Goal: Task Accomplishment & Management: Use online tool/utility

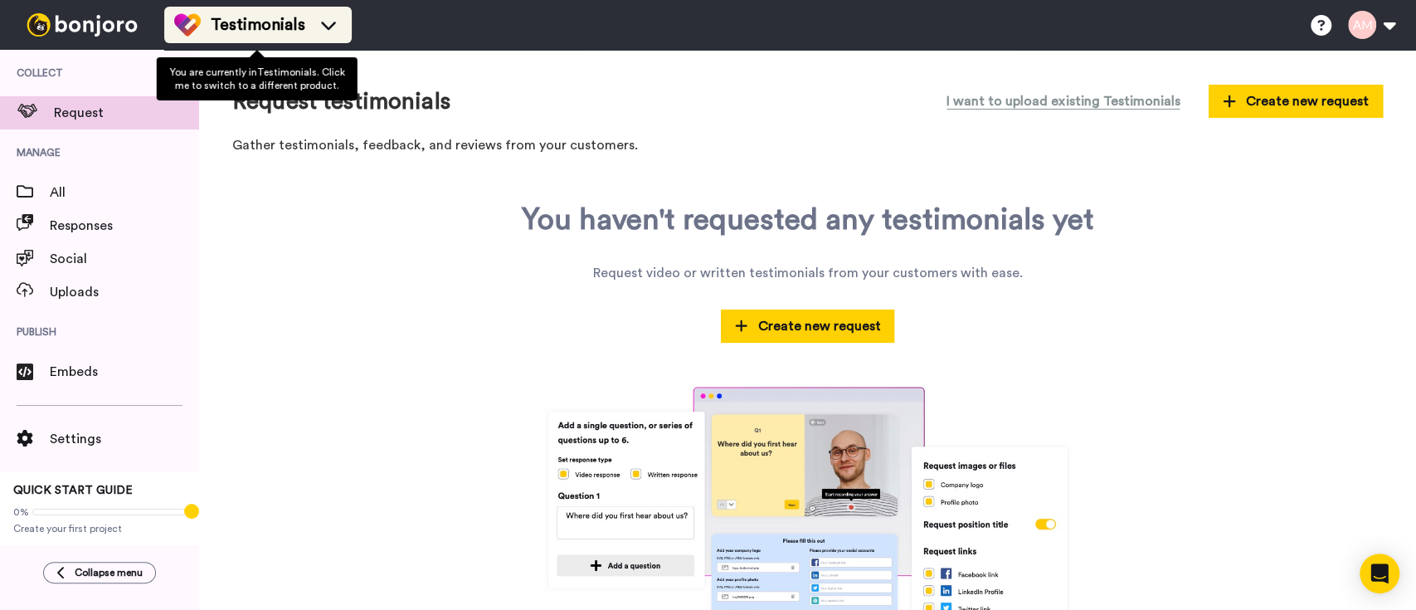
click at [235, 24] on span "Testimonials" at bounding box center [258, 24] width 95 height 23
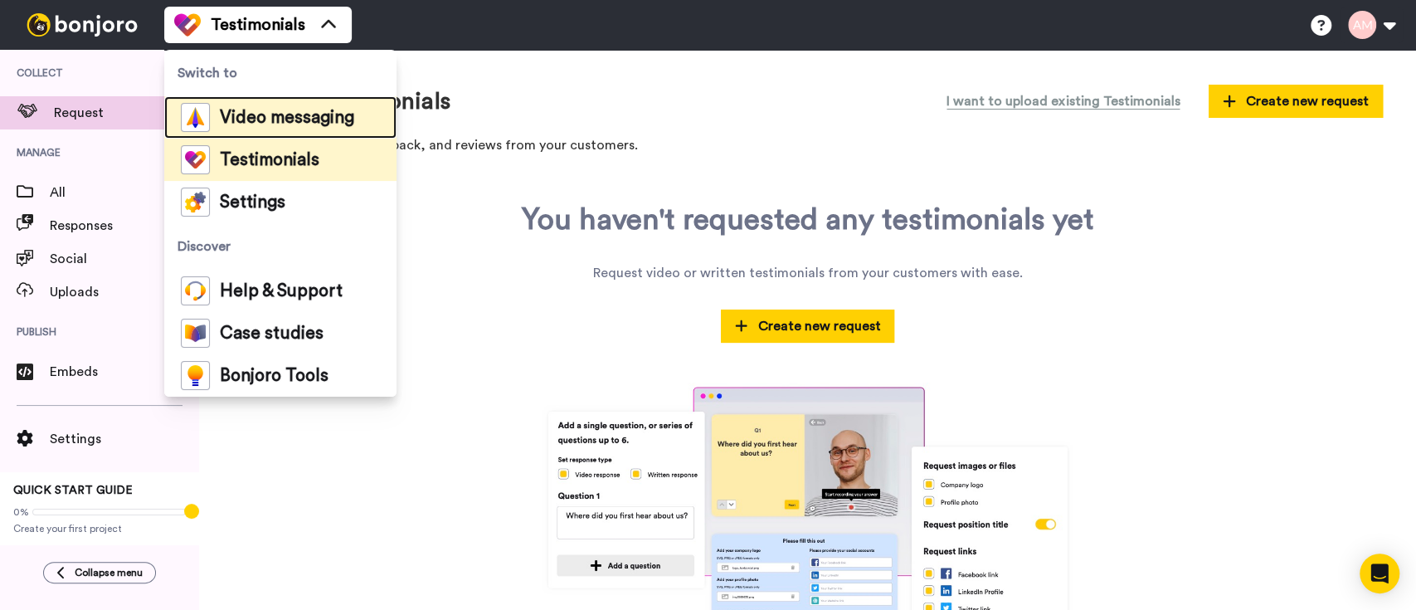
click at [289, 118] on span "Video messaging" at bounding box center [287, 117] width 134 height 17
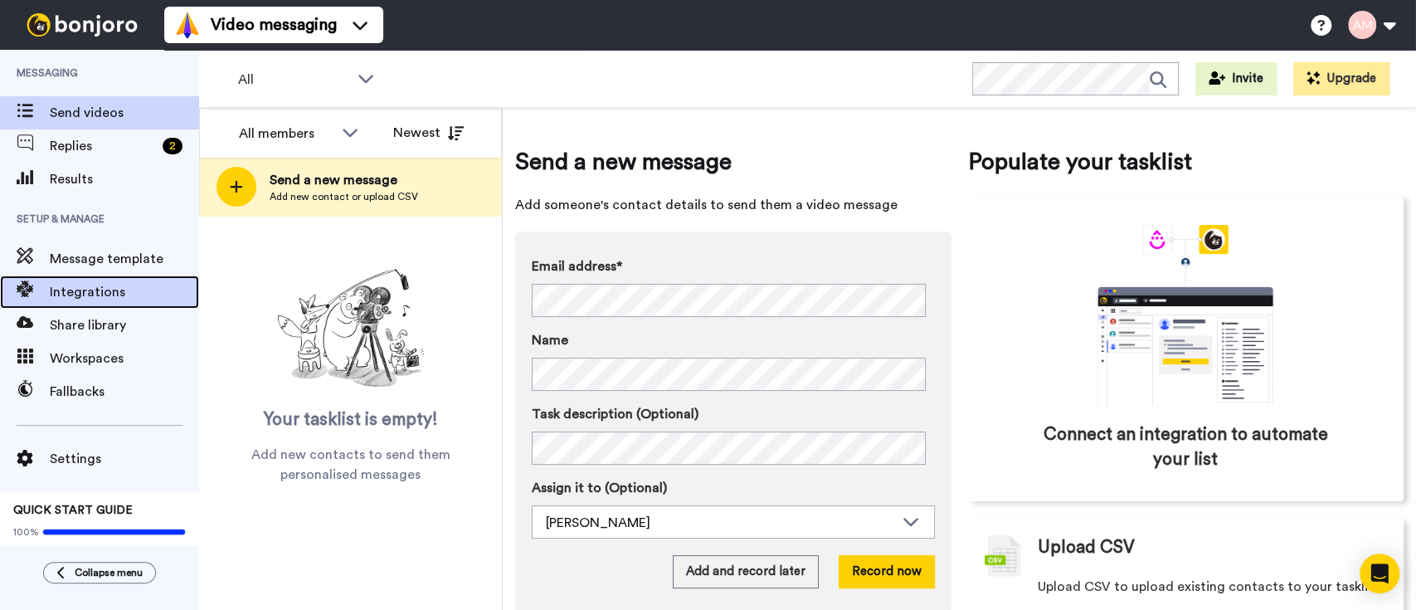
click at [105, 301] on span "Integrations" at bounding box center [124, 292] width 149 height 20
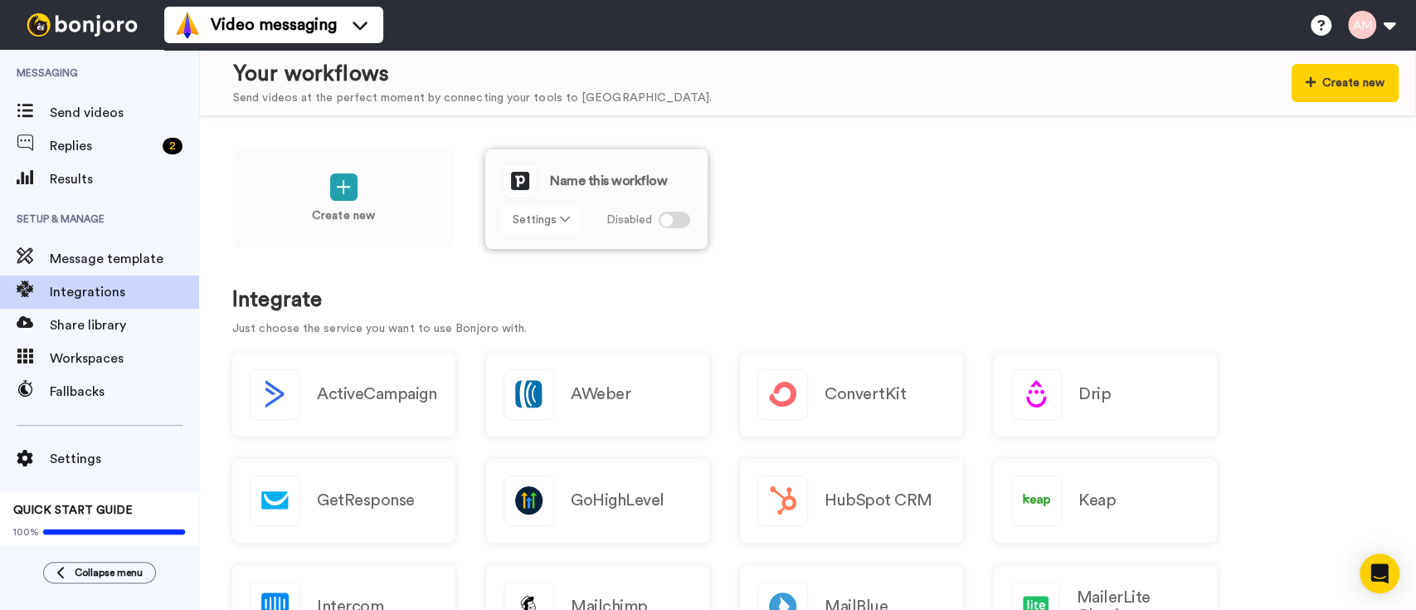
click at [532, 226] on button "Settings" at bounding box center [541, 220] width 77 height 30
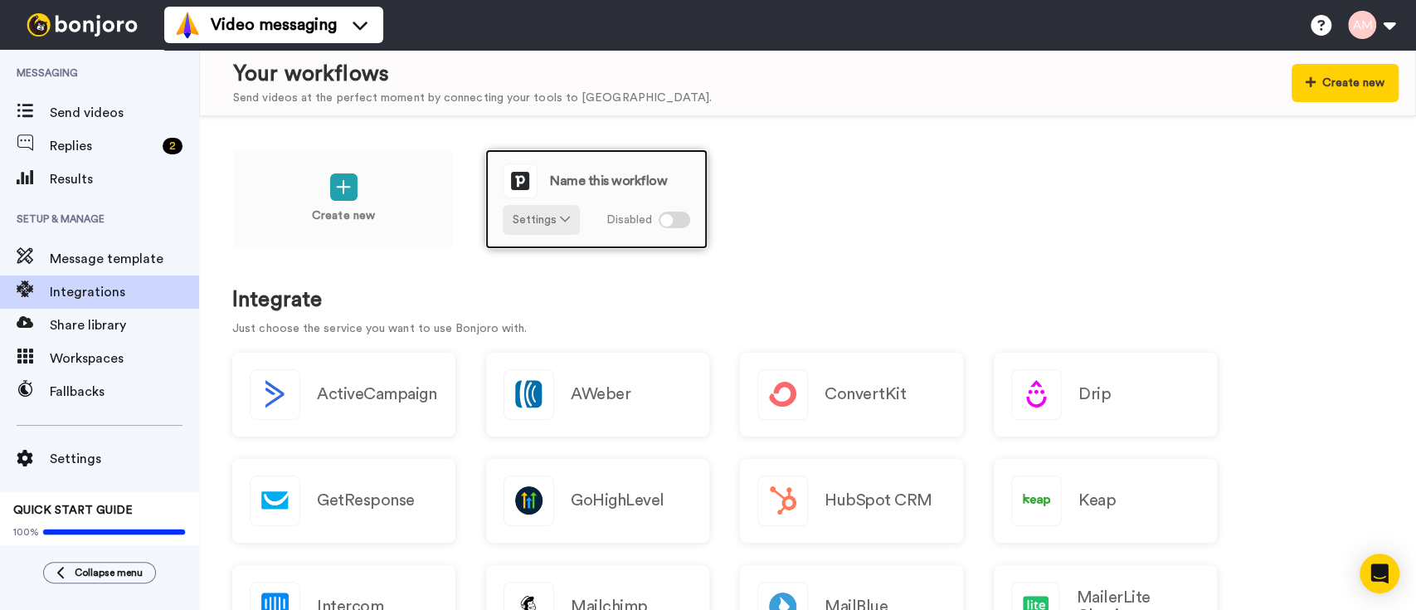
click at [659, 216] on div at bounding box center [675, 219] width 32 height 17
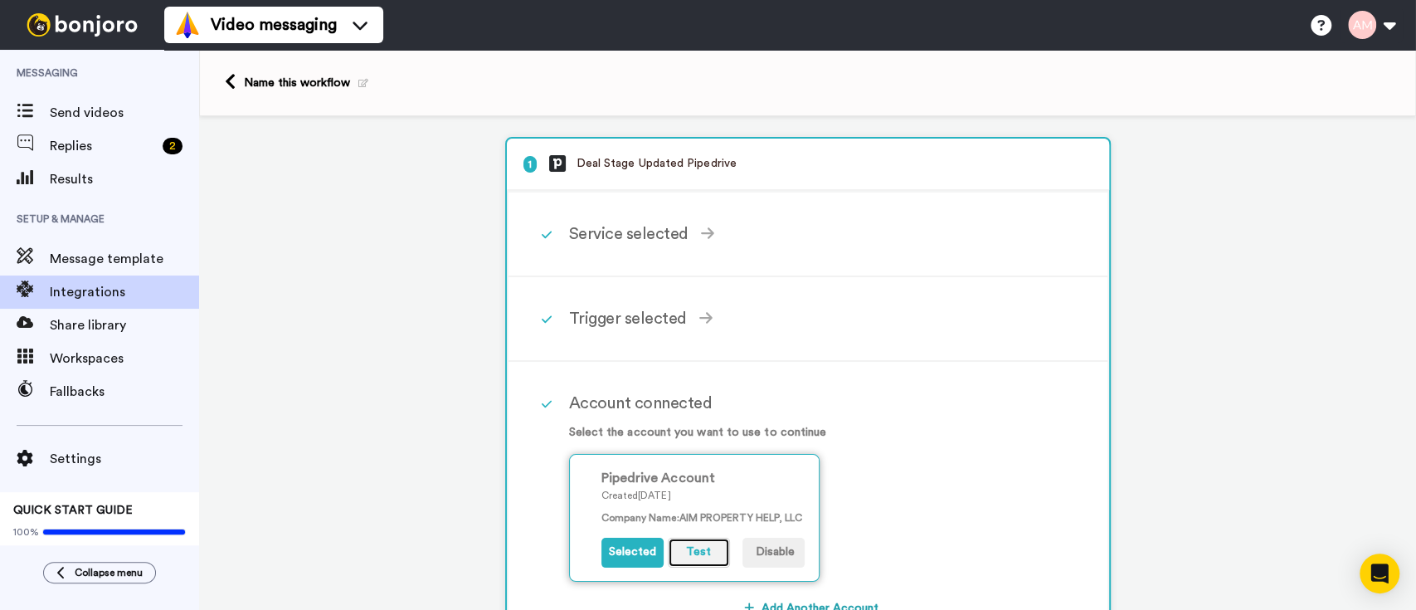
click at [698, 547] on button "Test" at bounding box center [699, 552] width 62 height 30
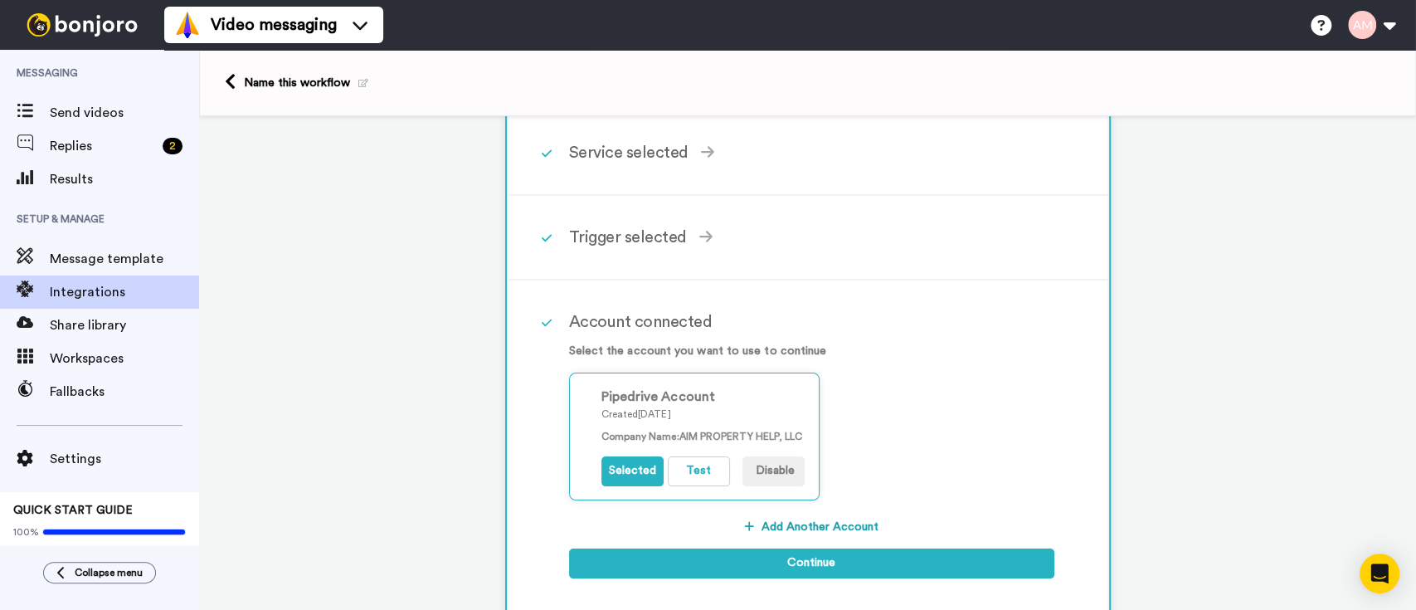
scroll to position [80, 0]
click at [1379, 581] on icon "Open Intercom Messenger" at bounding box center [1380, 573] width 22 height 22
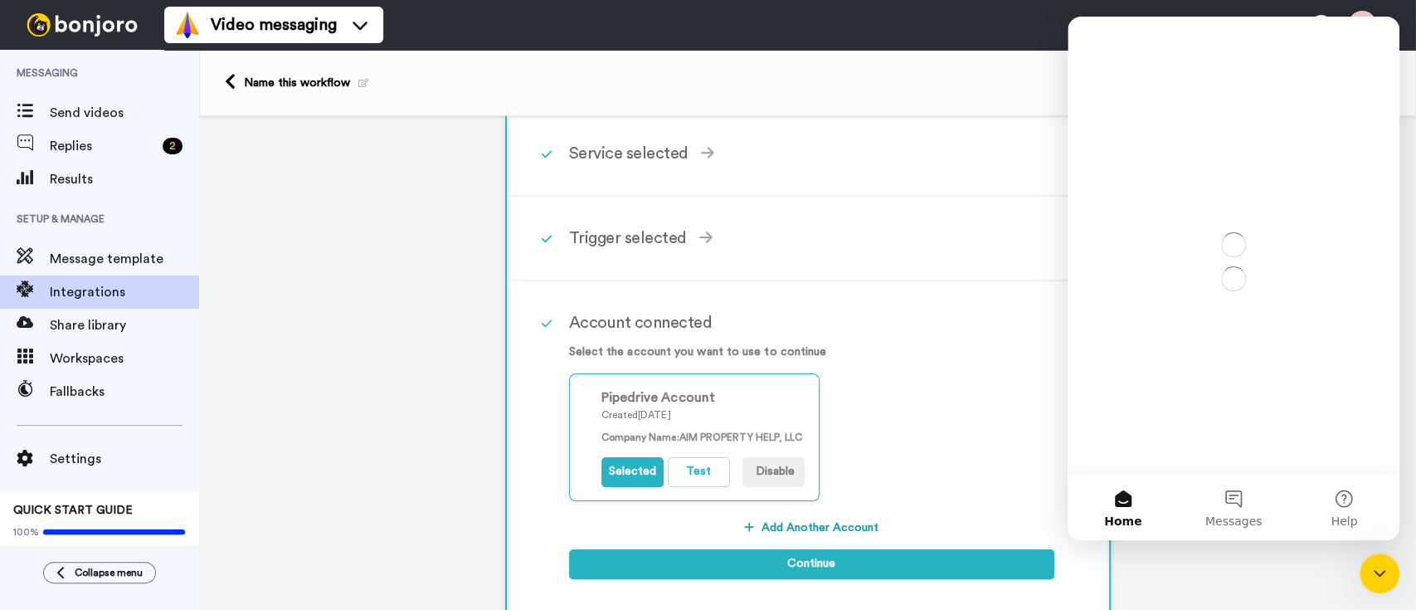
scroll to position [0, 0]
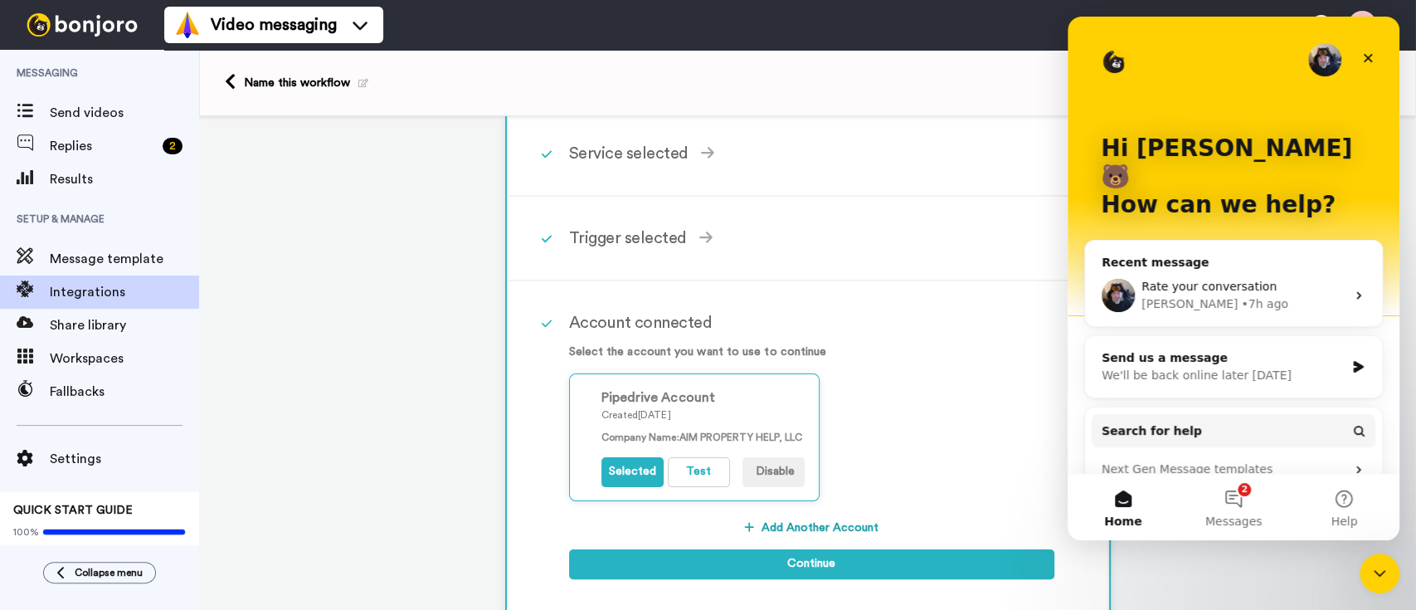
click at [1161, 578] on div "1 Deal Stage Updated Pipedrive Service selected ActiveCampaign AWeber Bonjoro C…" at bounding box center [807, 544] width 1217 height 1017
click at [1378, 56] on div "Close" at bounding box center [1368, 58] width 30 height 30
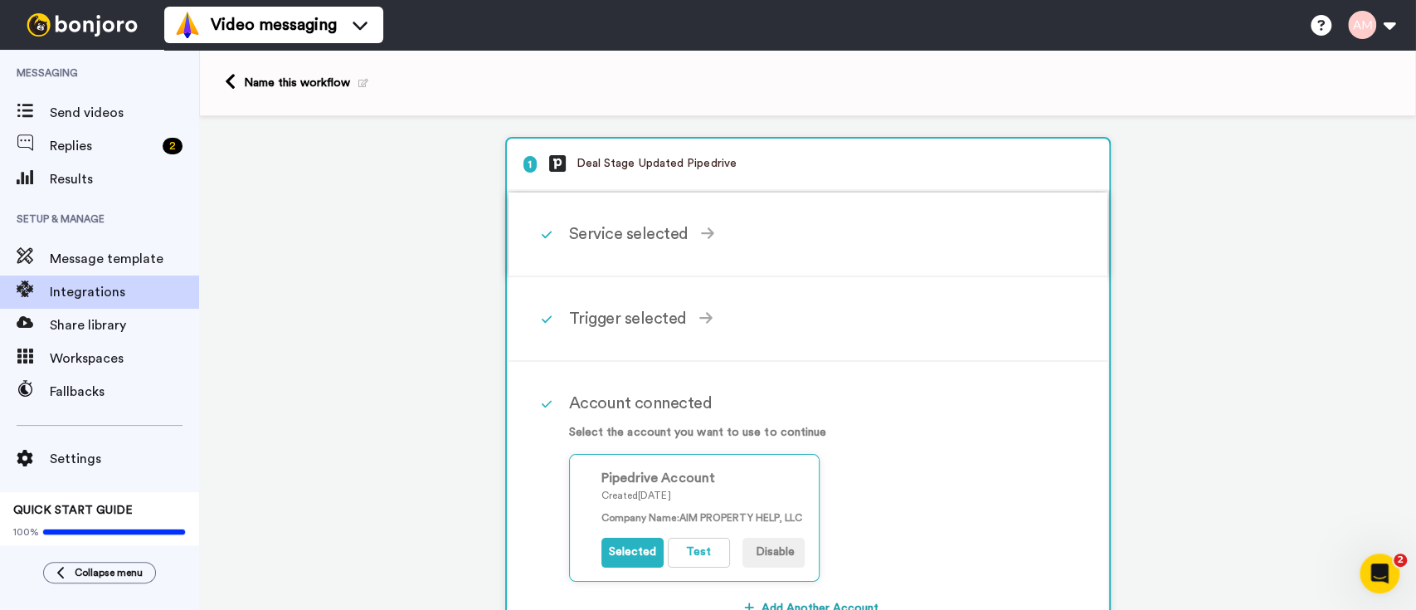
click at [616, 241] on div "Service selected" at bounding box center [811, 233] width 485 height 25
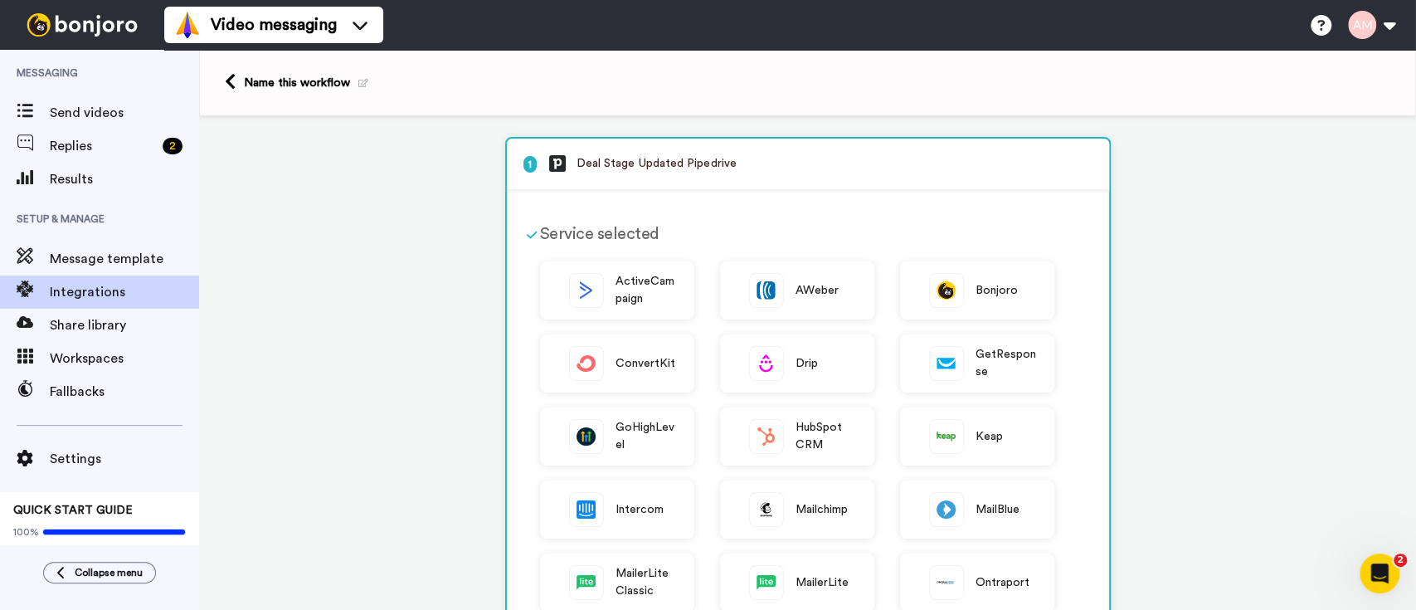
click at [581, 226] on div "Service selected" at bounding box center [797, 233] width 514 height 25
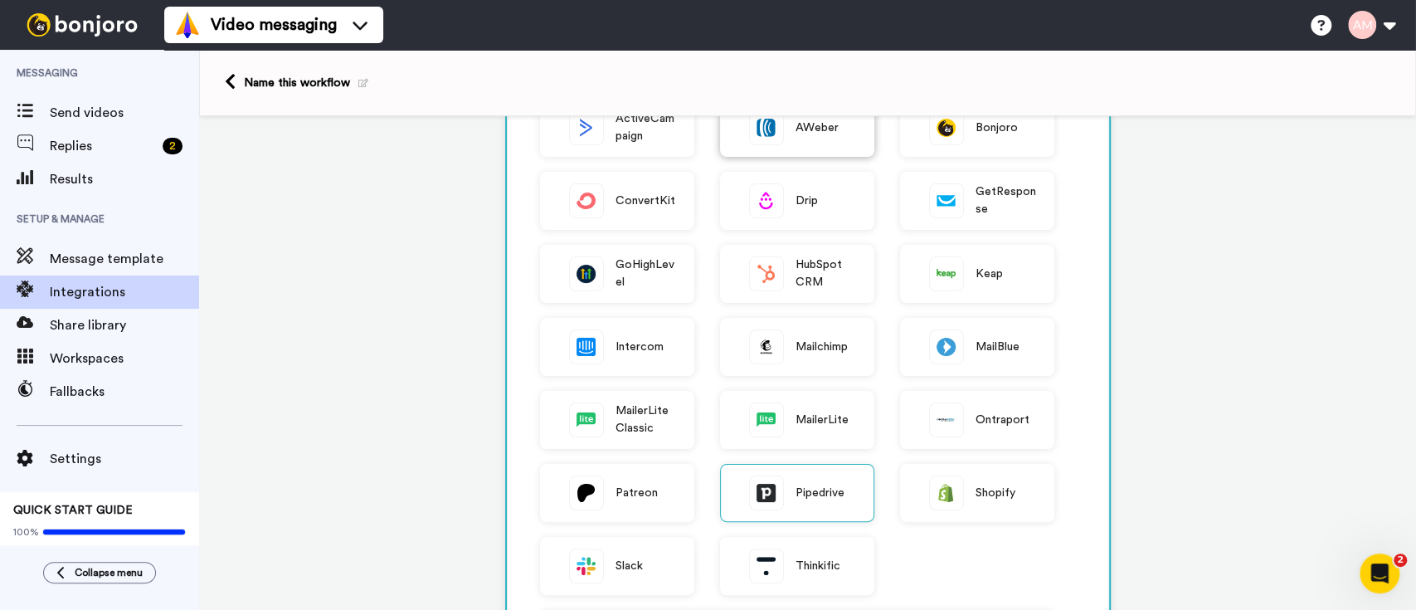
scroll to position [165, 0]
click at [821, 494] on span "Pipedrive" at bounding box center [820, 490] width 50 height 17
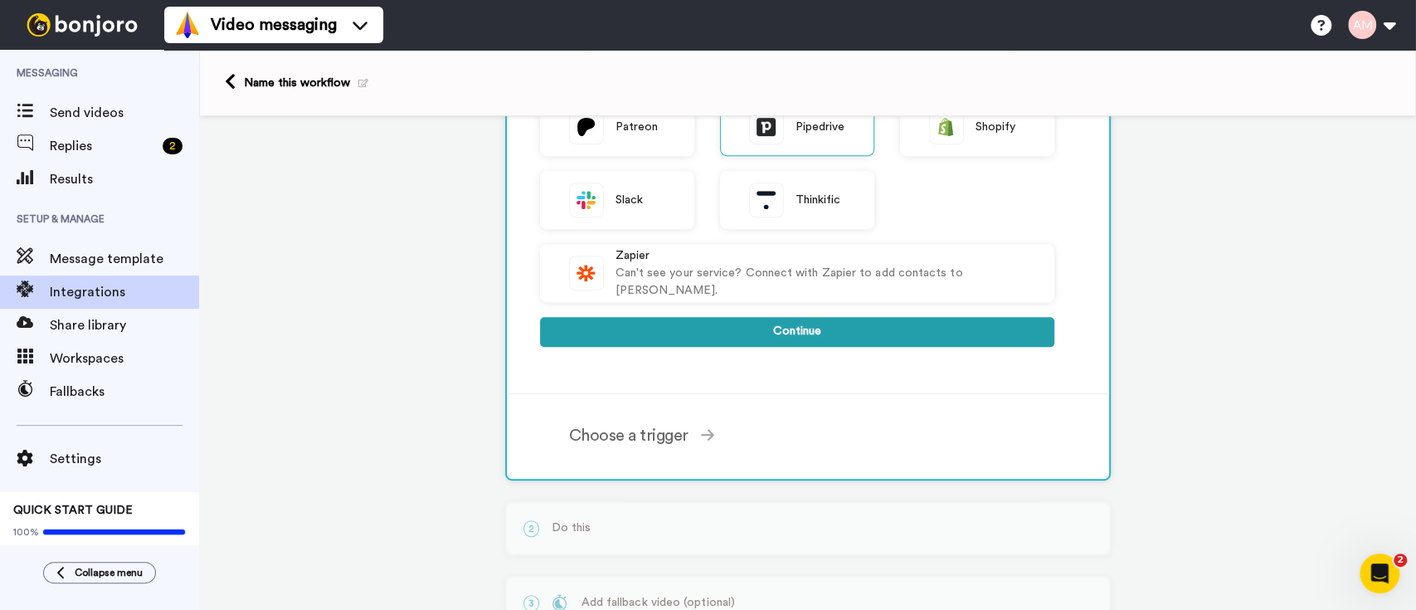
scroll to position [530, 0]
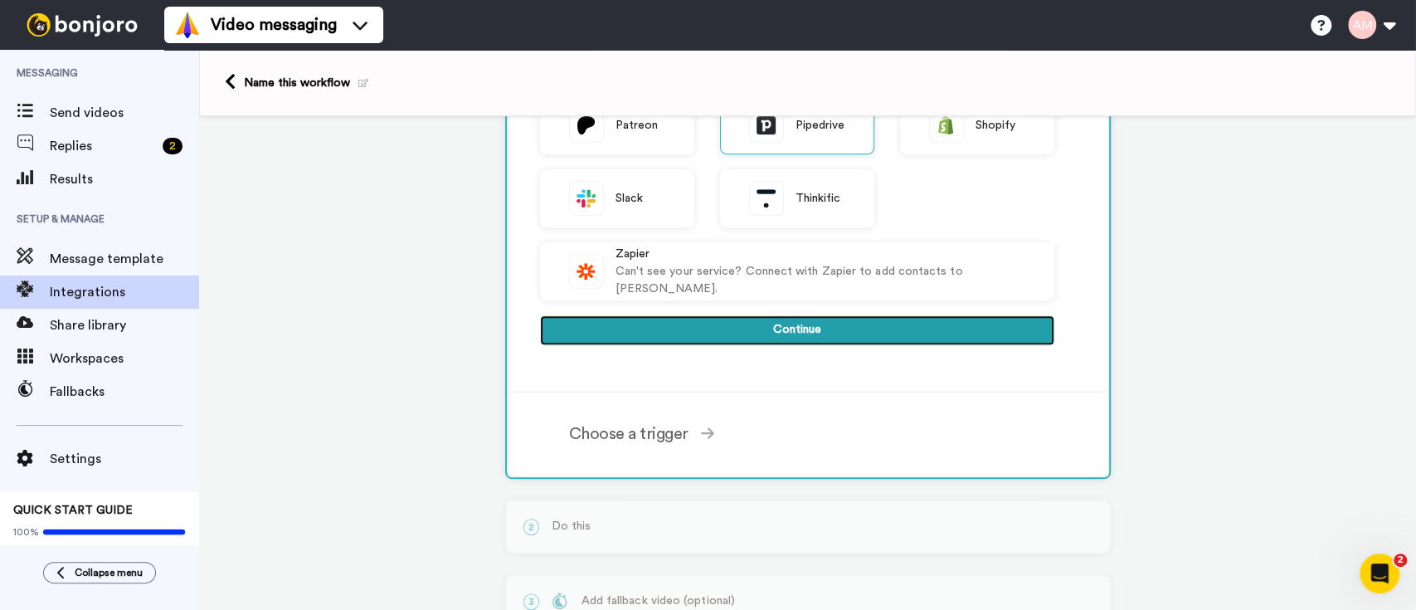
click at [785, 335] on button "Continue" at bounding box center [797, 330] width 514 height 30
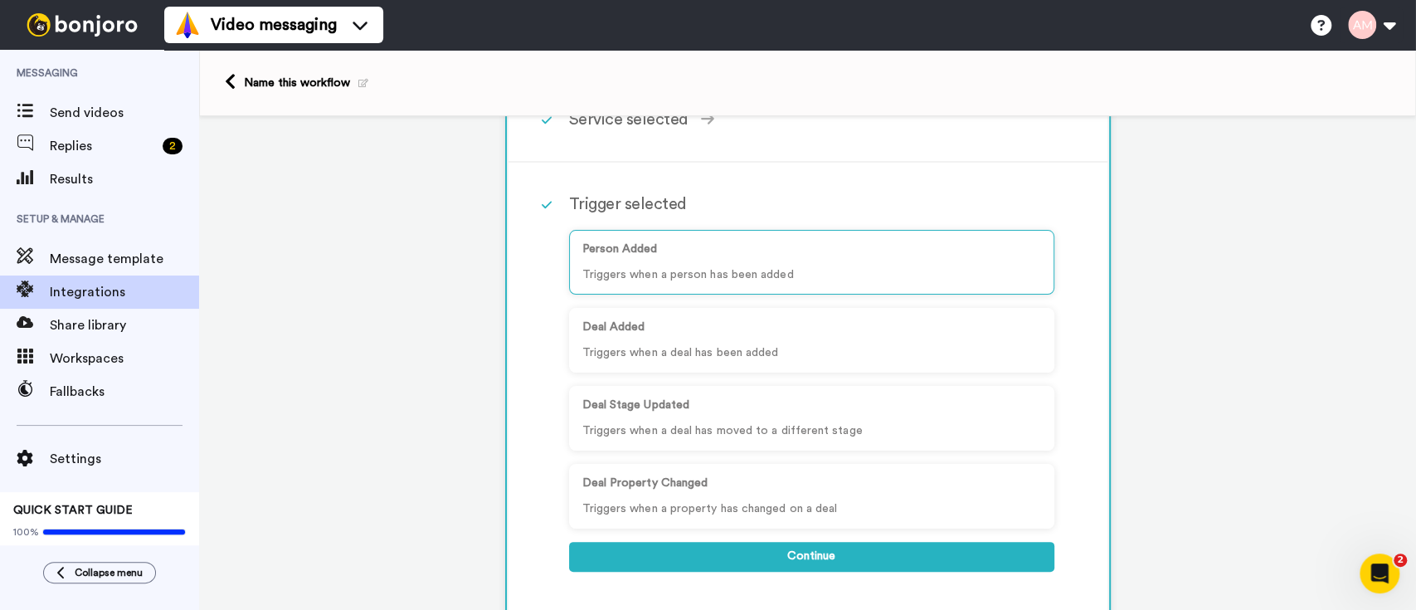
scroll to position [97, 0]
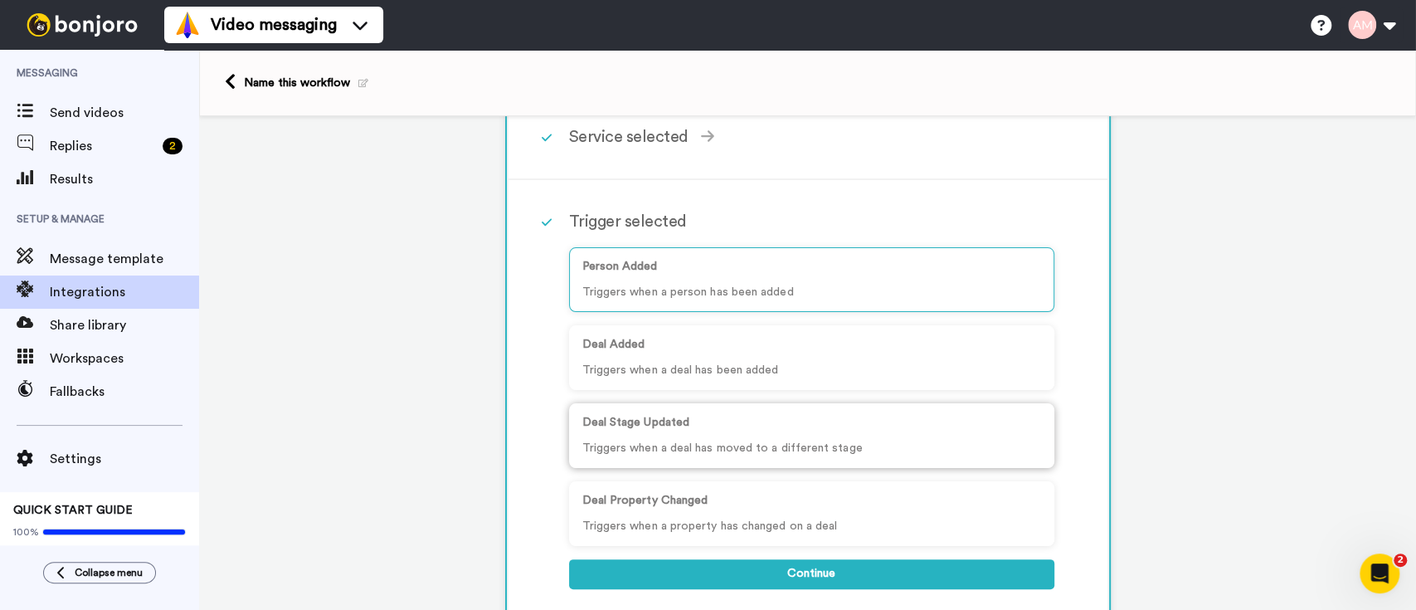
click at [738, 453] on p "Triggers when a deal has moved to a different stage" at bounding box center [811, 448] width 459 height 17
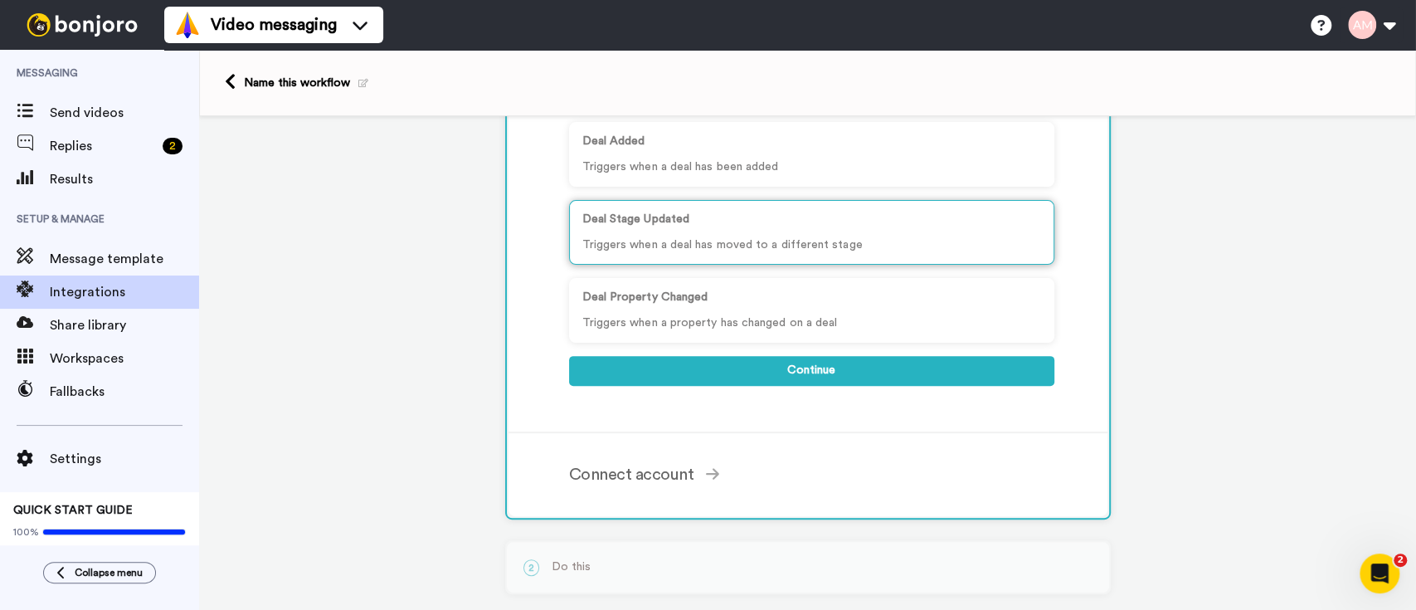
scroll to position [304, 0]
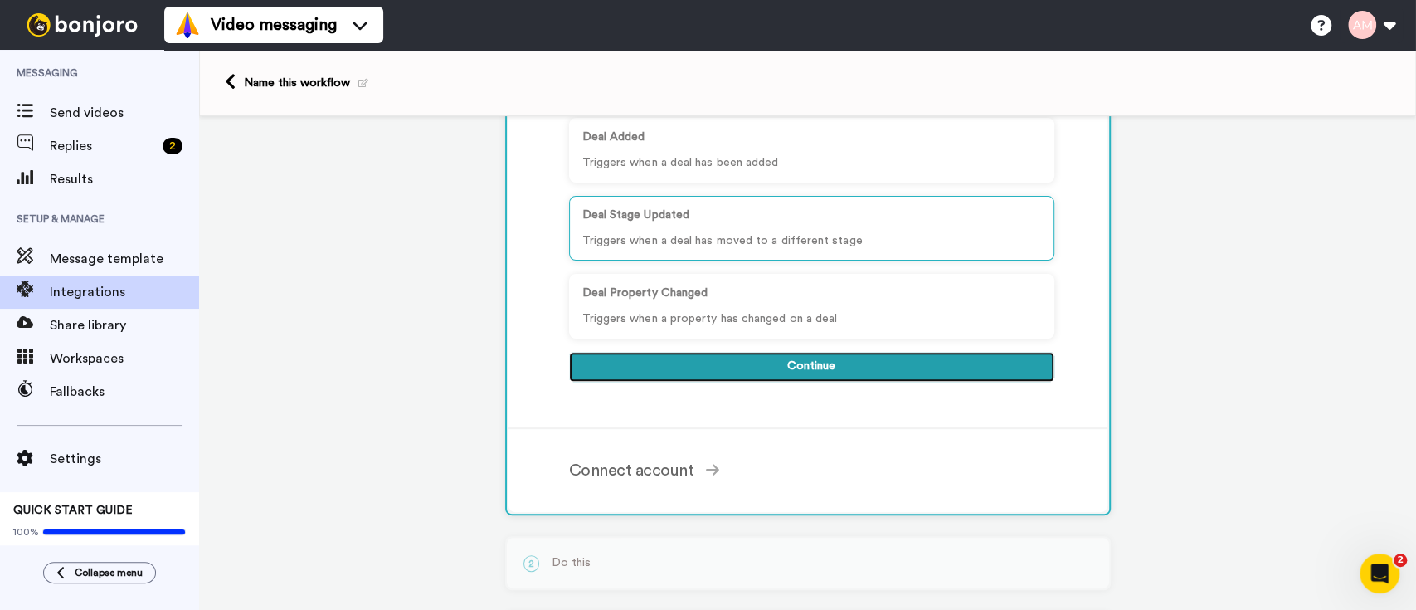
click at [785, 364] on button "Continue" at bounding box center [811, 367] width 485 height 30
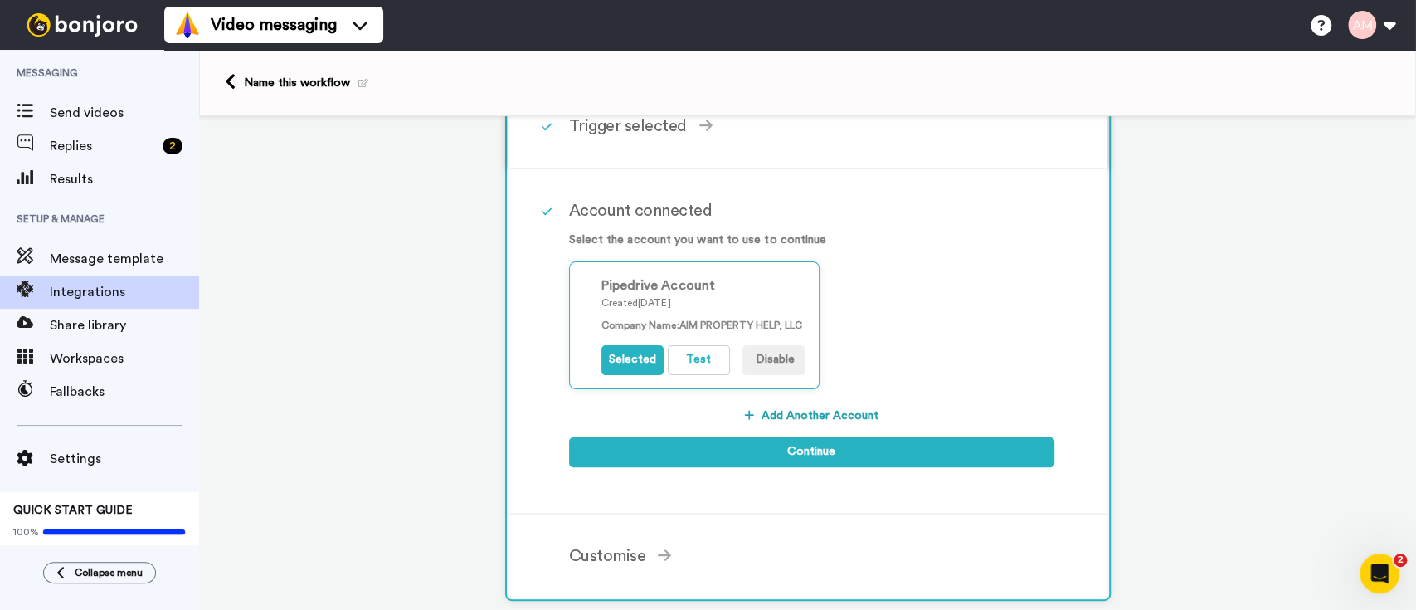
scroll to position [91, 0]
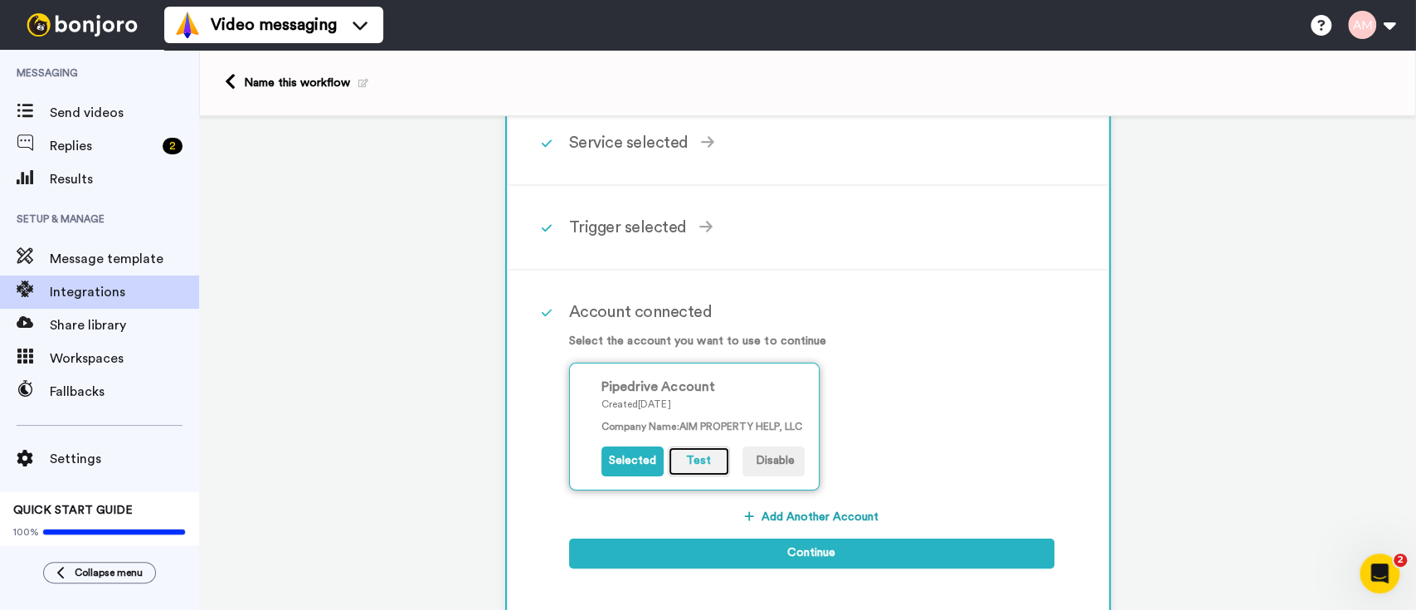
click at [706, 464] on button "Test" at bounding box center [699, 461] width 62 height 30
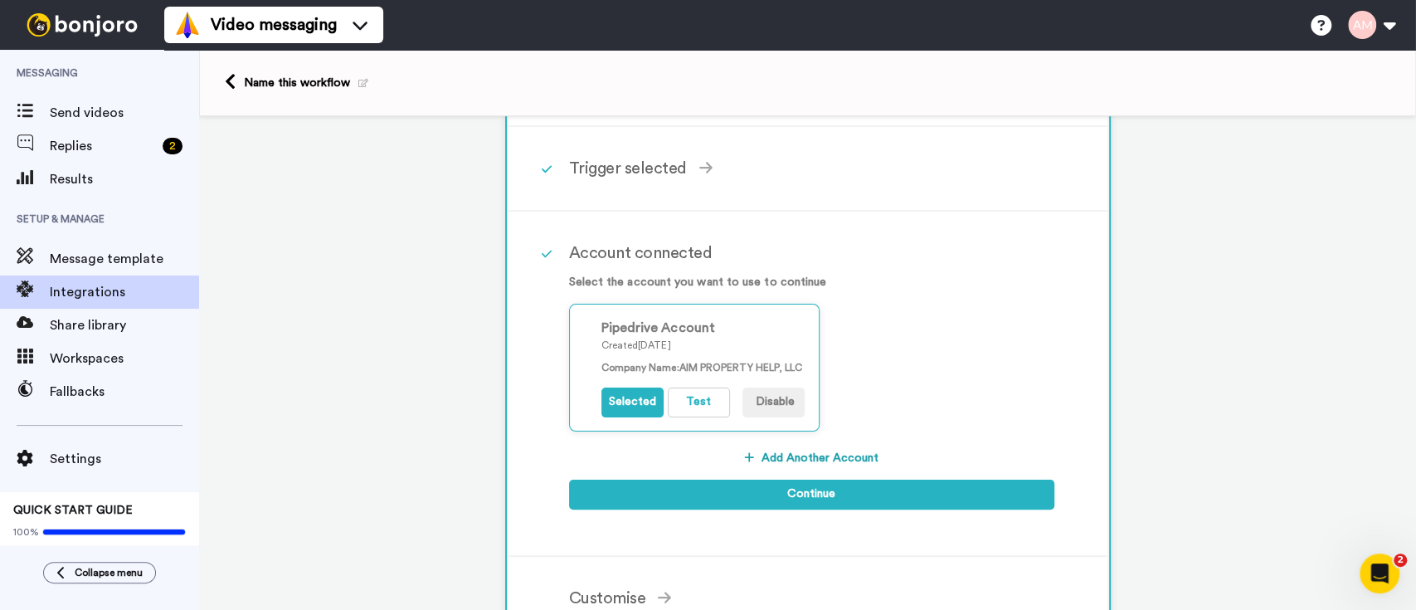
scroll to position [155, 0]
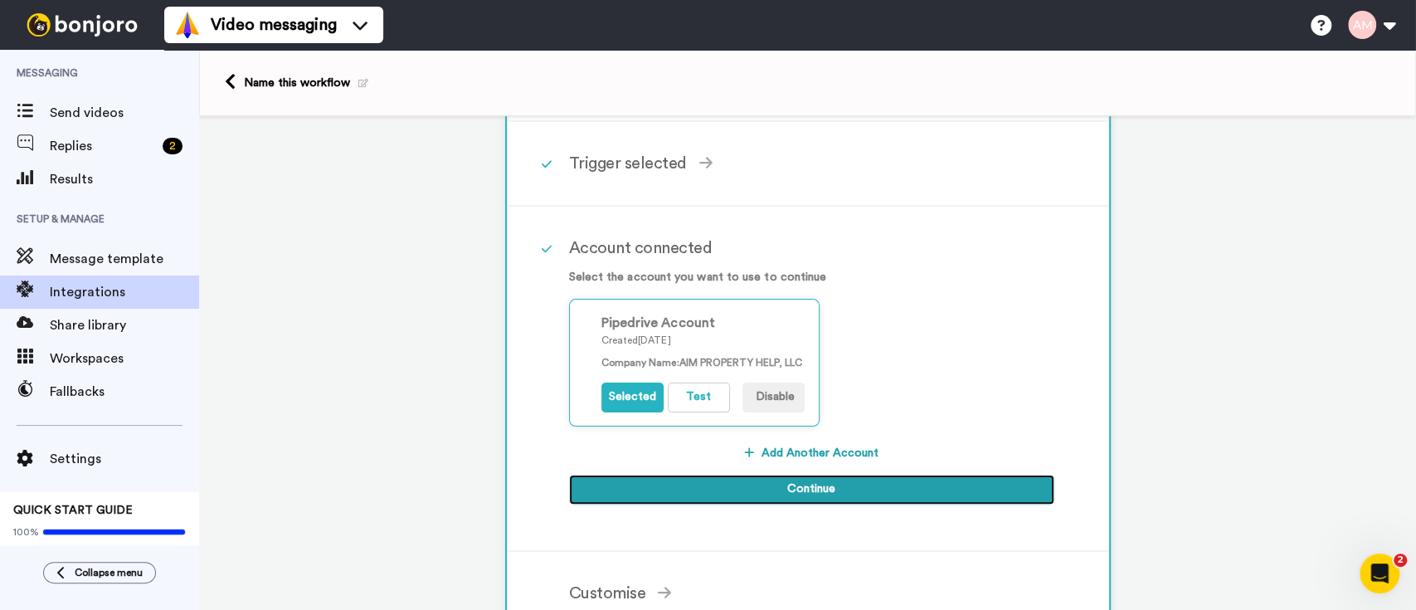
click at [759, 488] on button "Continue" at bounding box center [811, 489] width 485 height 30
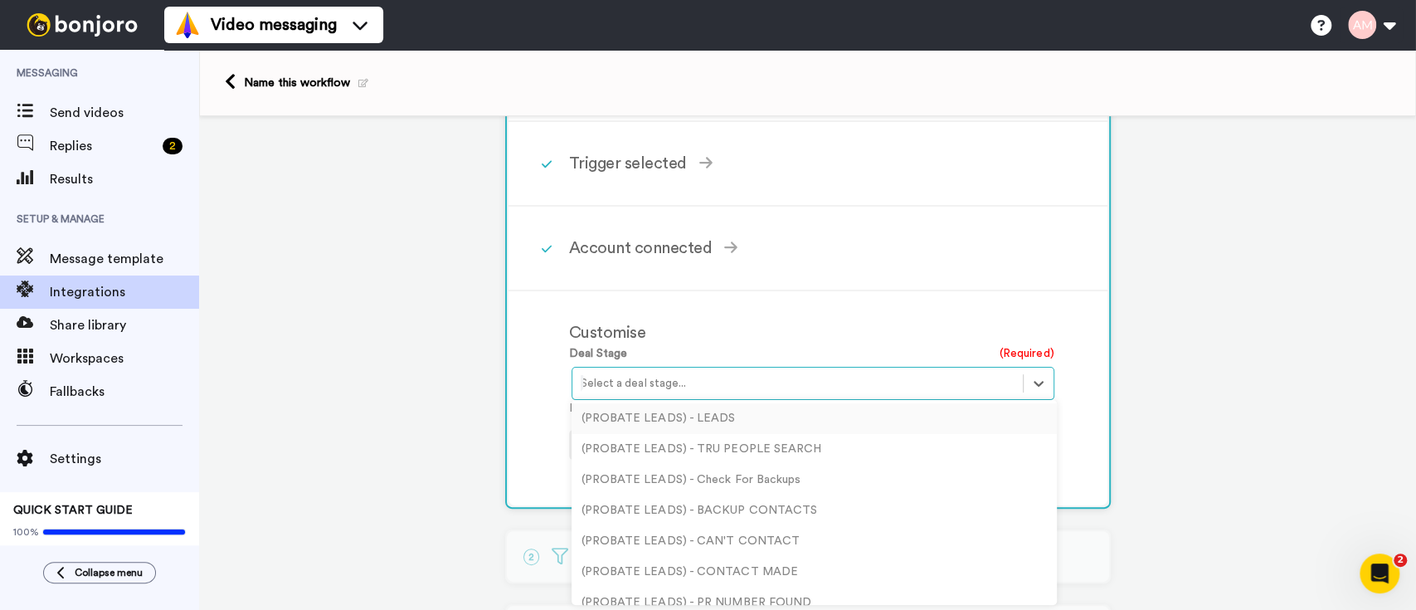
click at [756, 370] on div "Select a deal stage..." at bounding box center [797, 383] width 450 height 27
click at [873, 382] on div at bounding box center [798, 383] width 434 height 20
click at [844, 439] on div "(AUTO TEST WANT TO SELL LEADS) - NURTURE" at bounding box center [813, 449] width 485 height 31
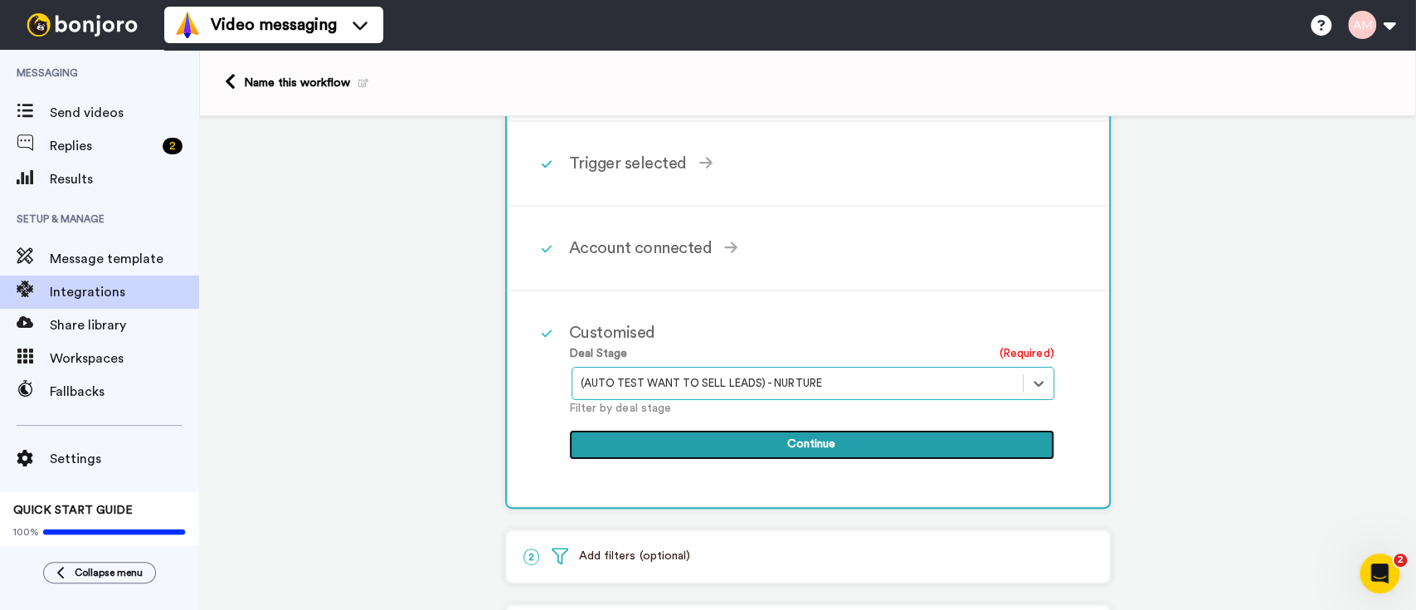
click at [783, 441] on button "Continue" at bounding box center [811, 445] width 485 height 30
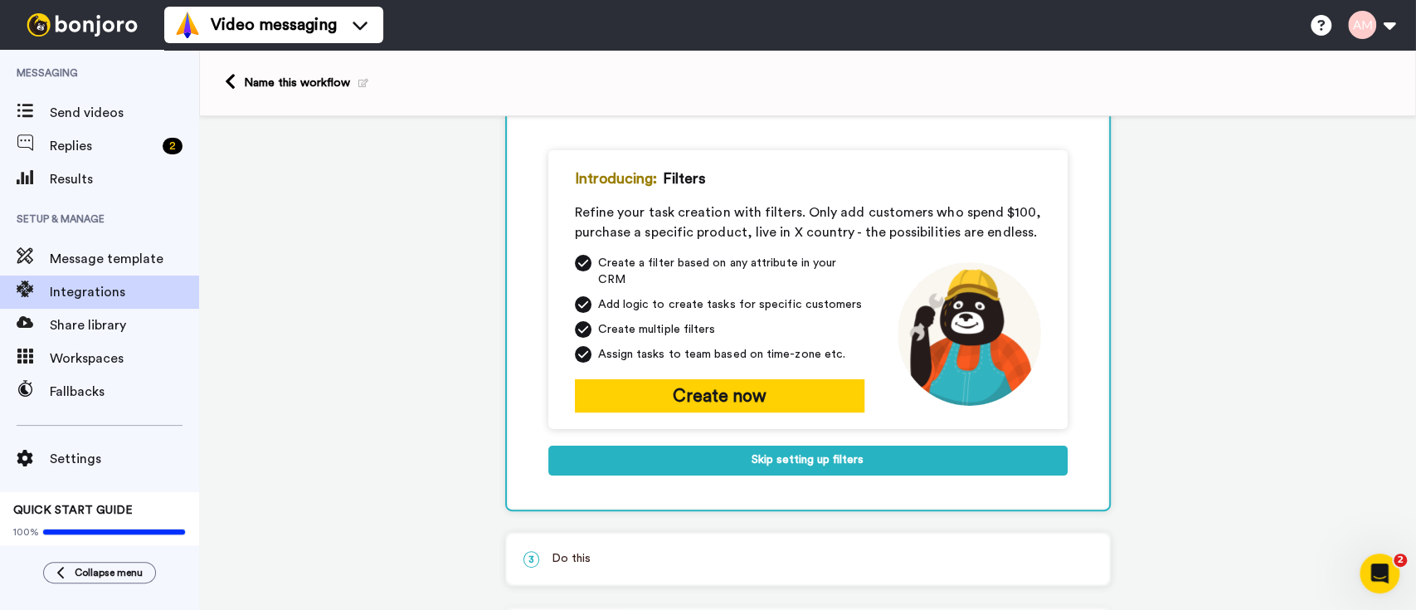
scroll to position [148, 0]
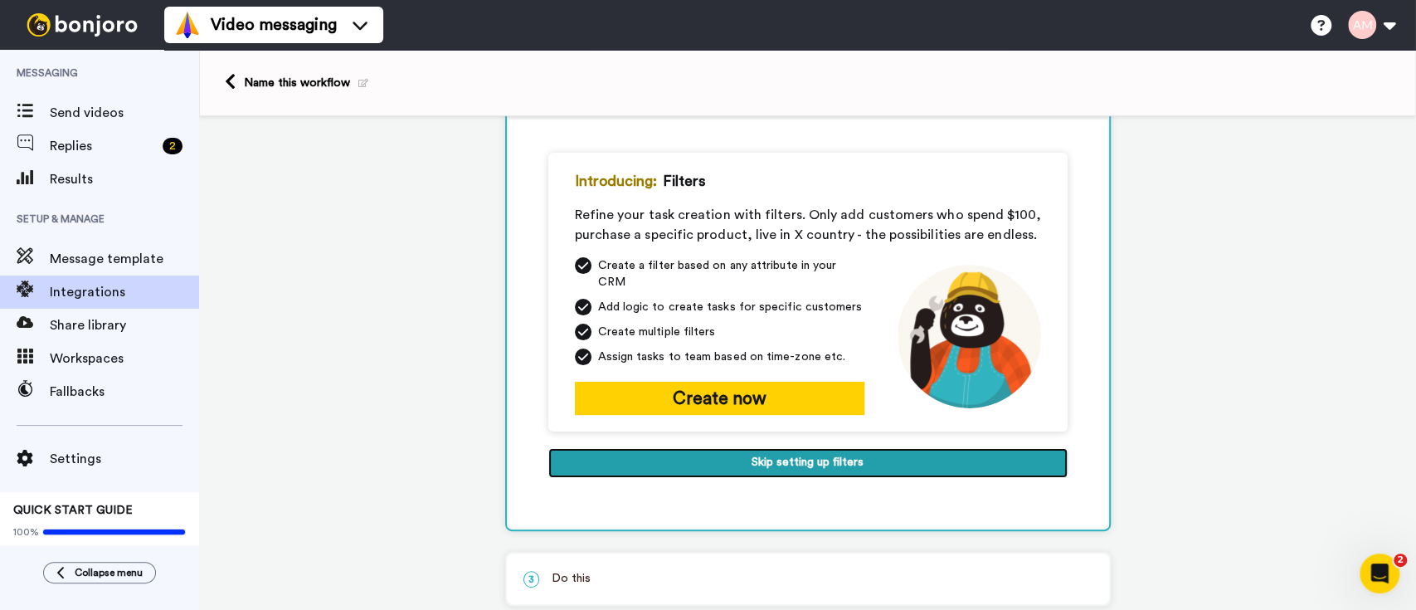
click at [787, 448] on button "Skip setting up filters" at bounding box center [807, 463] width 519 height 30
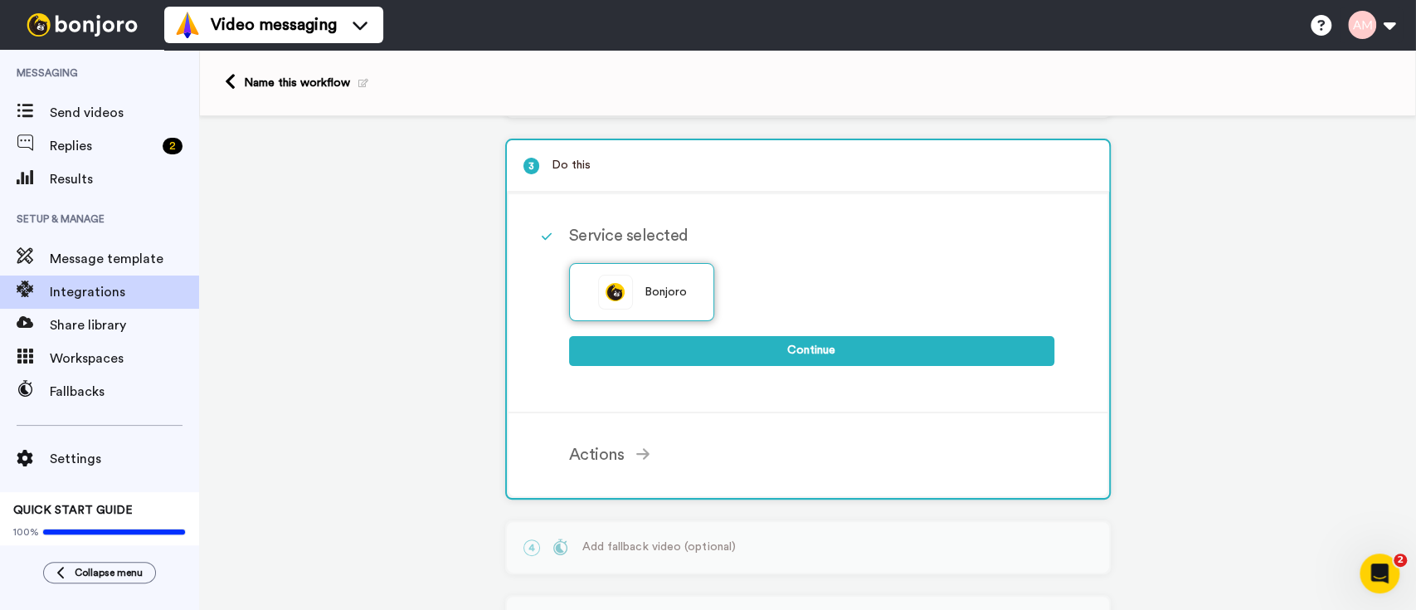
click at [653, 299] on div "Bonjoro" at bounding box center [642, 292] width 146 height 58
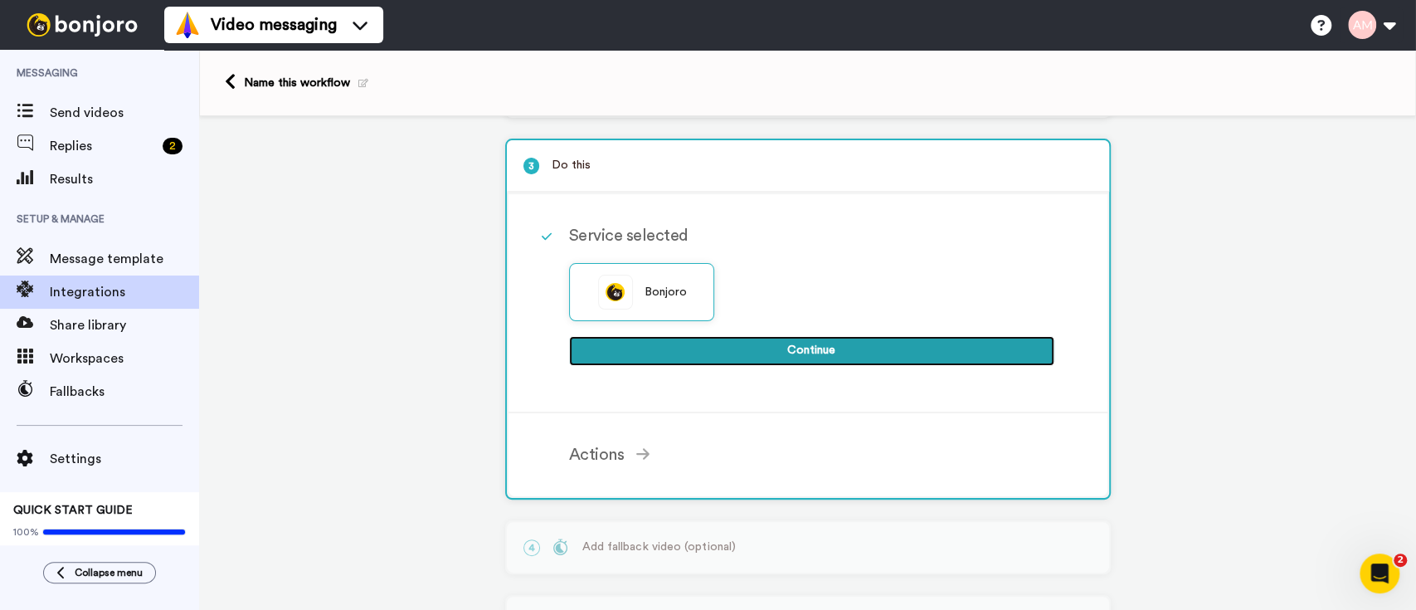
click at [723, 353] on button "Continue" at bounding box center [811, 351] width 485 height 30
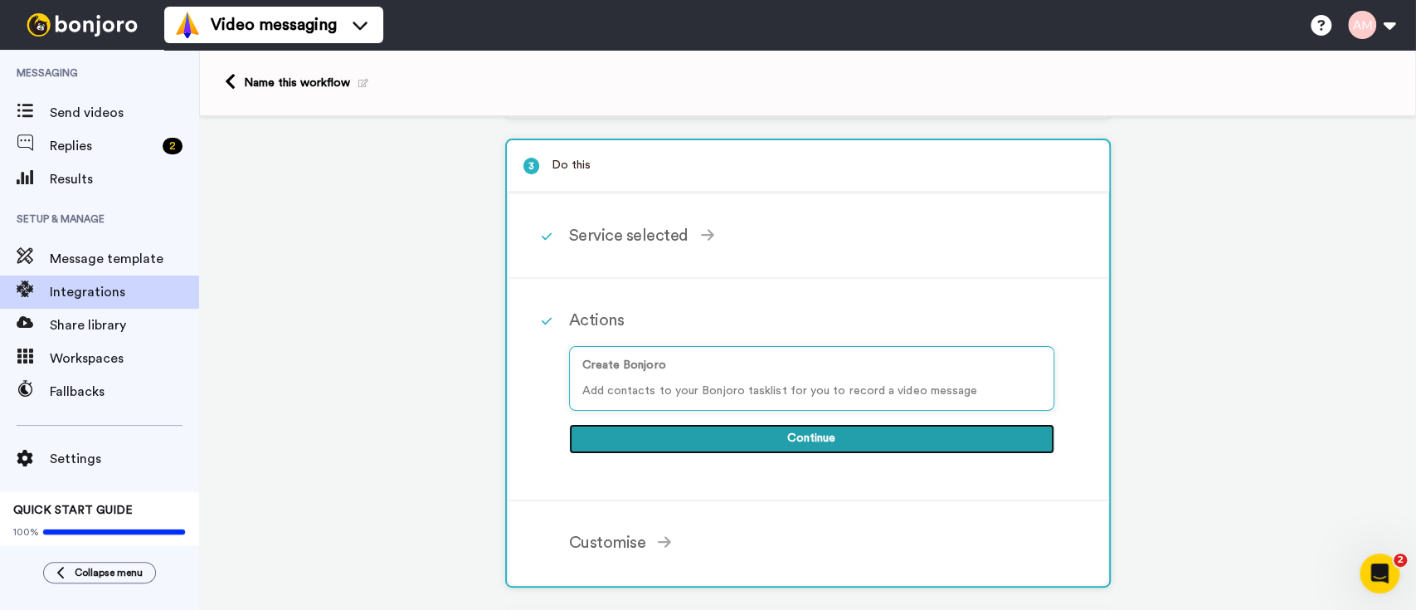
click at [756, 433] on button "Continue" at bounding box center [811, 439] width 485 height 30
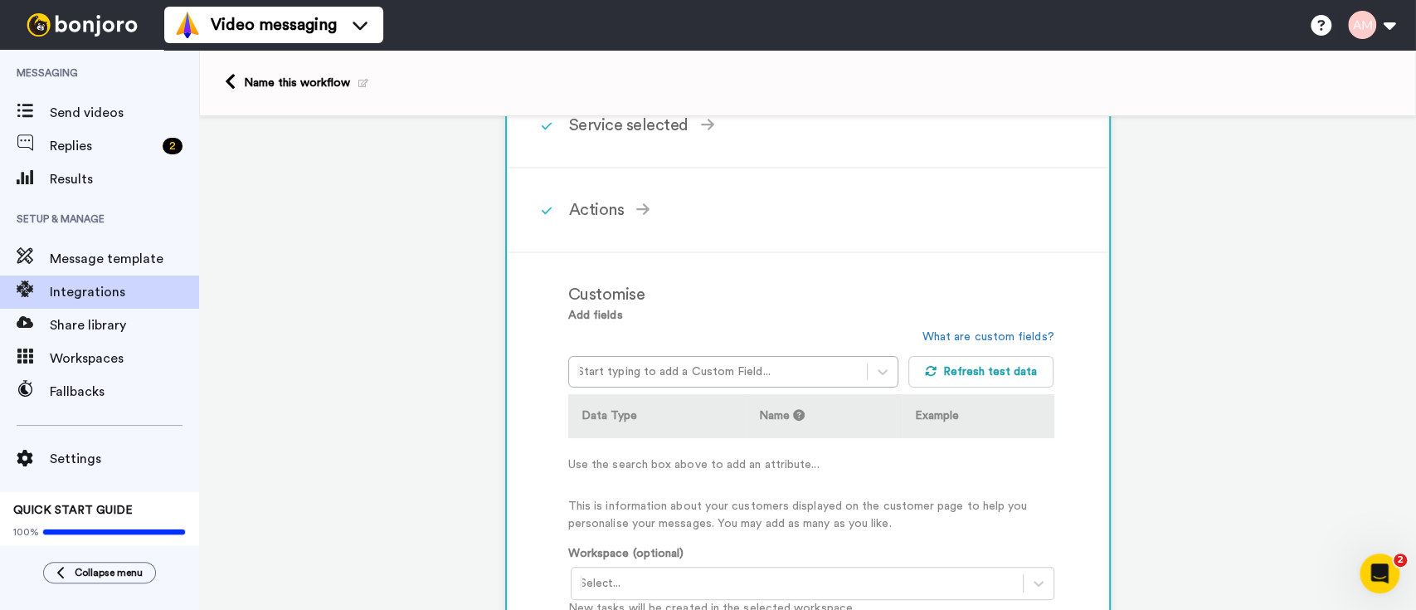
scroll to position [327, 0]
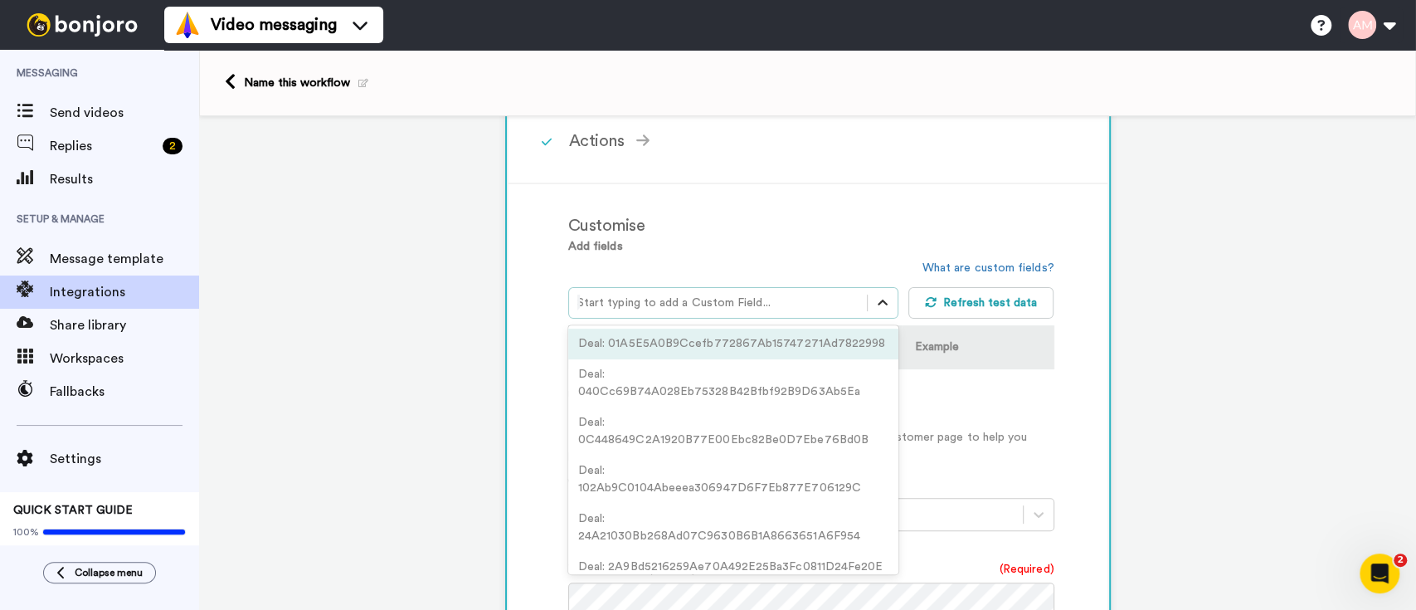
click at [874, 306] on icon at bounding box center [882, 302] width 17 height 17
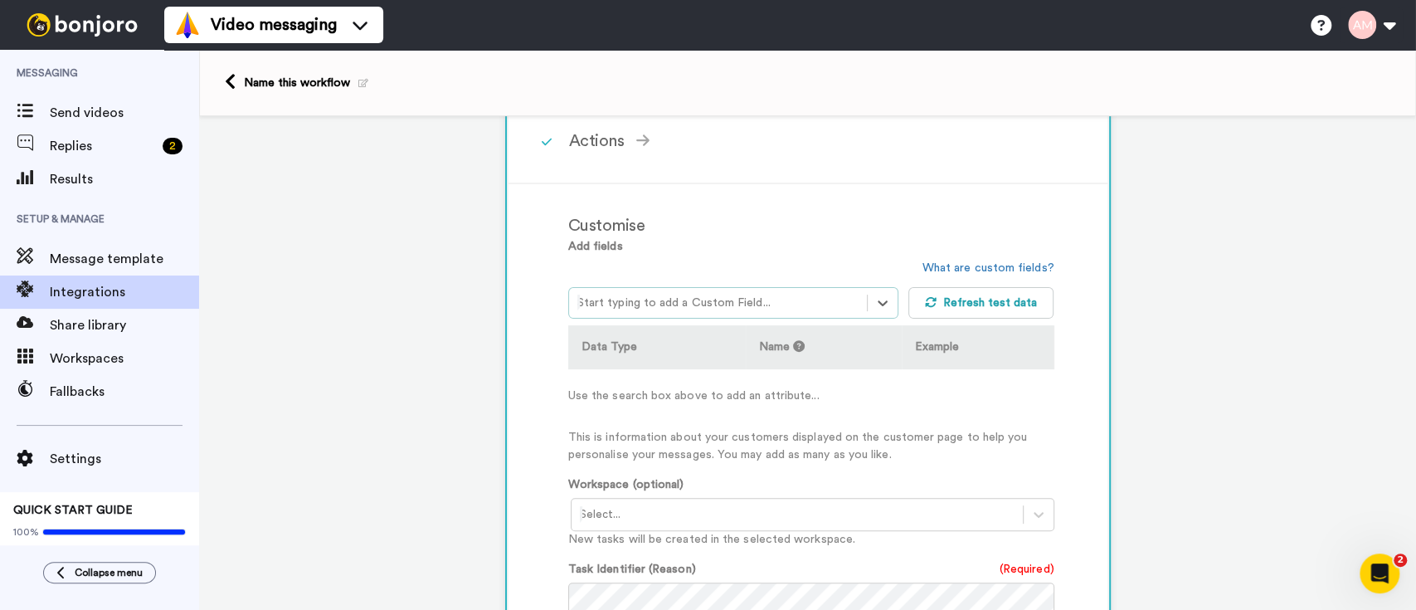
click at [766, 305] on div at bounding box center [717, 303] width 281 height 20
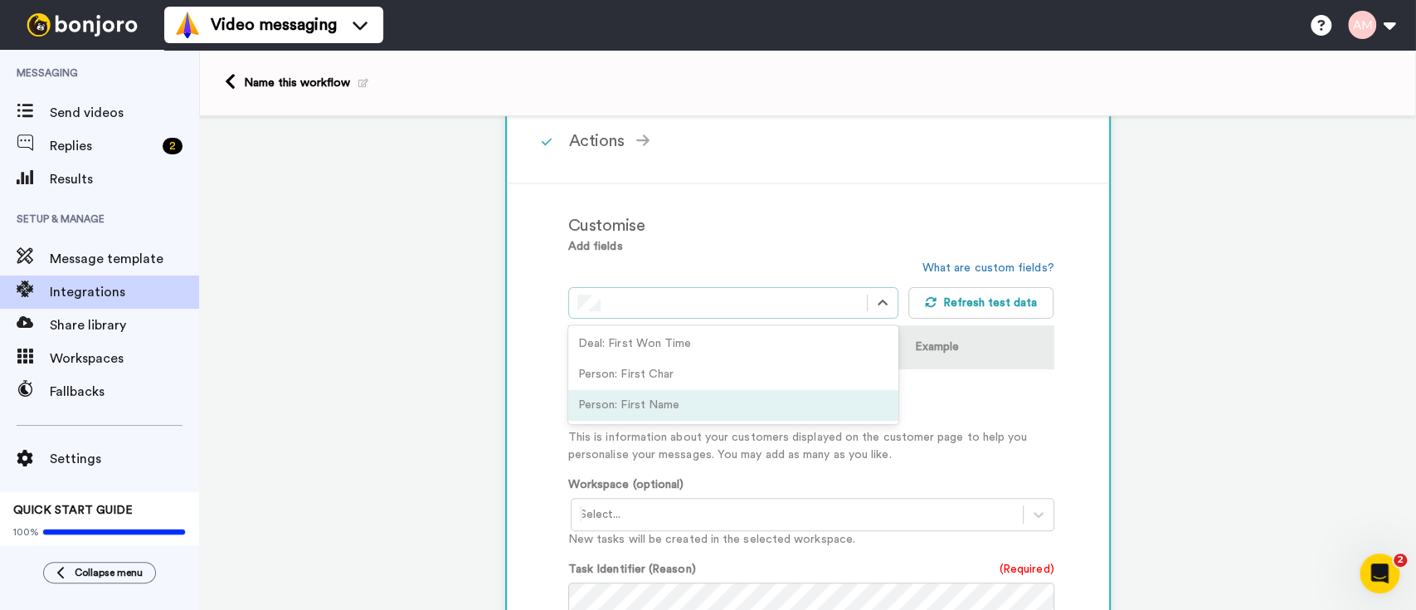
click at [722, 405] on div "Person: First Name" at bounding box center [733, 405] width 330 height 31
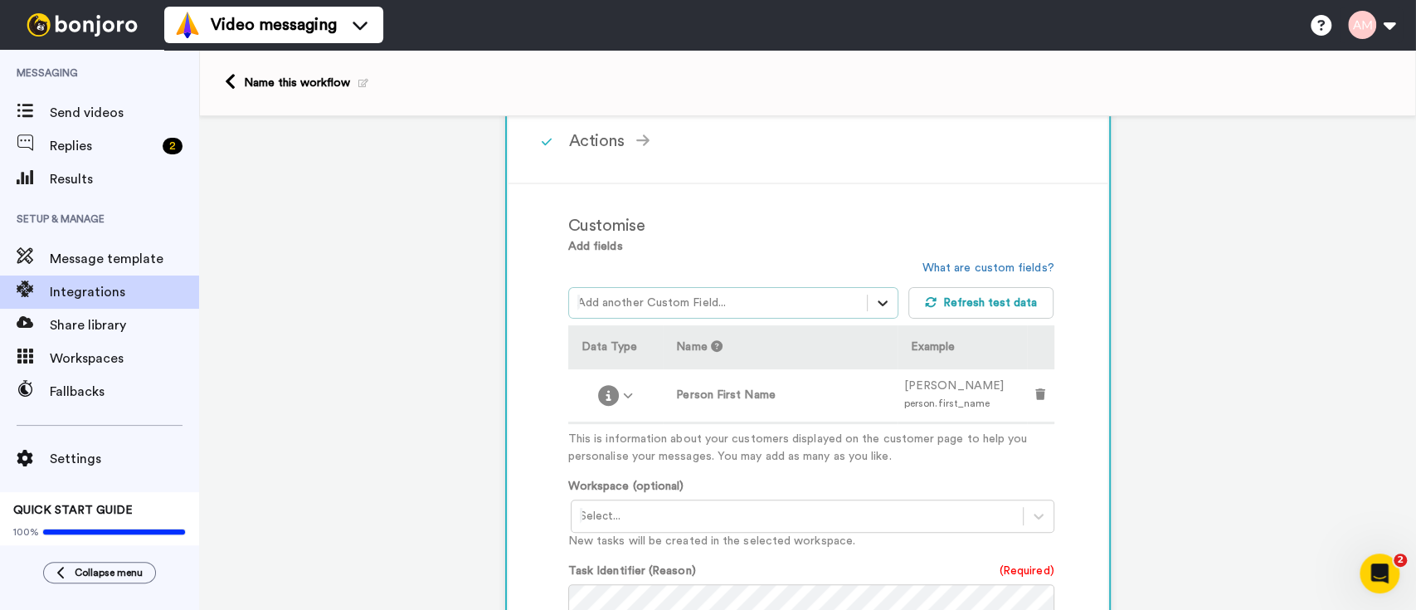
click at [874, 306] on icon at bounding box center [882, 302] width 17 height 17
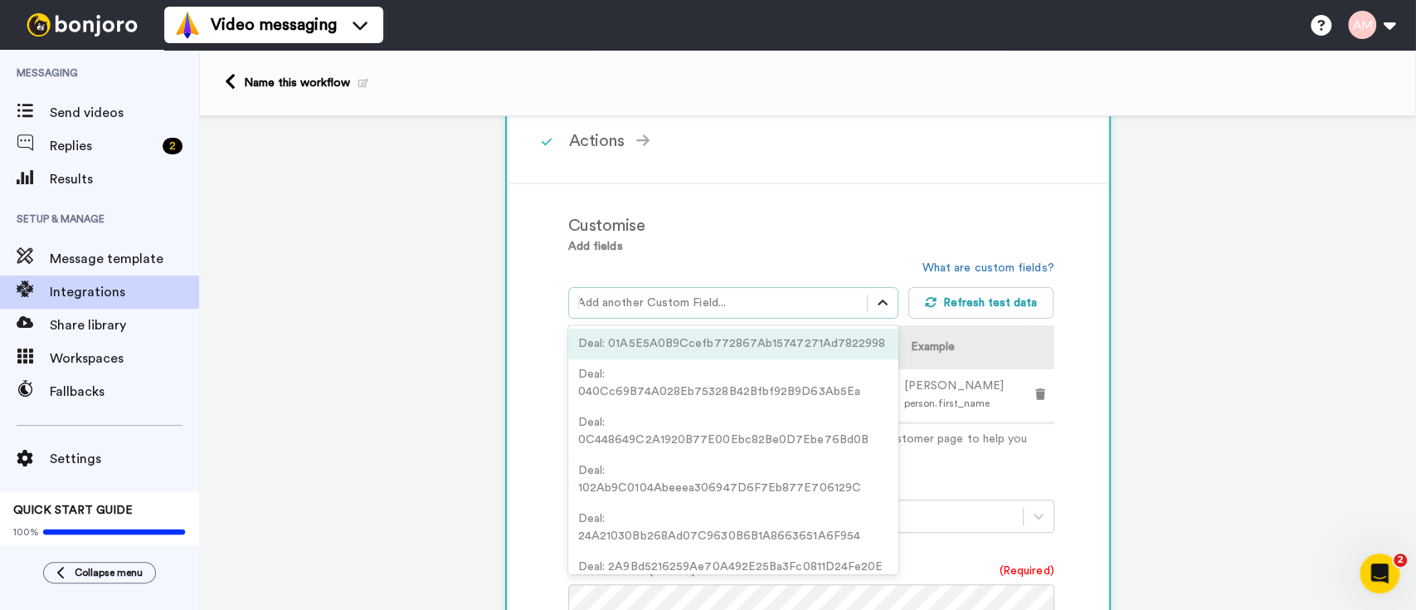
click at [874, 306] on icon at bounding box center [882, 302] width 17 height 17
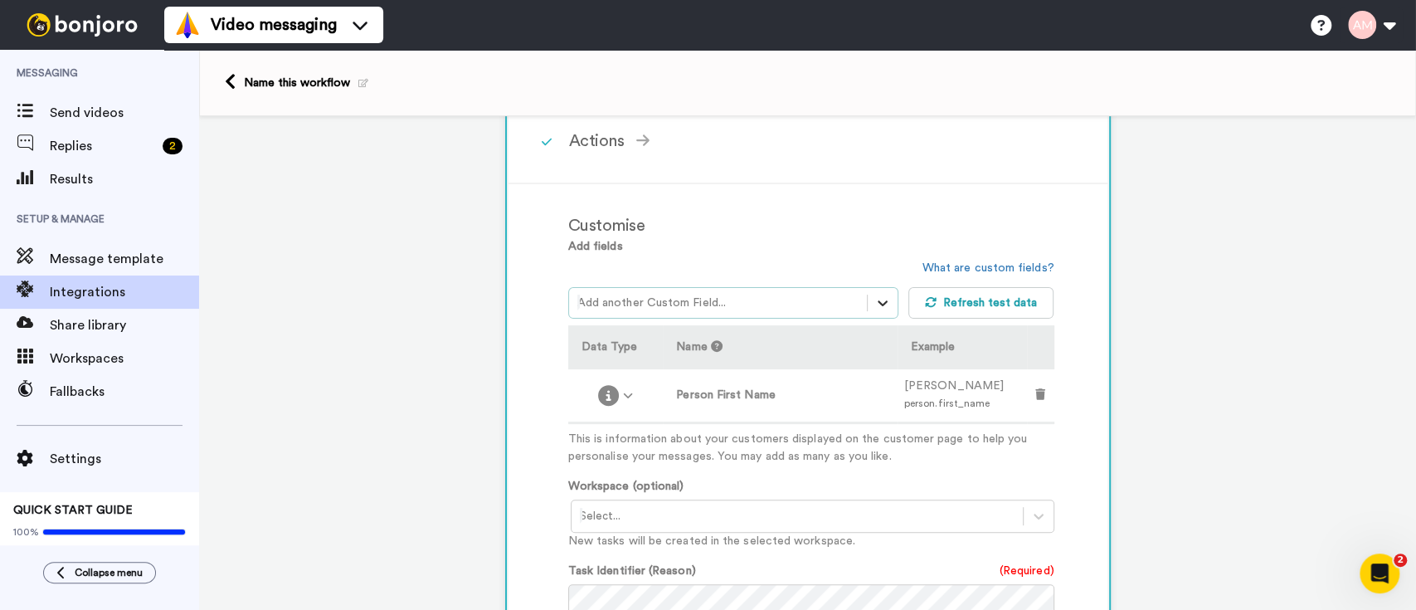
click at [874, 306] on icon at bounding box center [882, 302] width 17 height 17
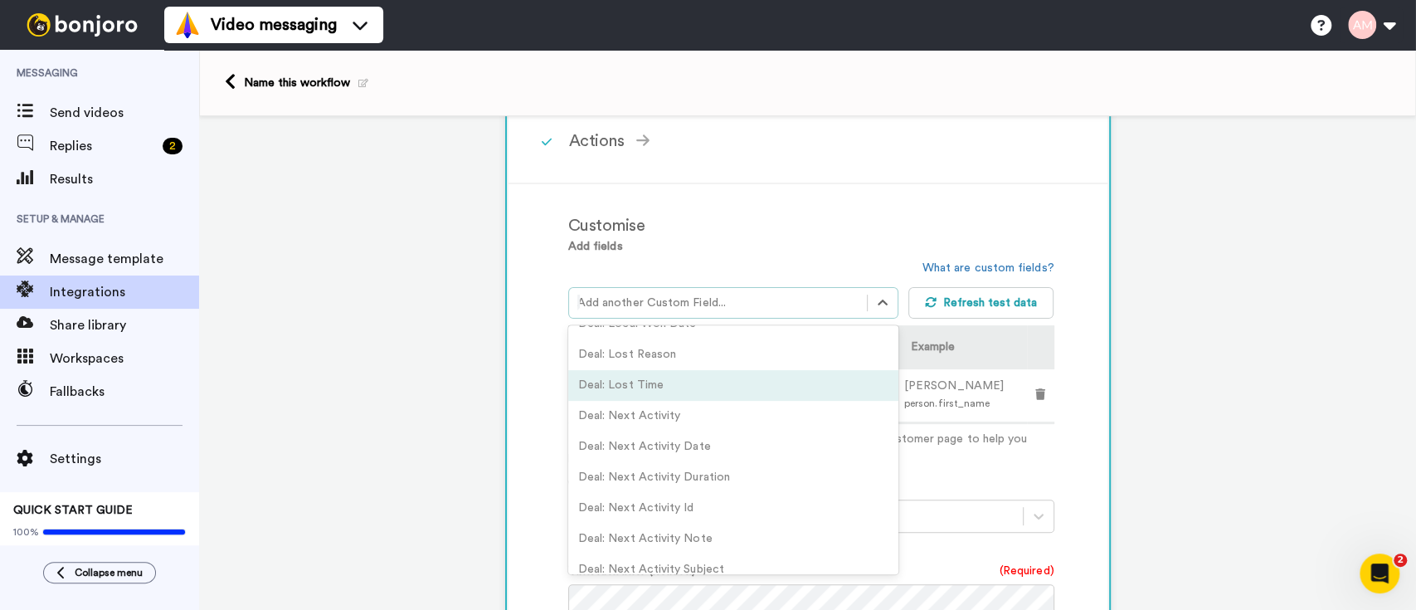
scroll to position [4798, 0]
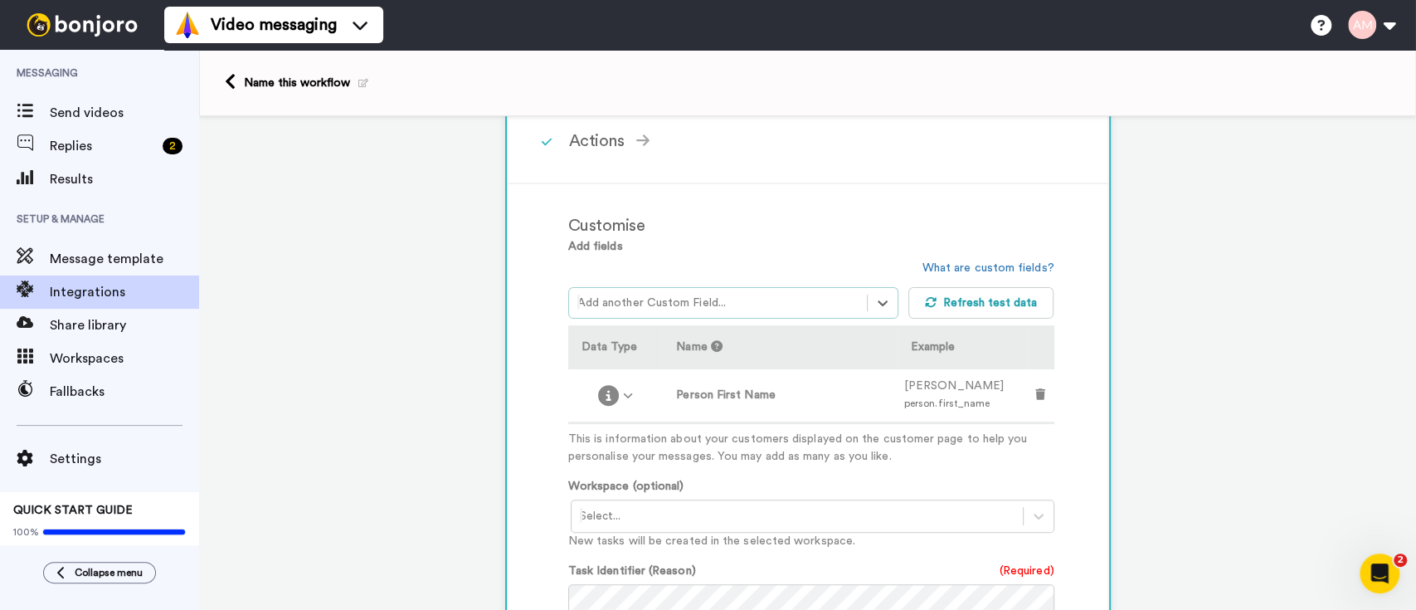
click at [742, 295] on div at bounding box center [717, 303] width 281 height 20
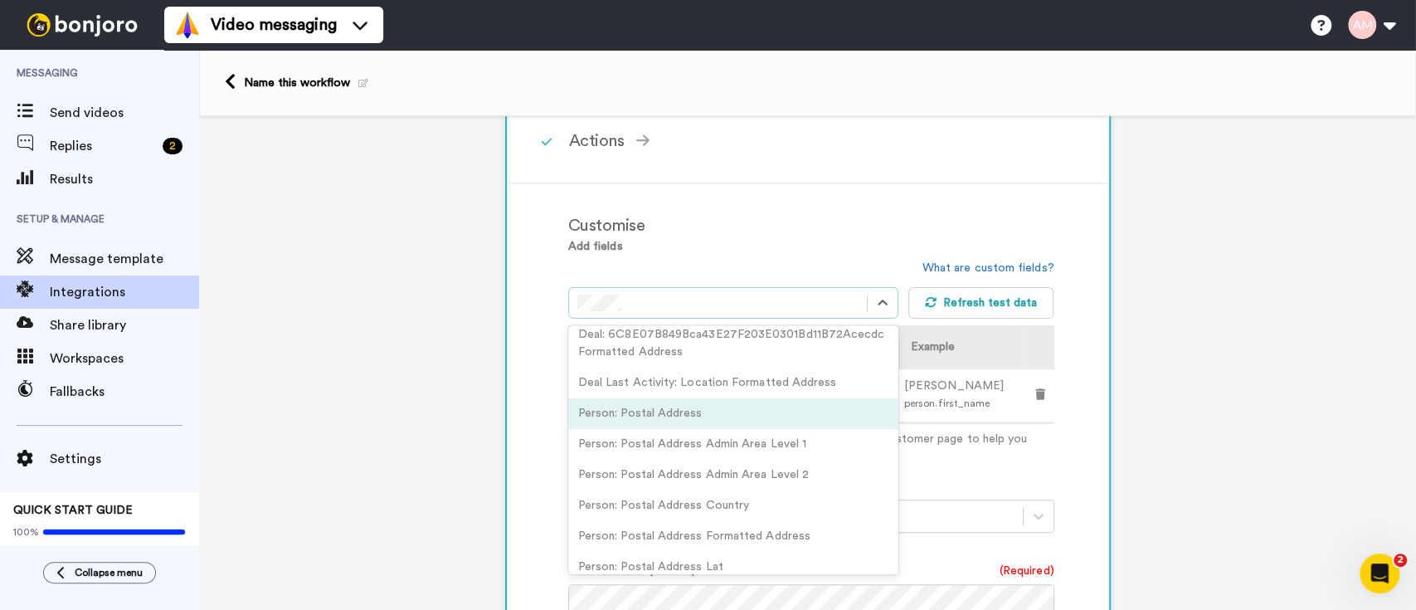
scroll to position [0, 0]
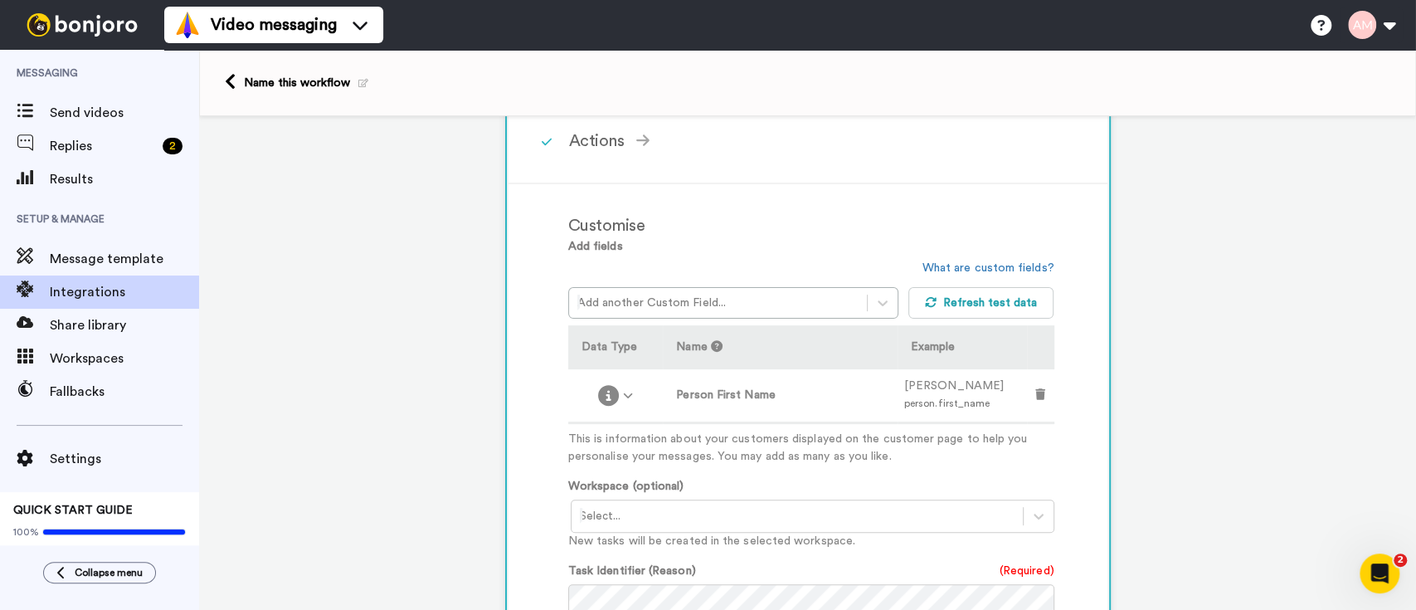
click at [867, 219] on div "Customise" at bounding box center [811, 225] width 486 height 25
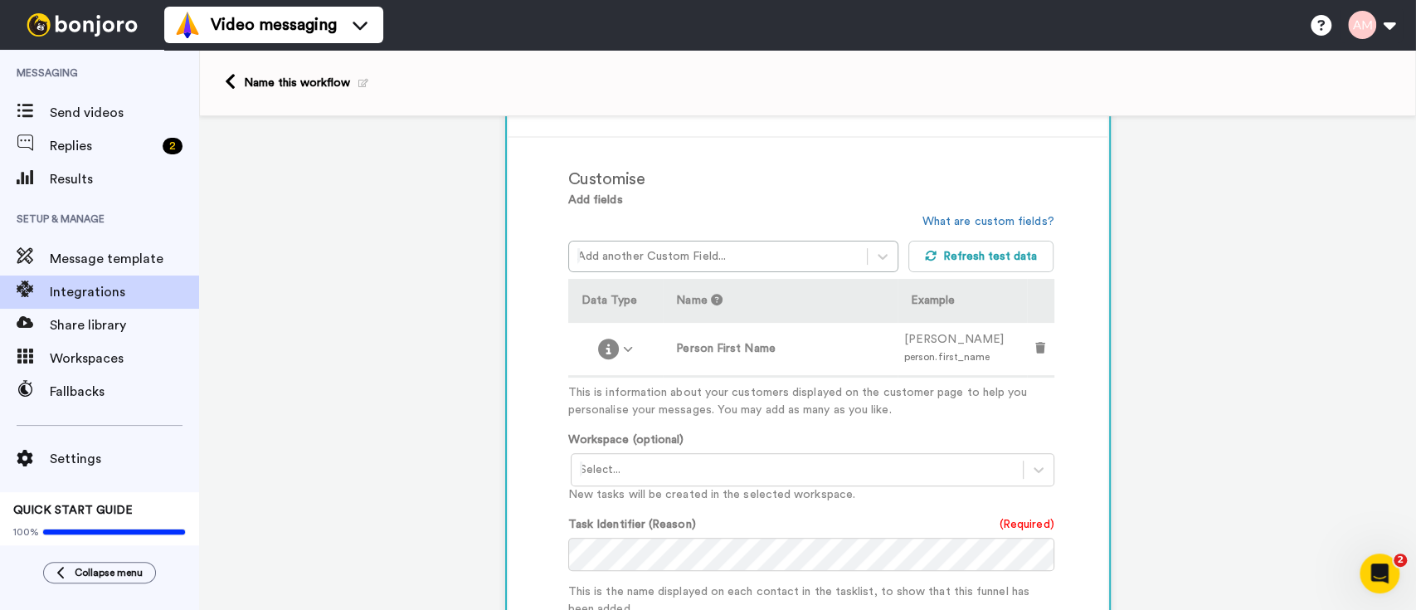
scroll to position [387, 0]
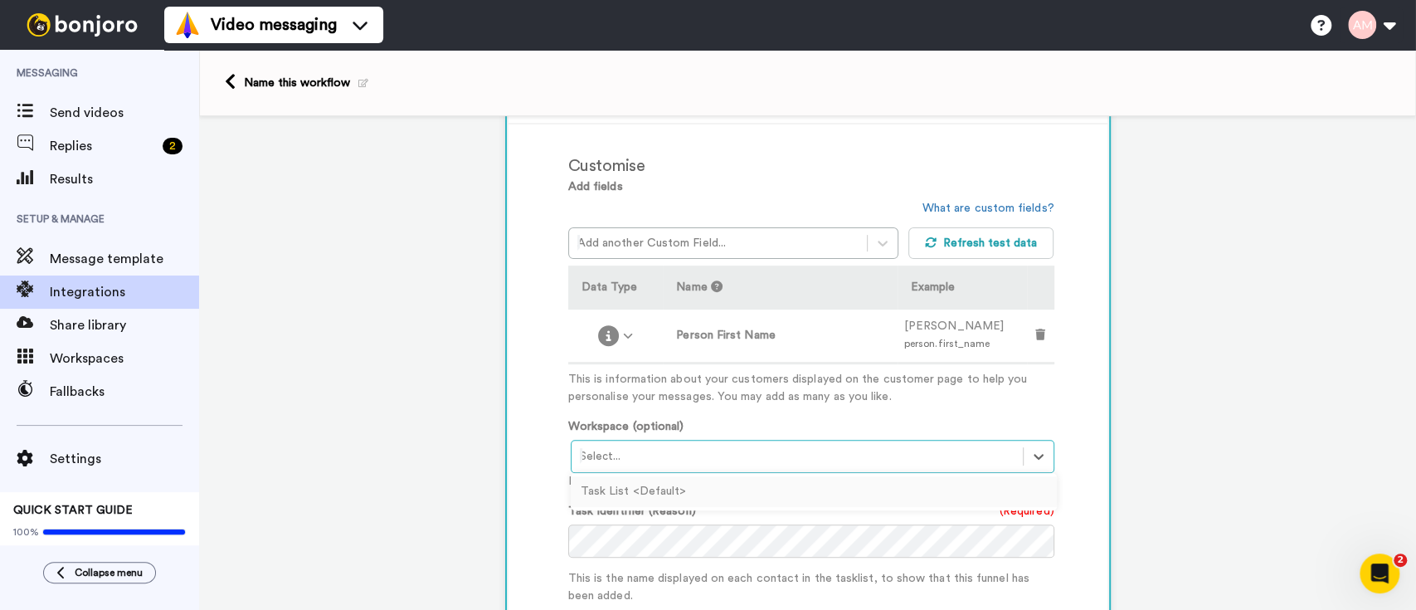
click at [865, 460] on div at bounding box center [797, 456] width 435 height 20
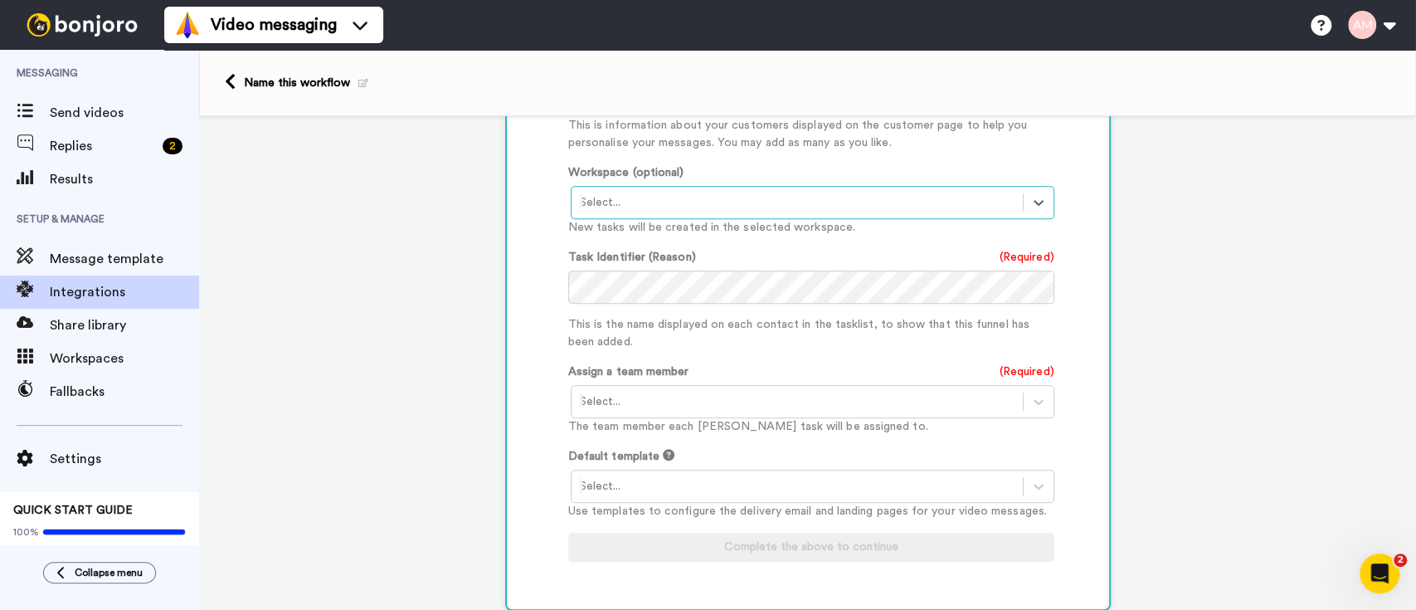
scroll to position [644, 0]
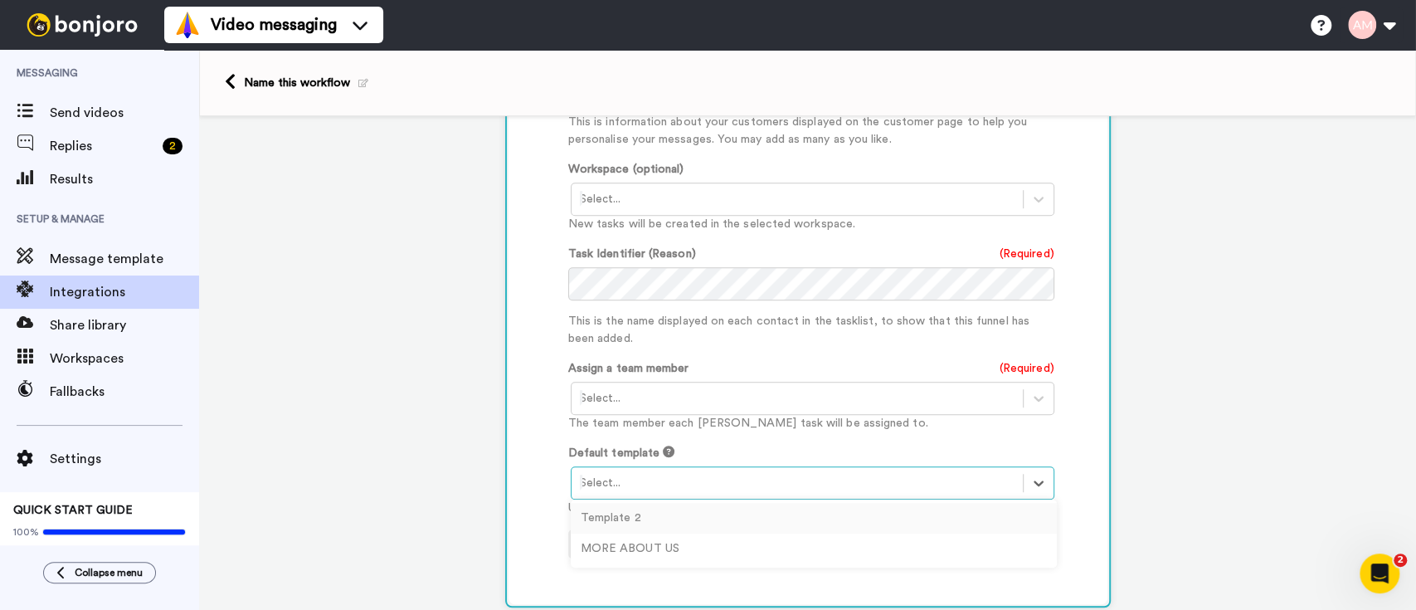
click at [886, 482] on div at bounding box center [797, 483] width 435 height 20
click at [824, 557] on div "MORE ABOUT US" at bounding box center [814, 548] width 486 height 31
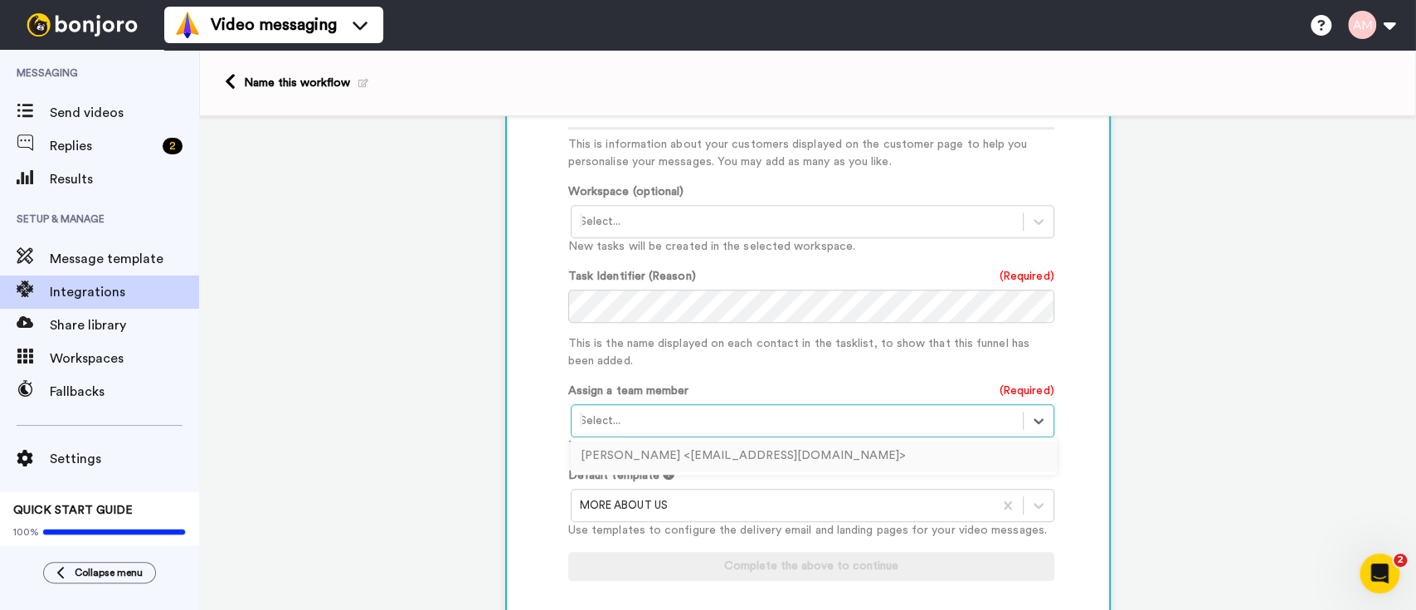
click at [866, 425] on div at bounding box center [797, 421] width 435 height 20
click at [867, 455] on div "Anthony Murdock <aimpropertyhelp@gmail.com>" at bounding box center [814, 455] width 486 height 31
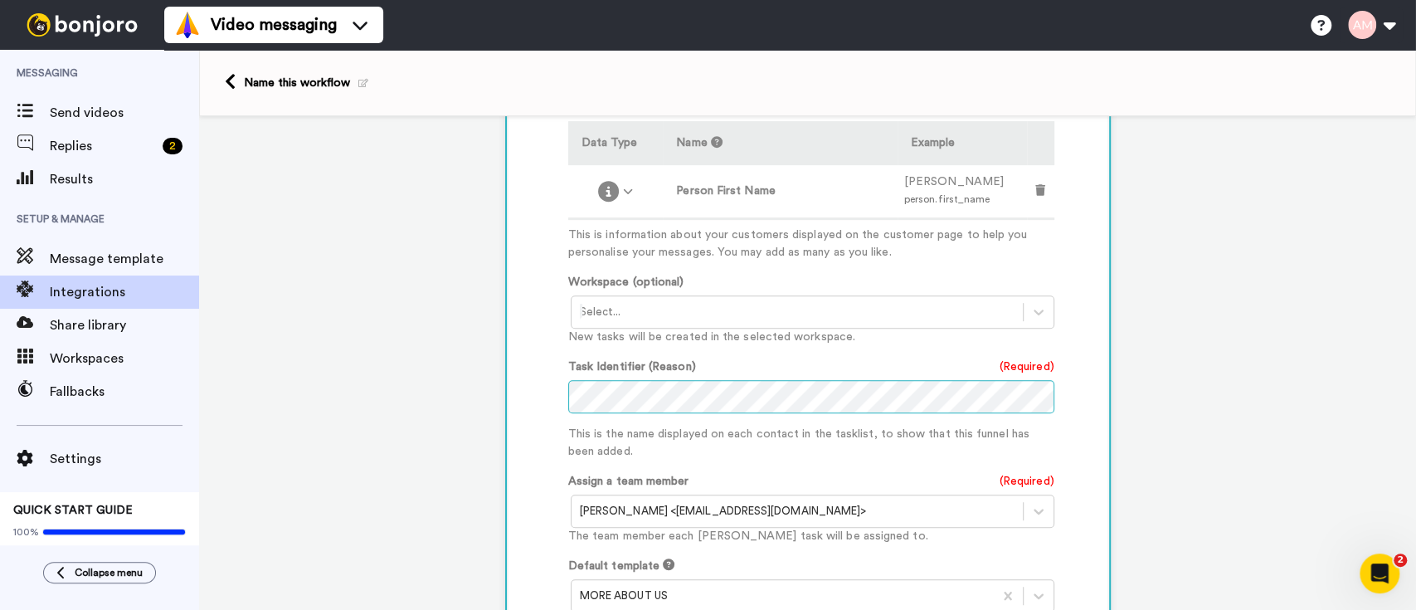
scroll to position [528, 0]
click at [916, 316] on div at bounding box center [797, 315] width 435 height 20
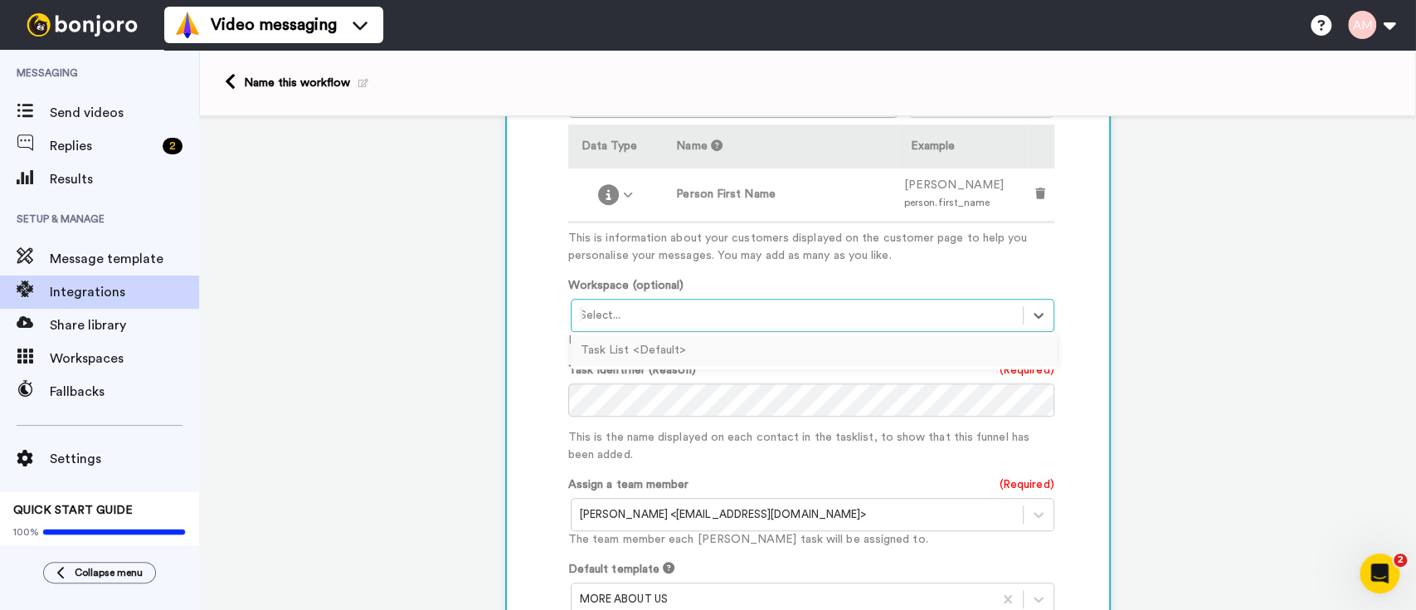
click at [877, 358] on div "Task List <Default>" at bounding box center [814, 350] width 486 height 31
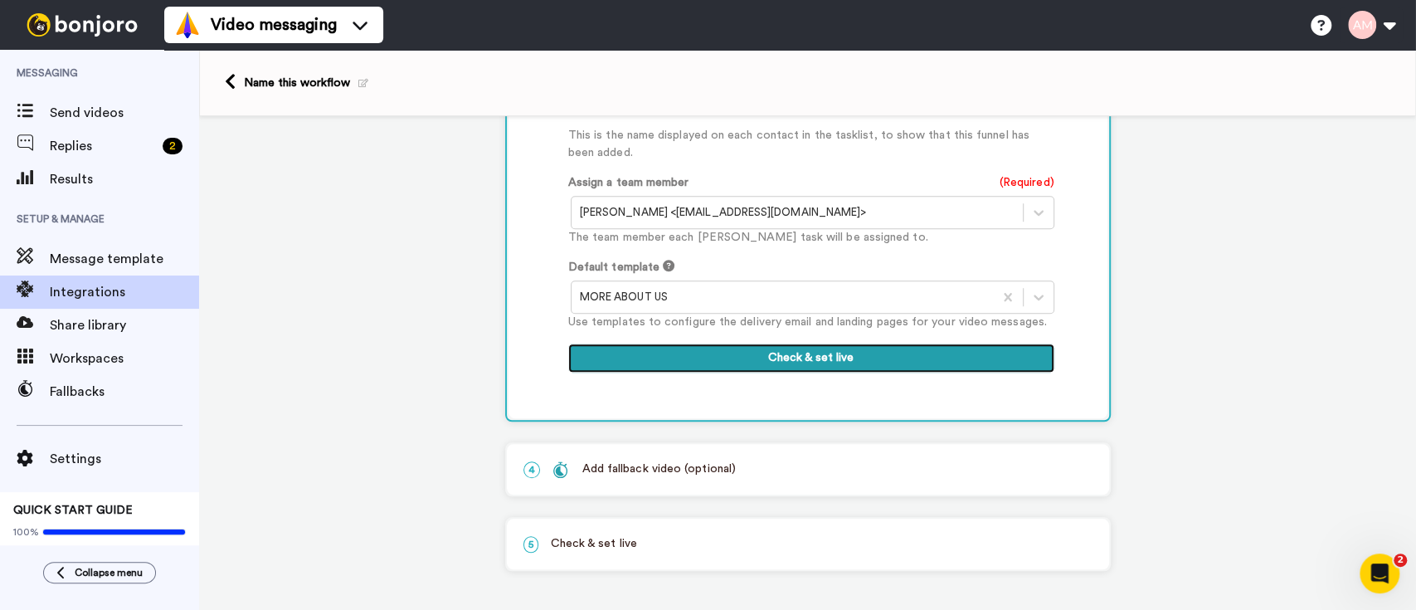
click at [812, 355] on button "Check & set live" at bounding box center [811, 358] width 486 height 30
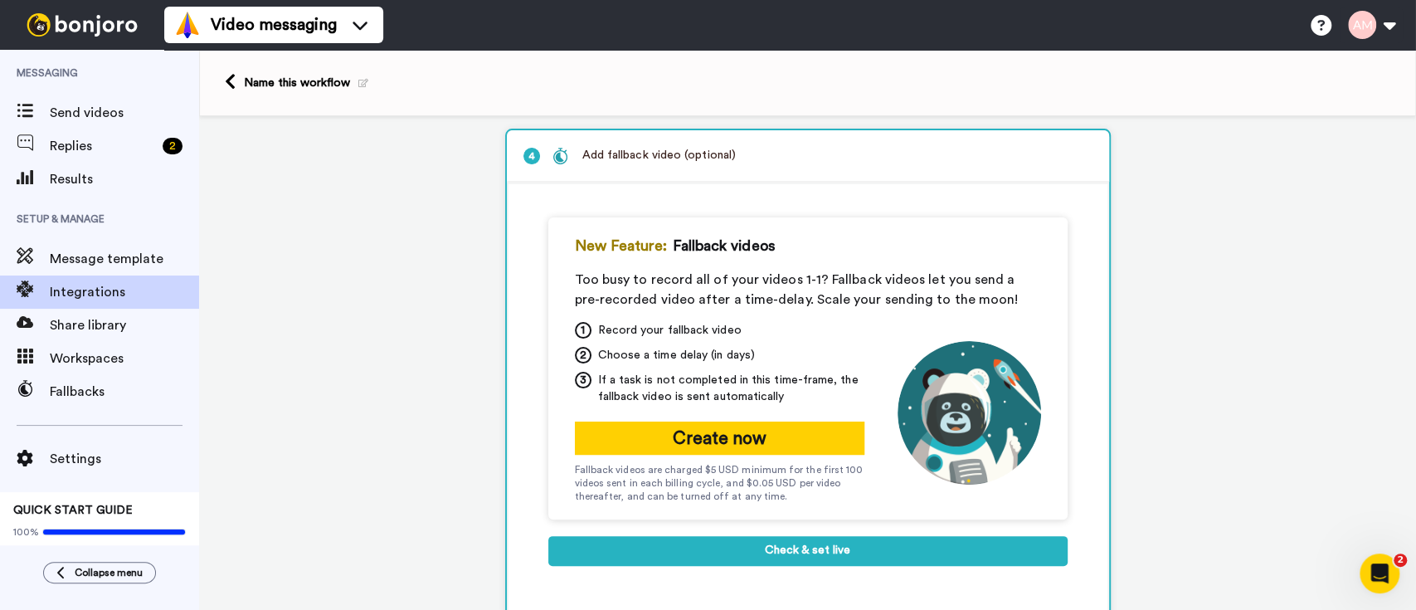
scroll to position [354, 0]
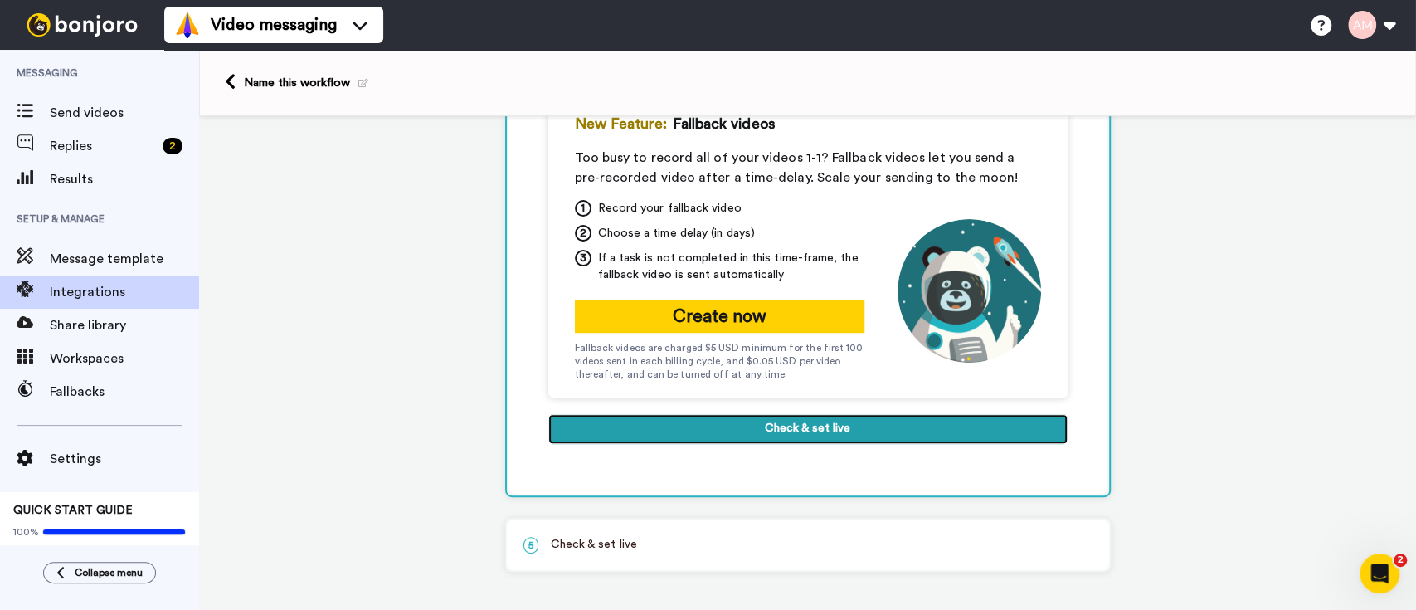
click at [815, 438] on button "Check & set live" at bounding box center [807, 429] width 519 height 30
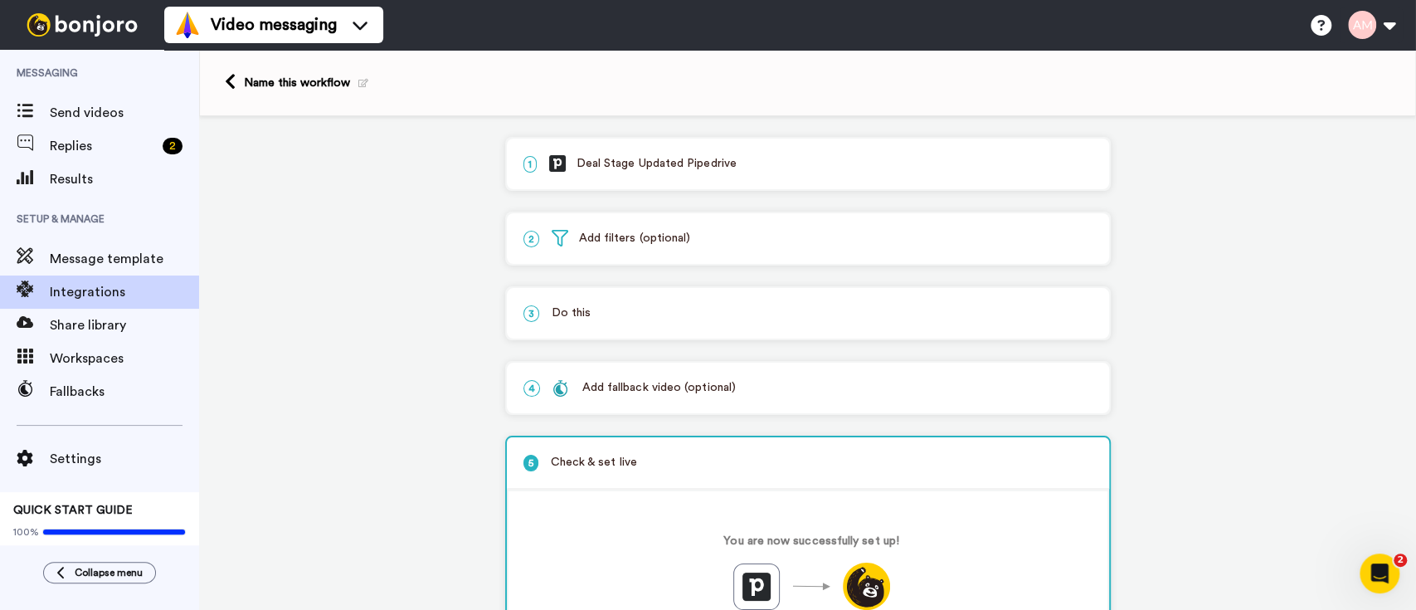
scroll to position [199, 0]
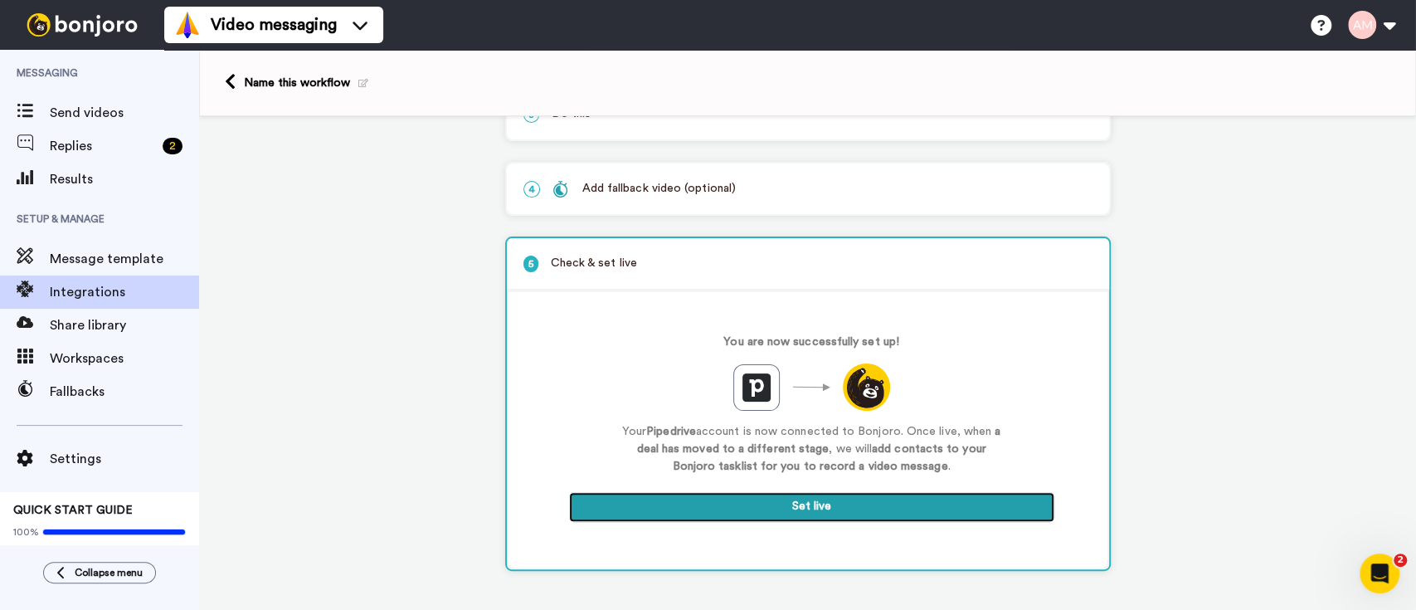
click at [790, 514] on button "Set live" at bounding box center [811, 507] width 485 height 30
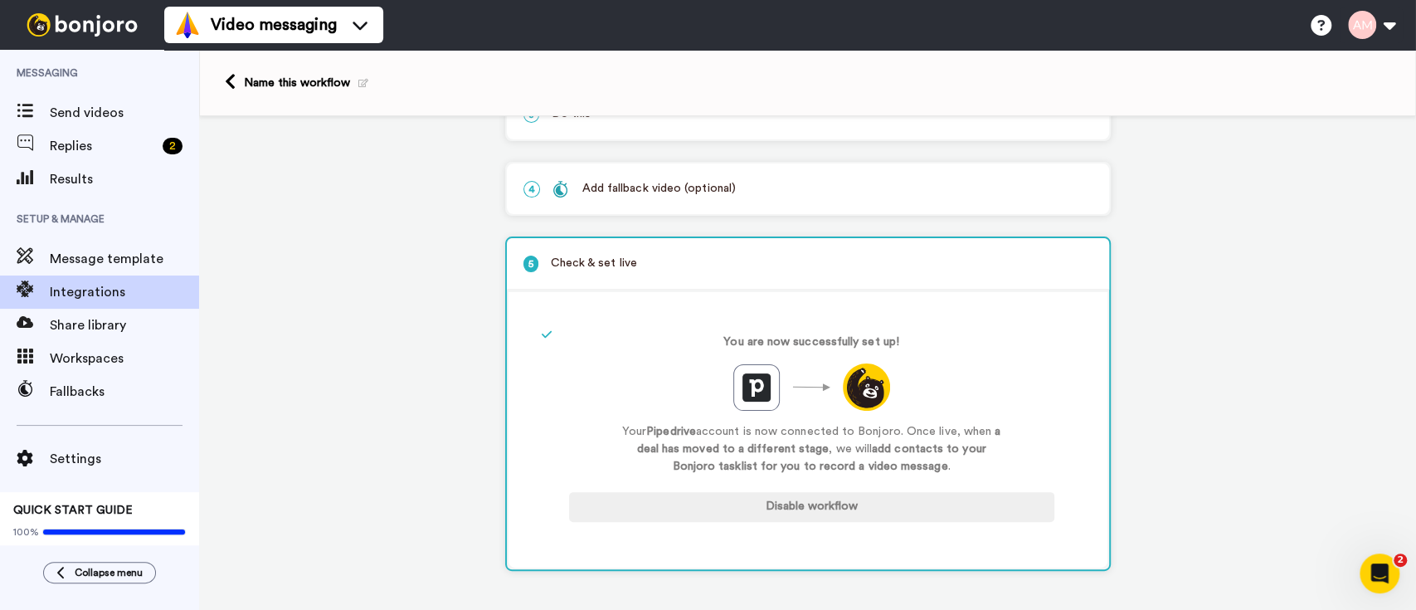
scroll to position [0, 0]
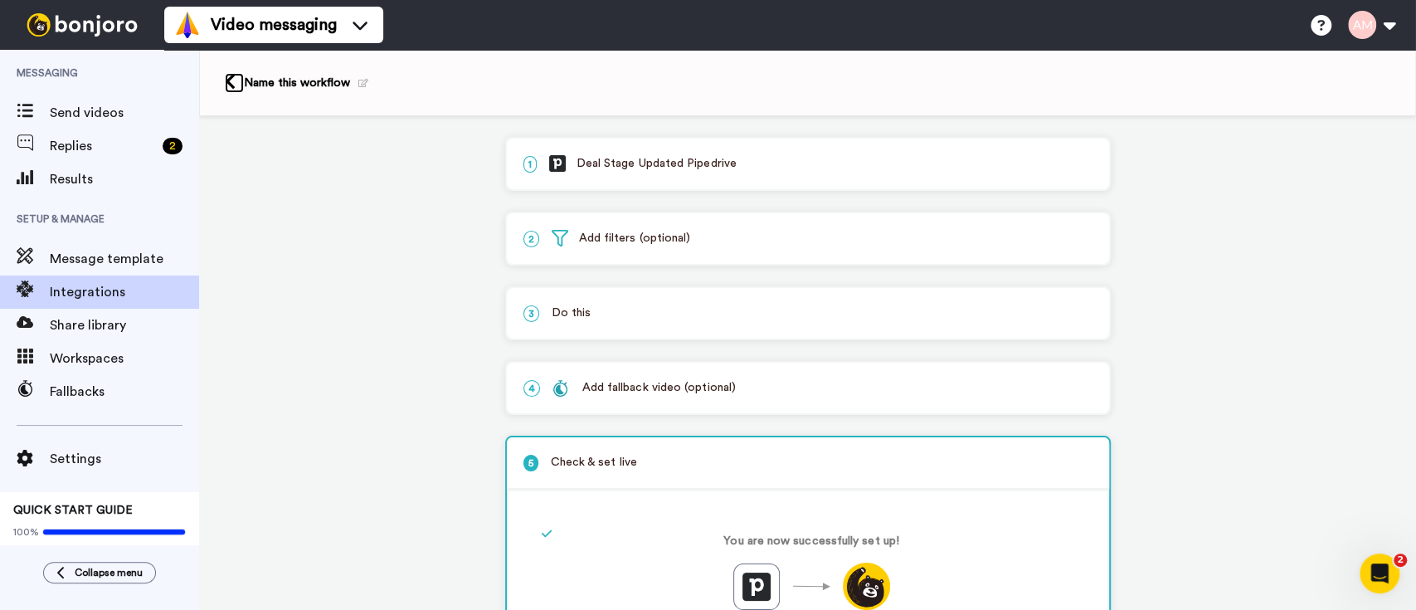
click at [239, 81] on link at bounding box center [234, 83] width 19 height 20
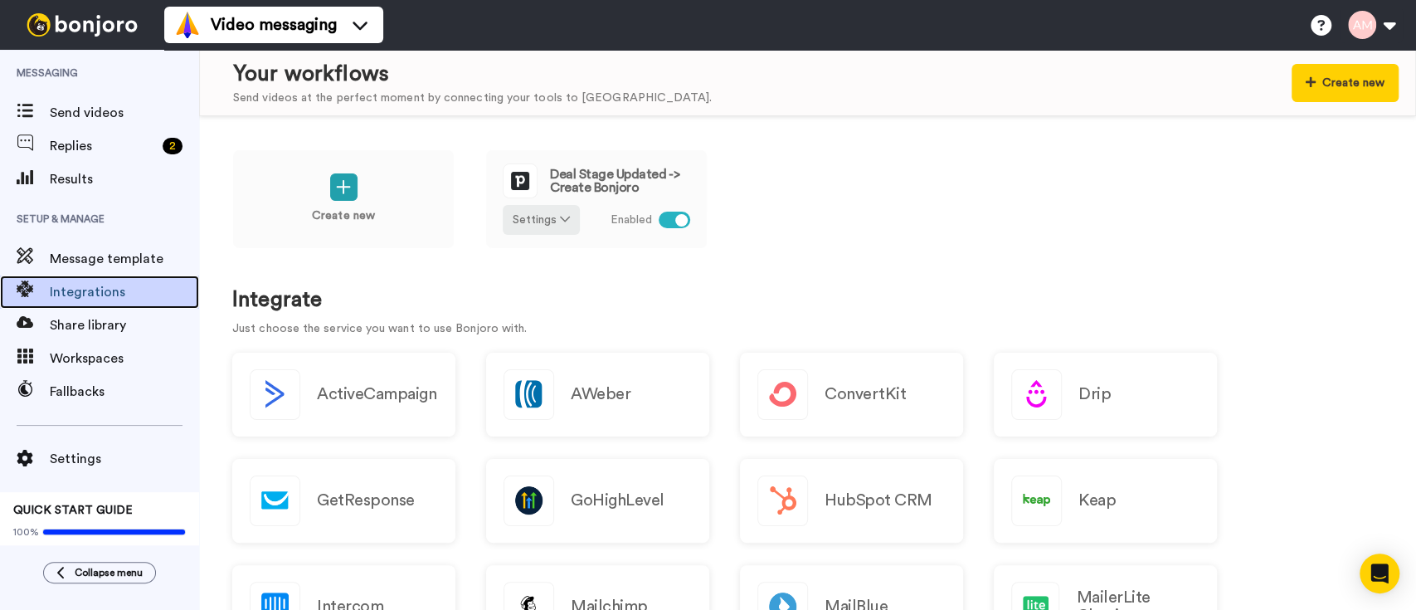
click at [83, 297] on span "Integrations" at bounding box center [124, 292] width 149 height 20
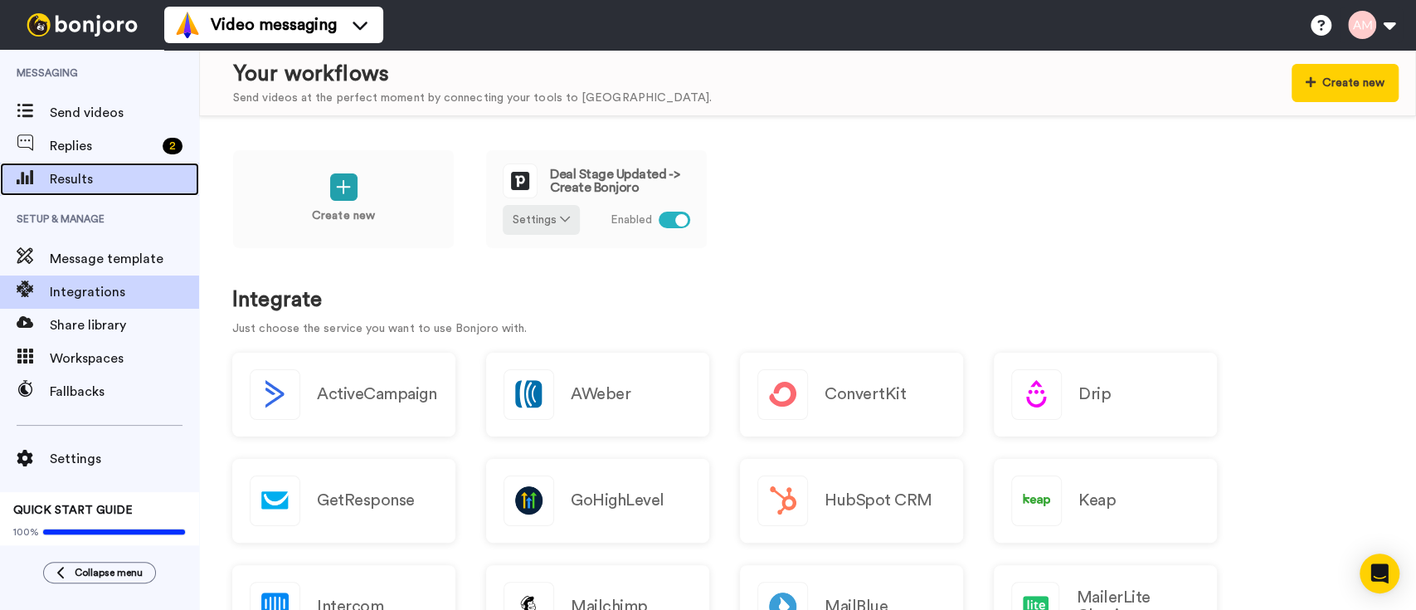
click at [67, 181] on span "Results" at bounding box center [124, 179] width 149 height 20
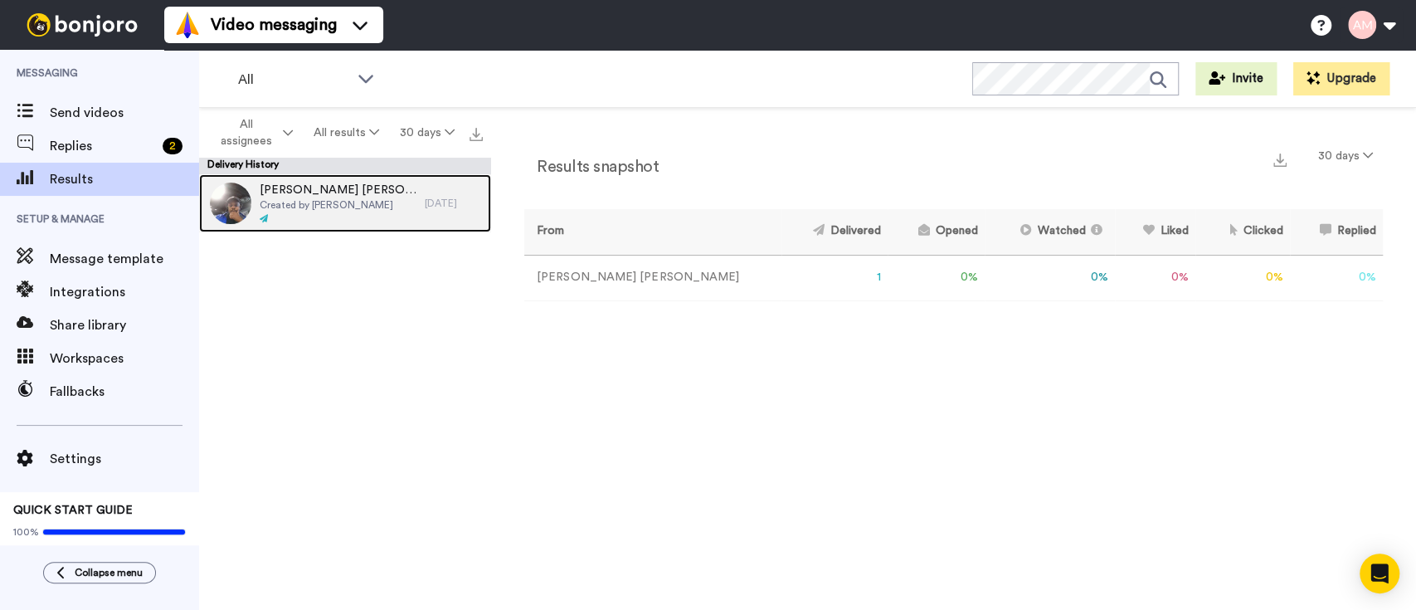
click at [322, 196] on span "[PERSON_NAME] [PERSON_NAME] [PERSON_NAME]" at bounding box center [338, 190] width 157 height 17
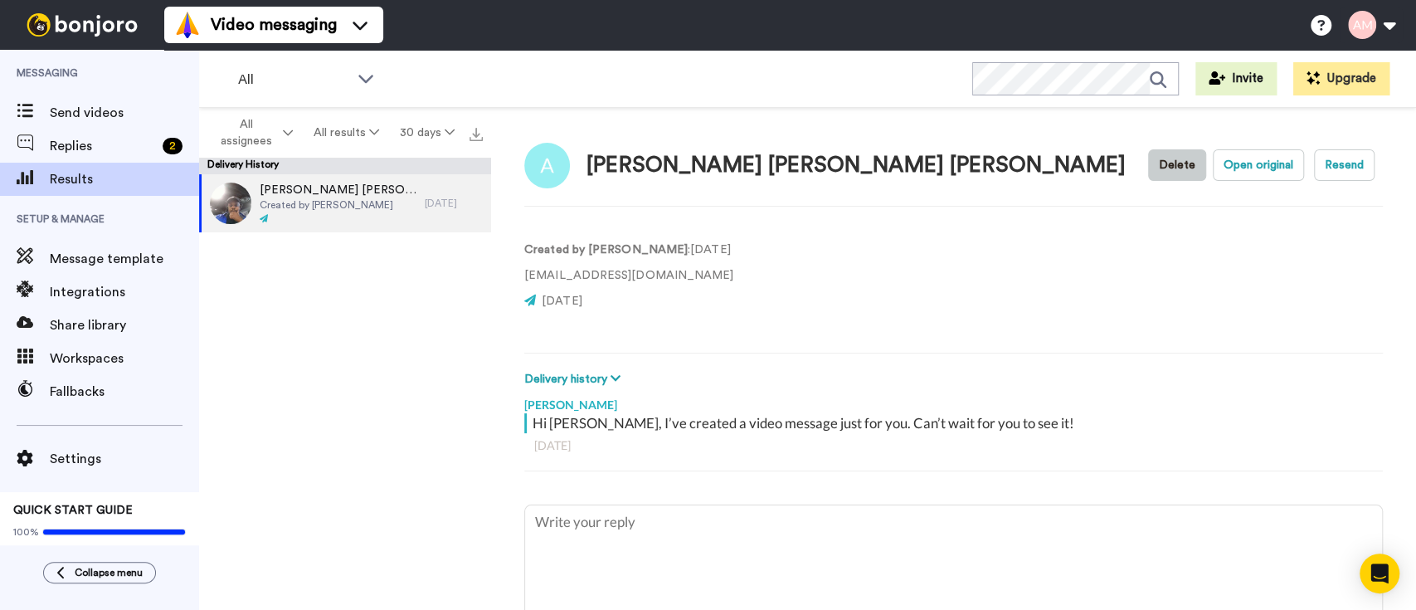
click at [1151, 165] on button "Delete" at bounding box center [1177, 165] width 58 height 32
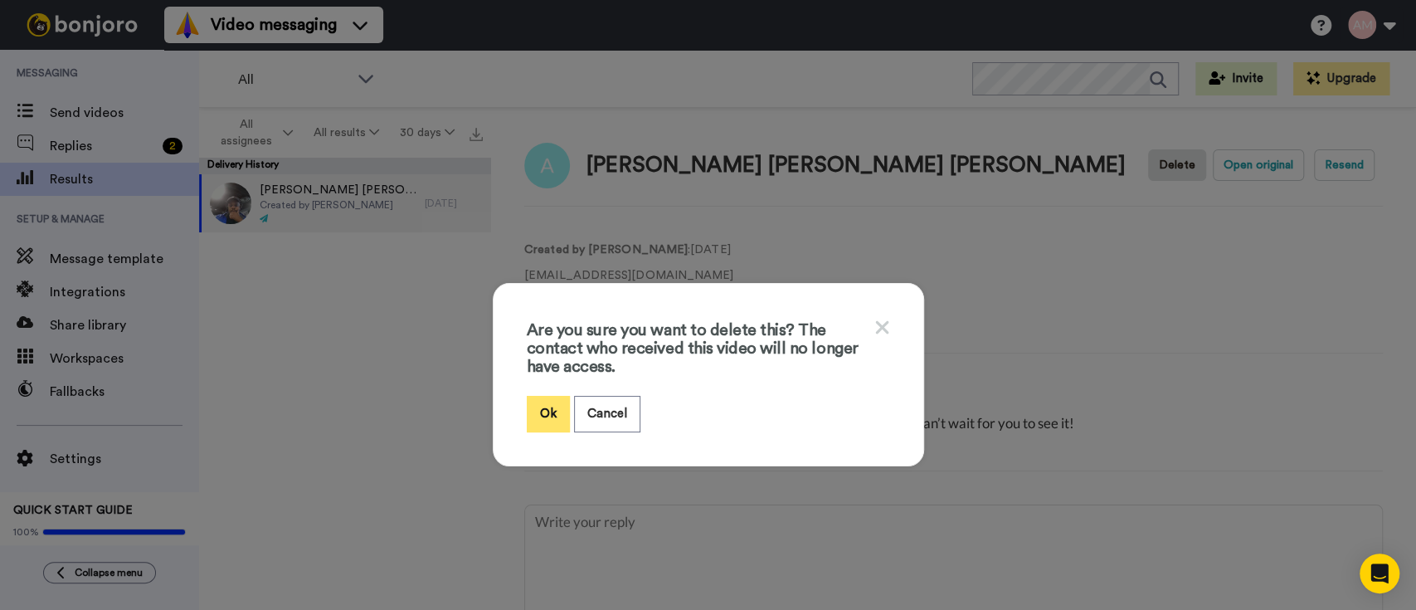
click at [537, 416] on button "Ok" at bounding box center [548, 414] width 43 height 36
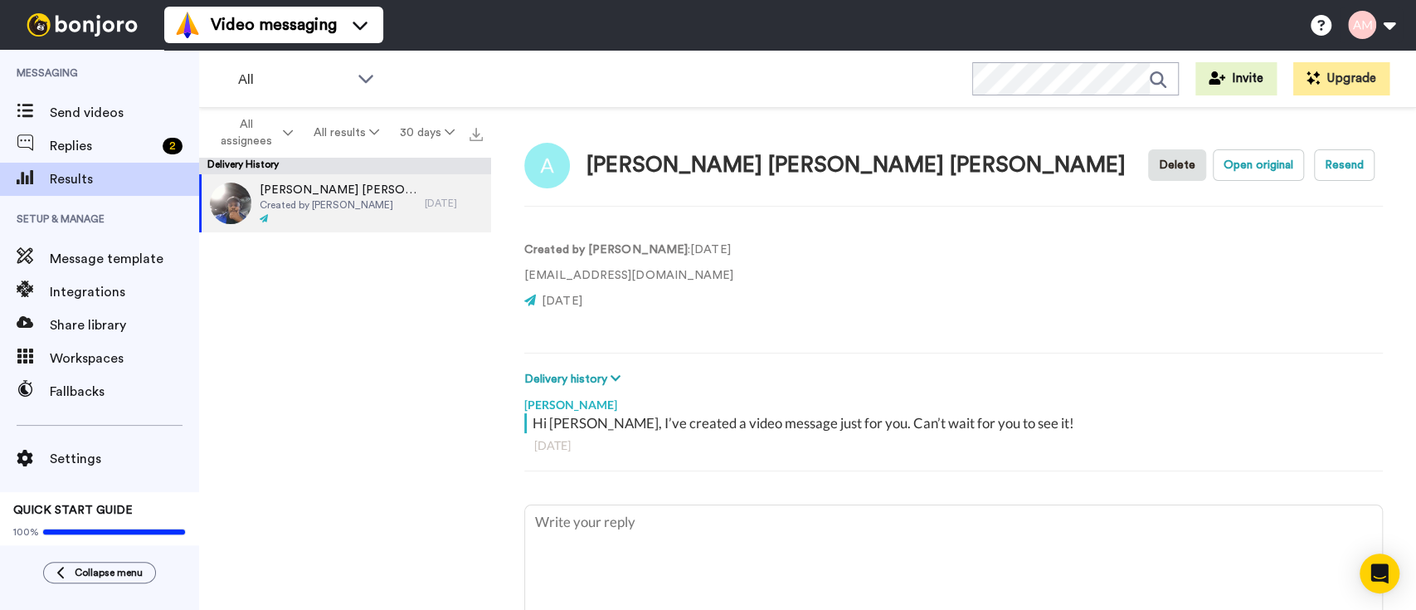
type textarea "x"
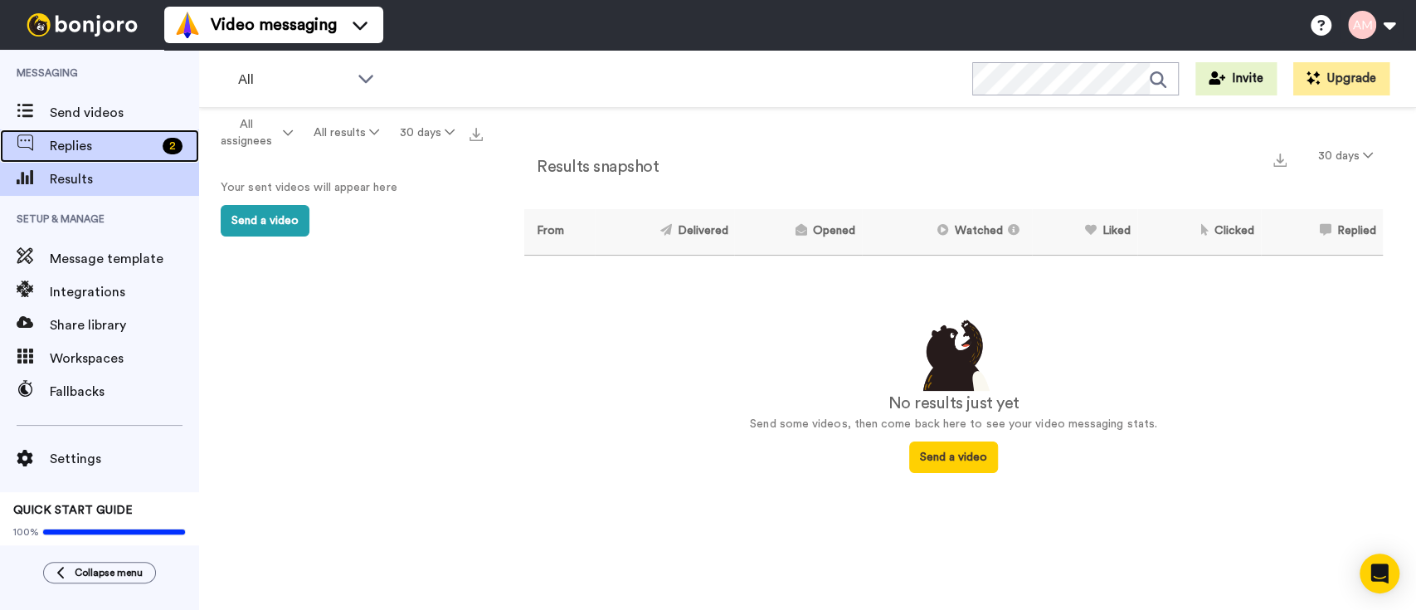
click at [70, 134] on div "Replies 2" at bounding box center [99, 145] width 199 height 33
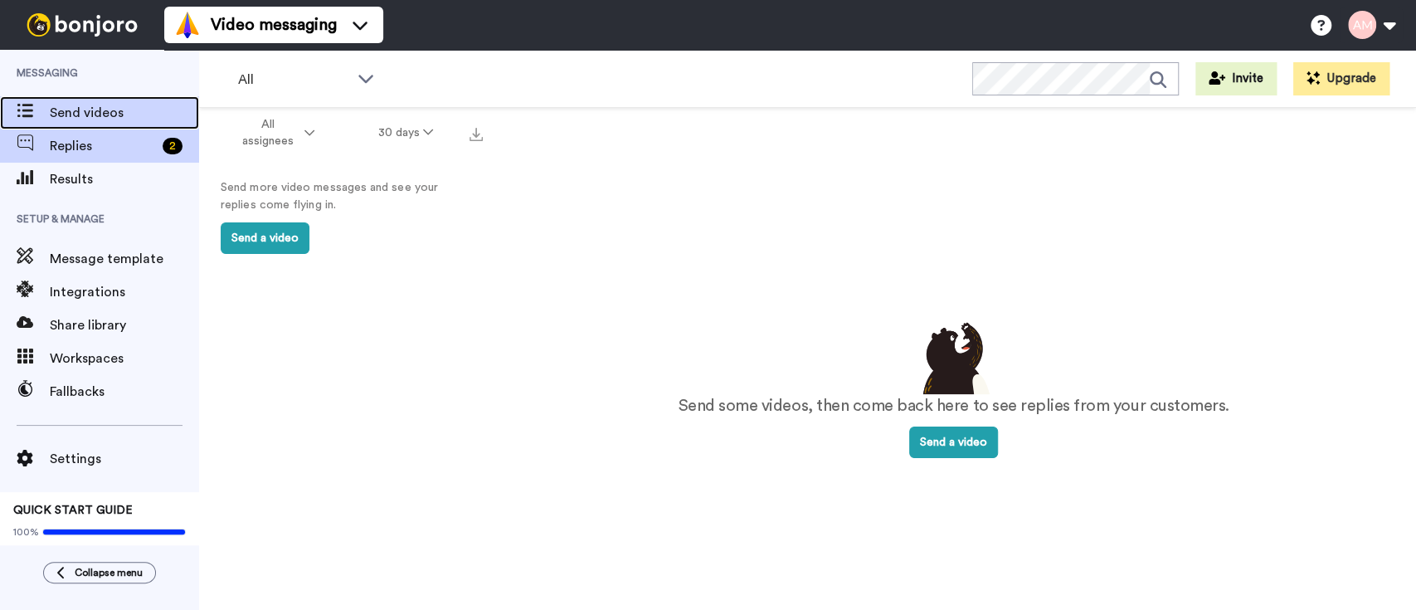
click at [88, 109] on span "Send videos" at bounding box center [124, 113] width 149 height 20
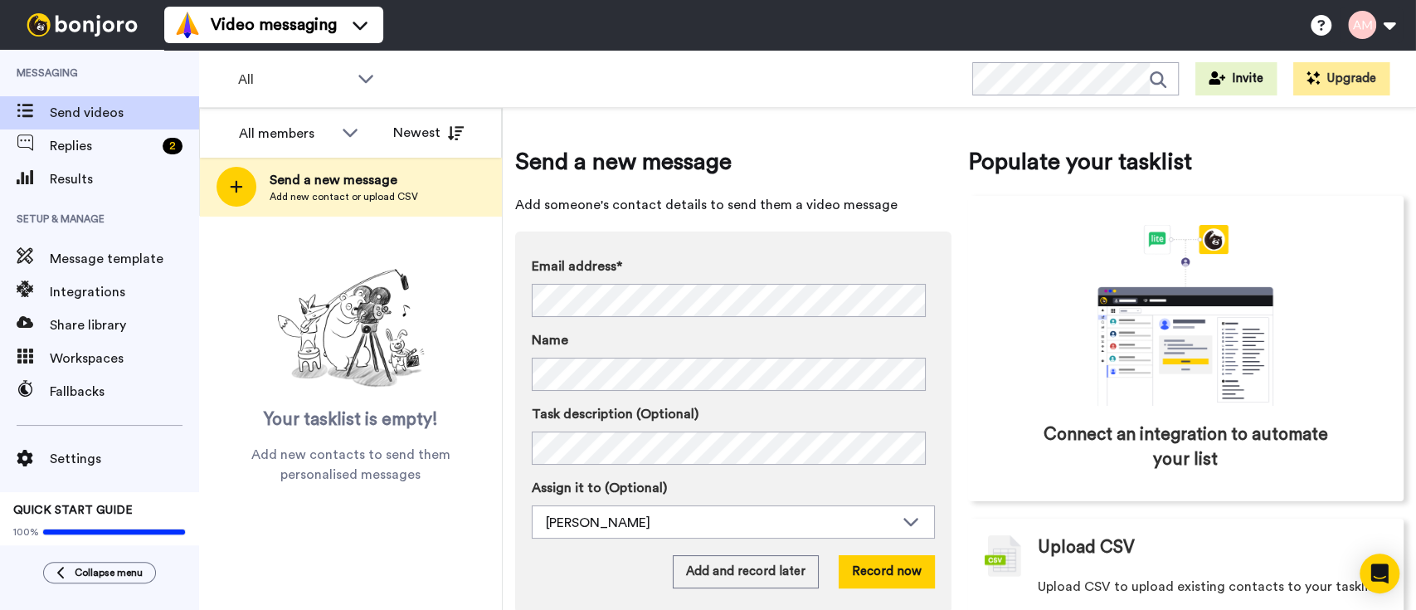
scroll to position [32, 0]
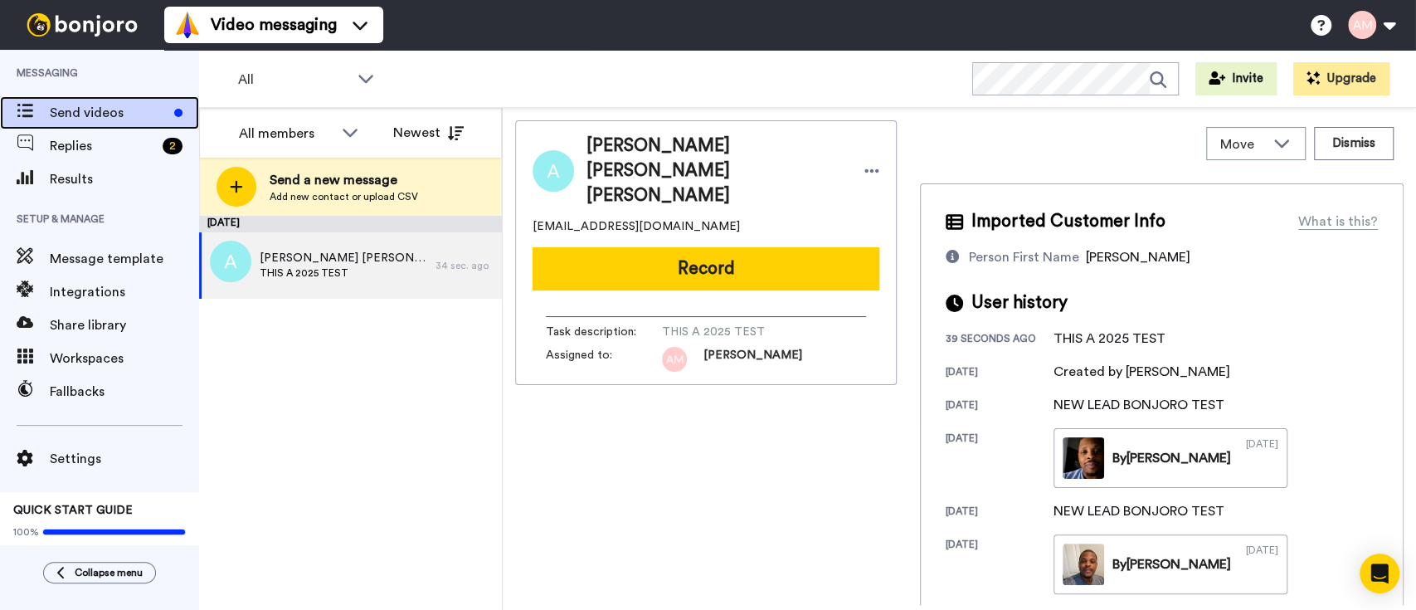
click at [100, 118] on span "Send videos" at bounding box center [109, 113] width 118 height 20
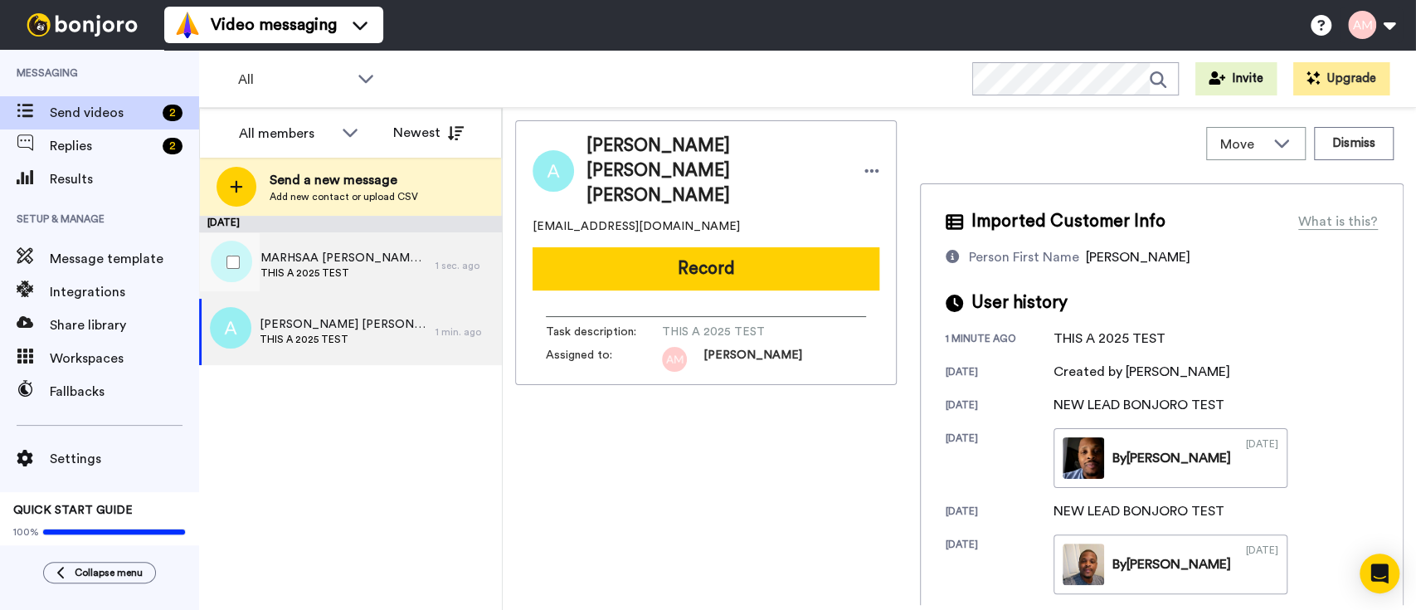
click at [311, 270] on span "THIS A 2025 TEST" at bounding box center [343, 272] width 167 height 13
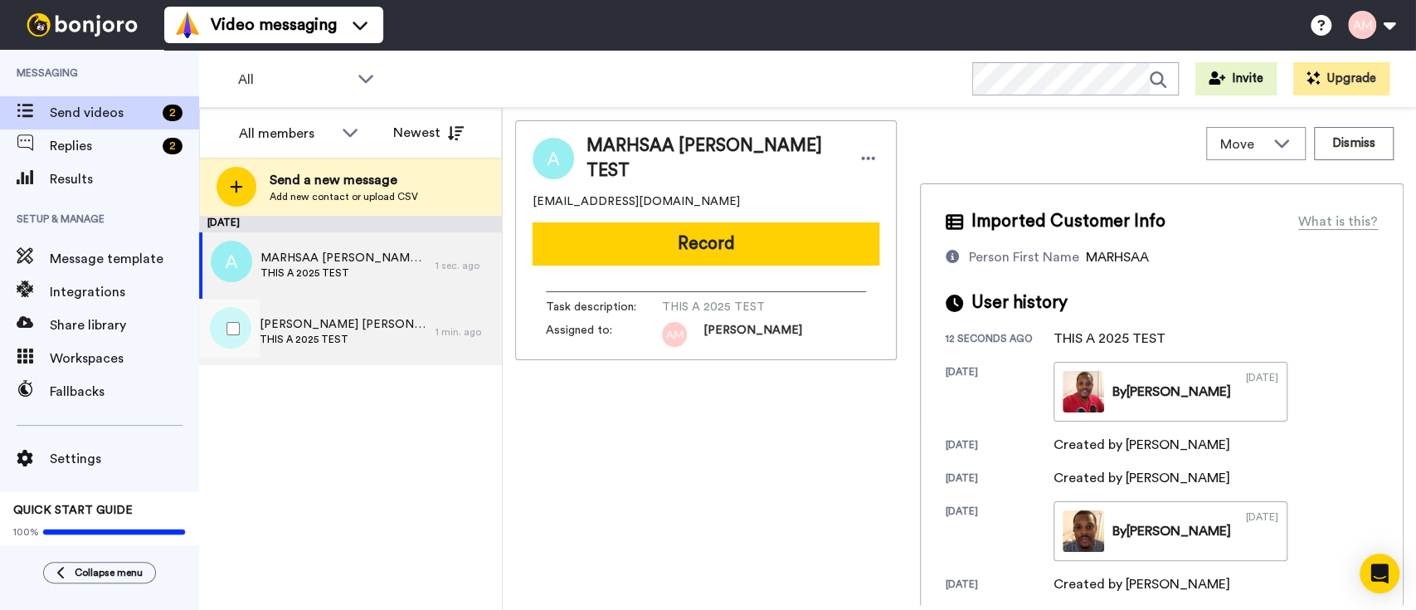
click at [337, 326] on span "[PERSON_NAME] [PERSON_NAME] [PERSON_NAME]" at bounding box center [344, 324] width 168 height 17
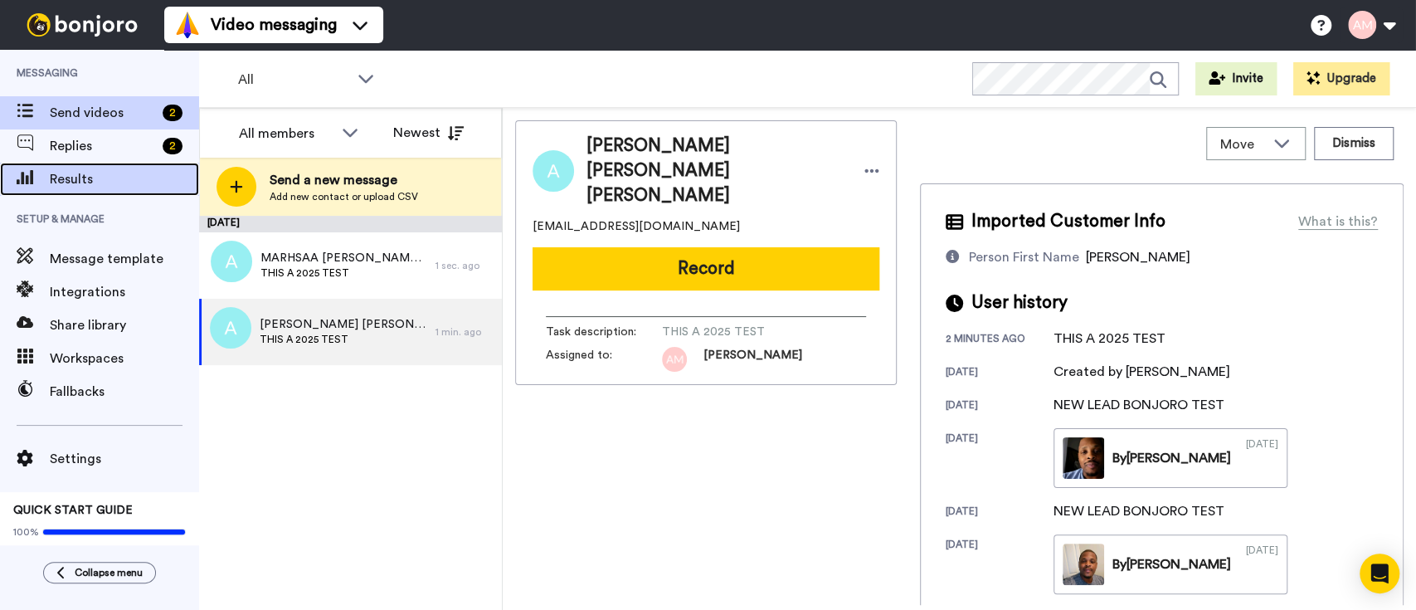
click at [80, 173] on span "Results" at bounding box center [124, 179] width 149 height 20
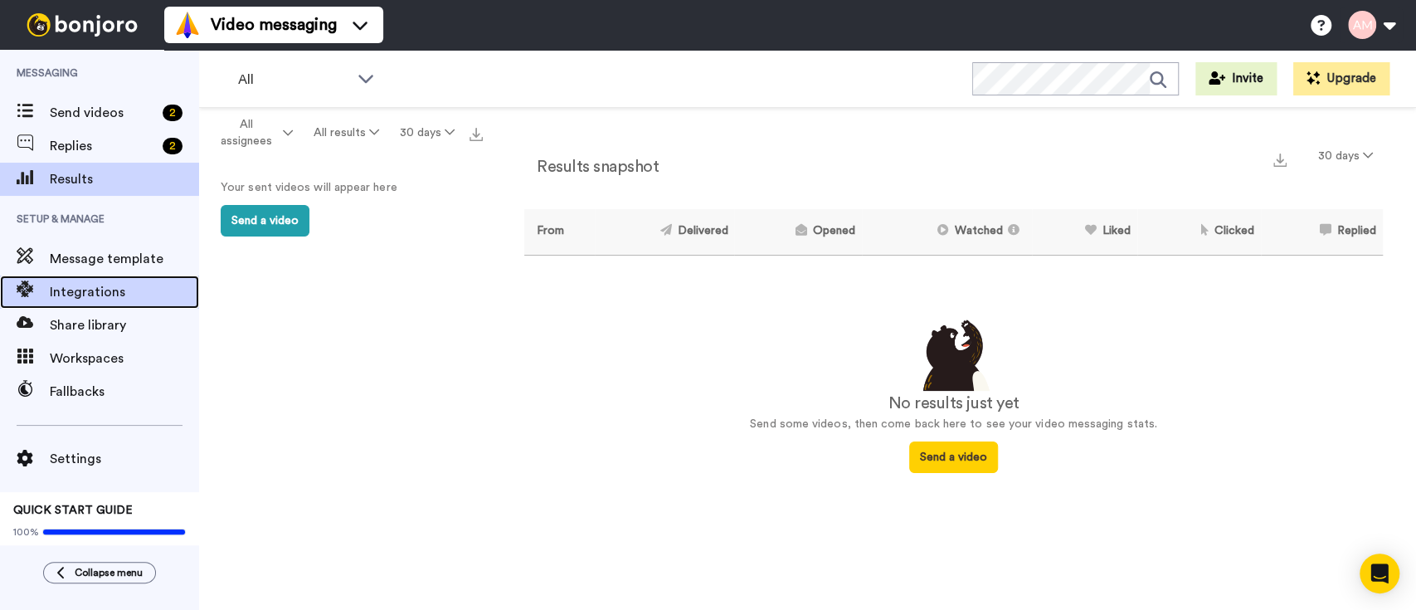
click at [90, 289] on span "Integrations" at bounding box center [124, 292] width 149 height 20
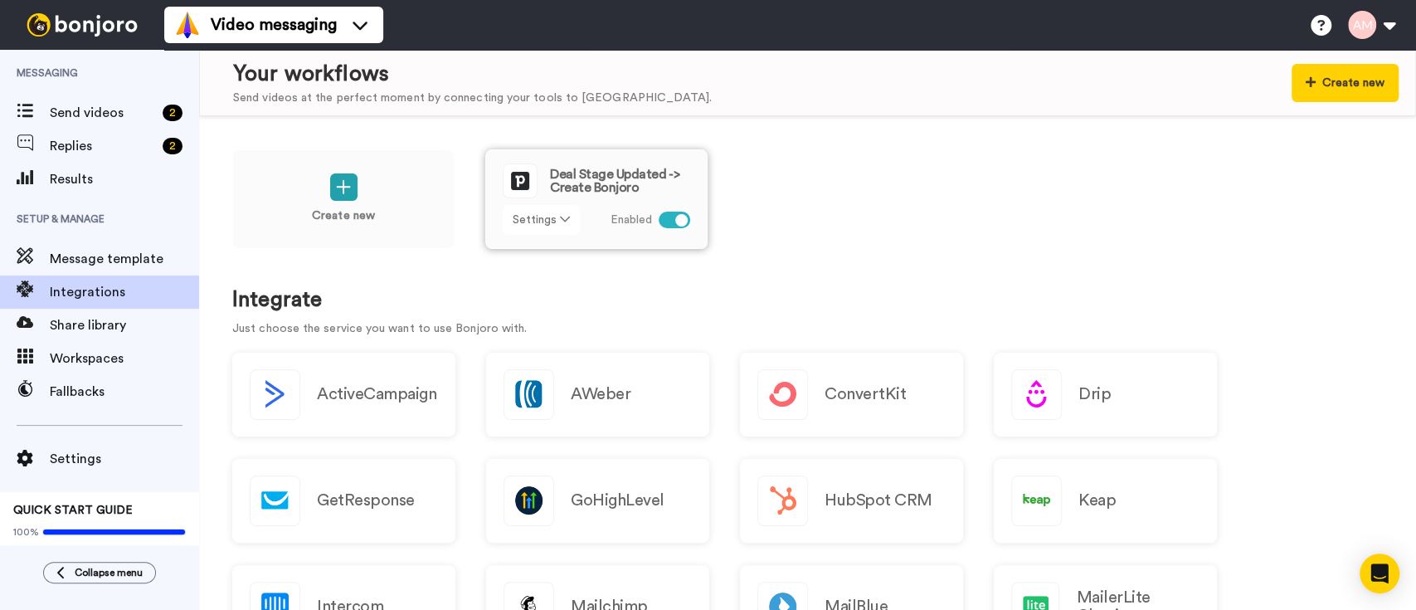
click at [552, 222] on button "Settings" at bounding box center [541, 220] width 77 height 30
click at [531, 251] on span "Edit" at bounding box center [529, 253] width 22 height 12
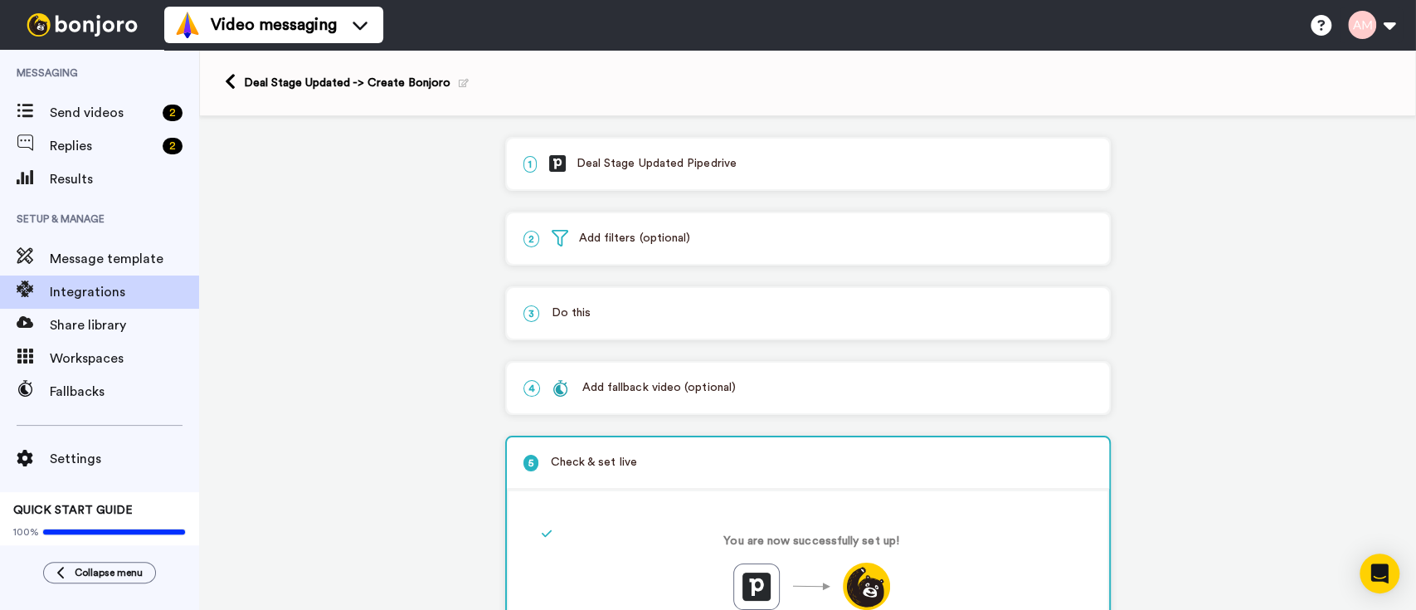
click at [644, 237] on p "2 Add filters (optional)" at bounding box center [807, 238] width 569 height 17
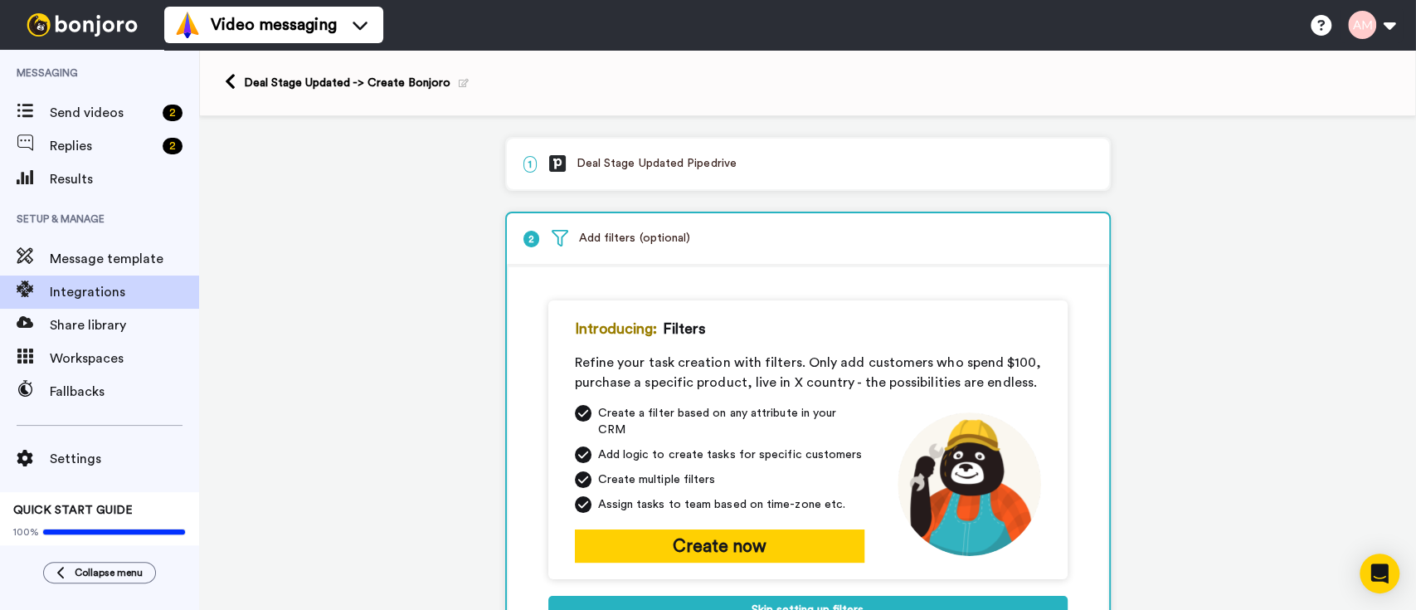
click at [644, 237] on p "2 Add filters (optional)" at bounding box center [807, 238] width 569 height 17
click at [523, 240] on span "2" at bounding box center [531, 239] width 16 height 17
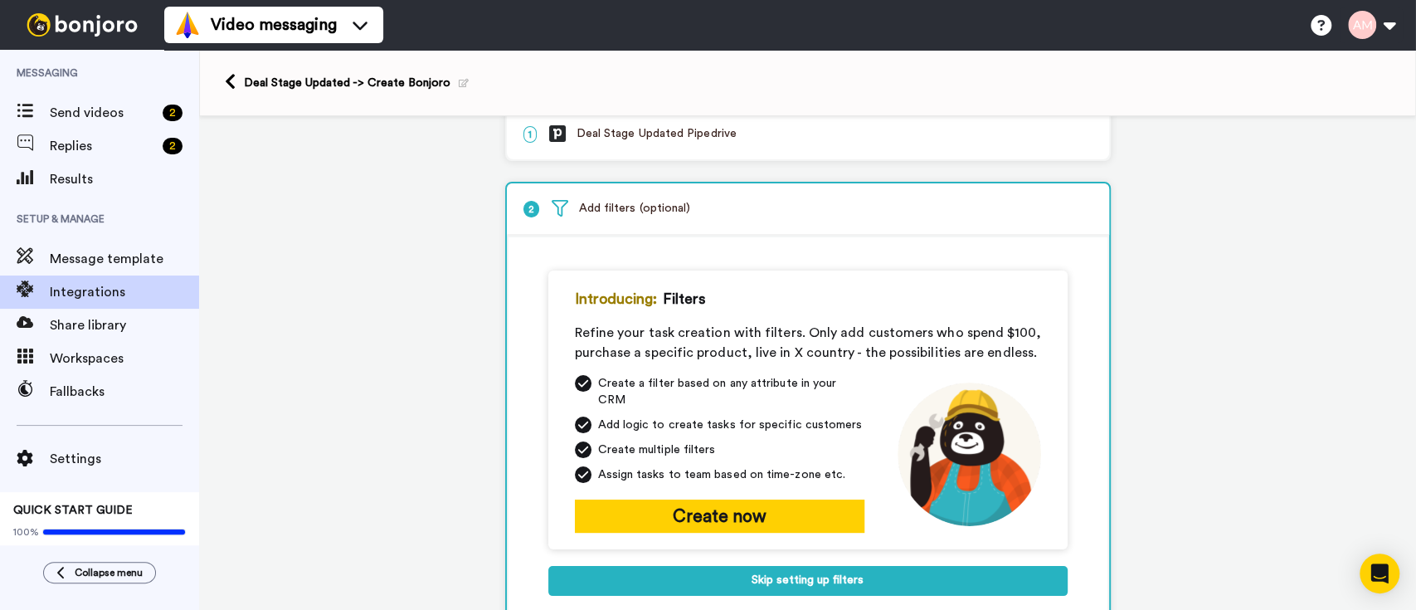
click at [1277, 335] on div "1 Deal Stage Updated Pipedrive Service selected ActiveCampaign AWeber Bonjoro C…" at bounding box center [807, 500] width 1217 height 828
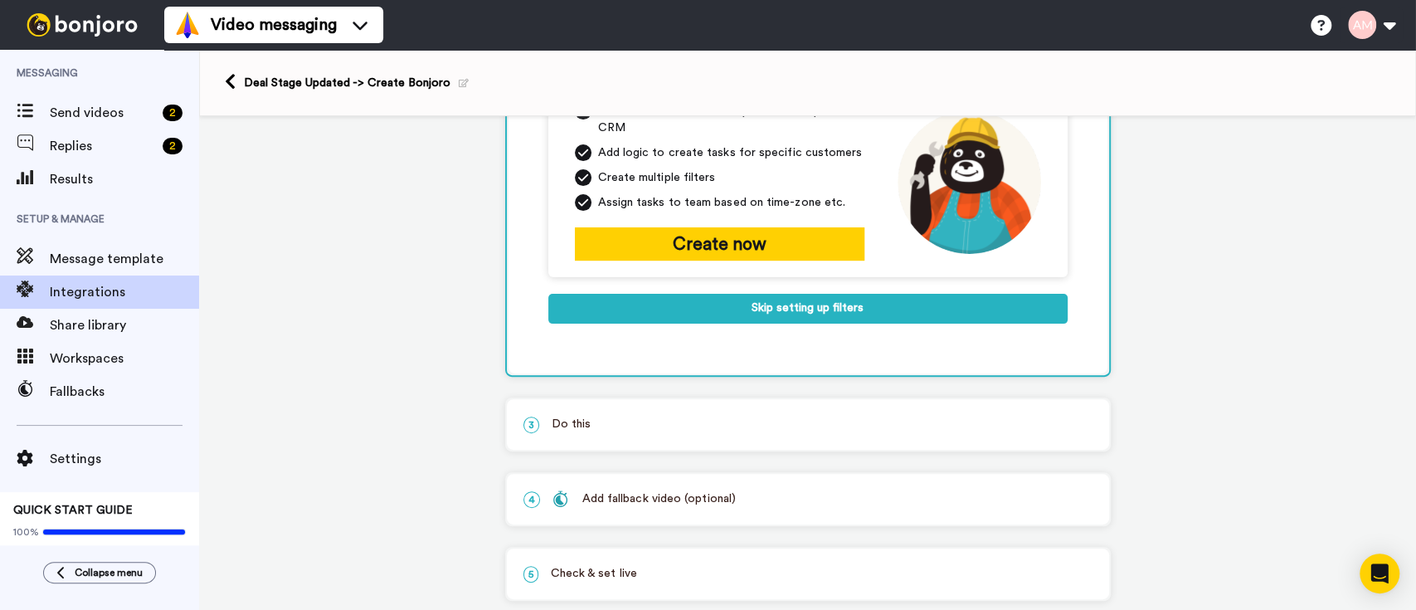
scroll to position [312, 0]
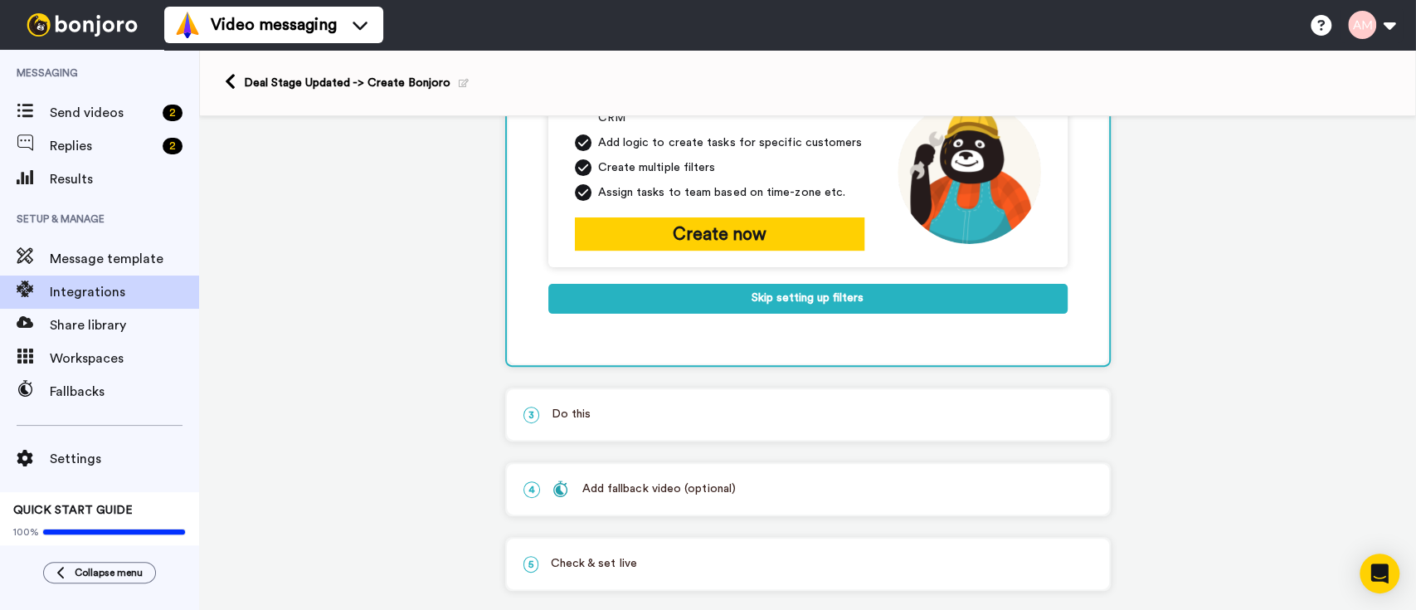
click at [802, 406] on p "3 Do this" at bounding box center [807, 414] width 569 height 17
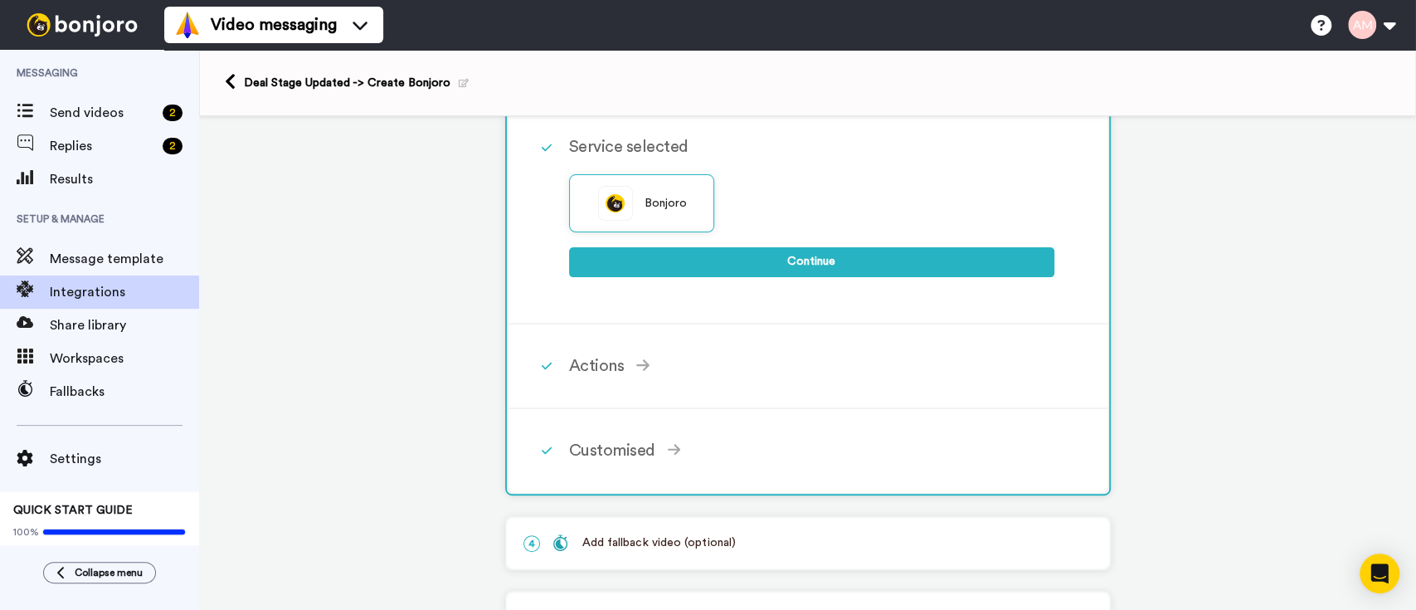
scroll to position [235, 0]
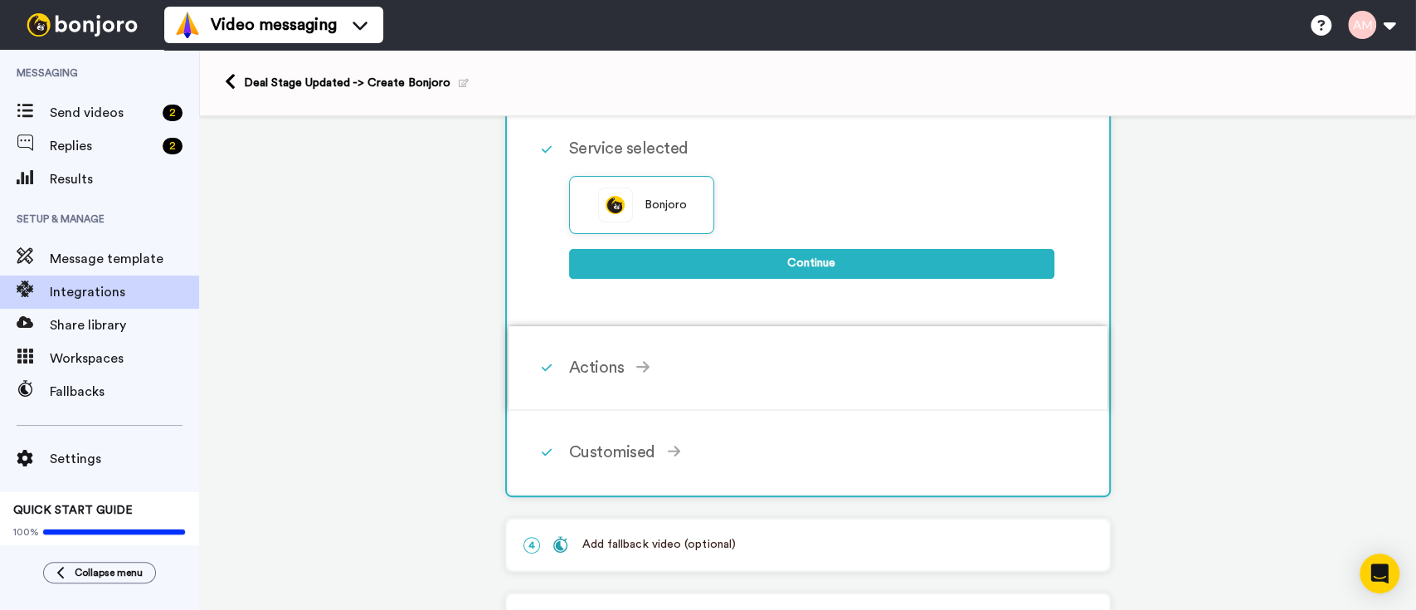
click at [586, 362] on div "Actions" at bounding box center [811, 367] width 485 height 25
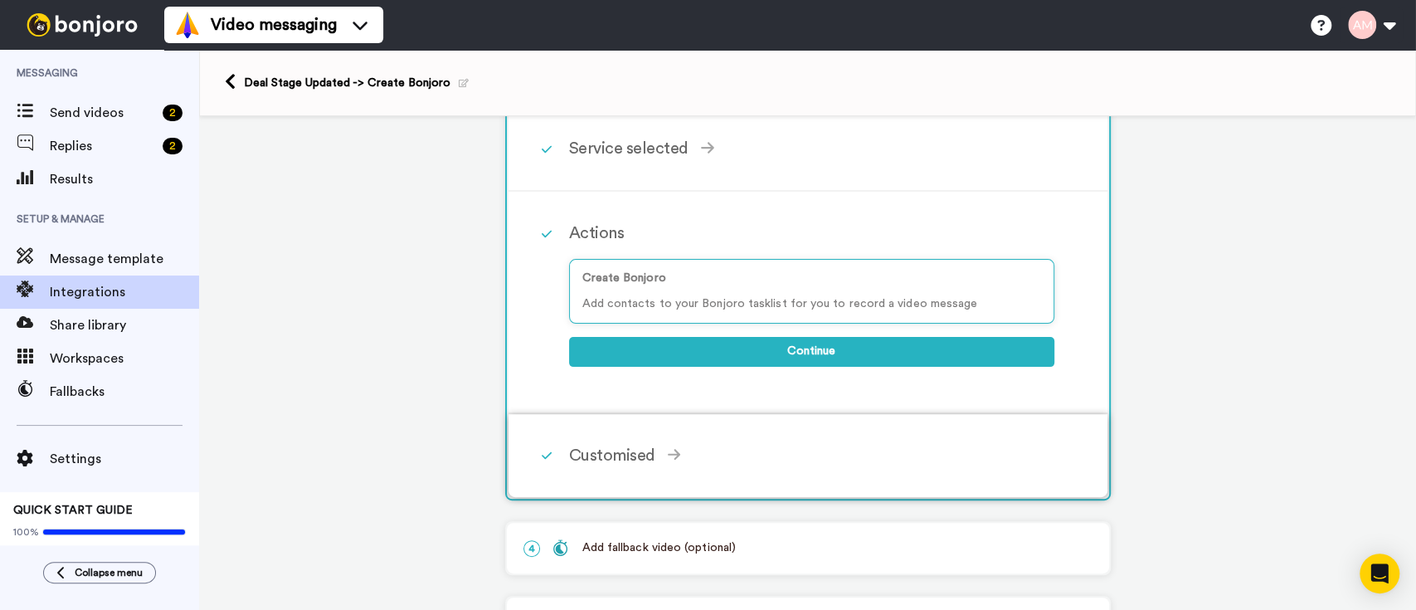
click at [630, 463] on div "Customised" at bounding box center [811, 455] width 485 height 25
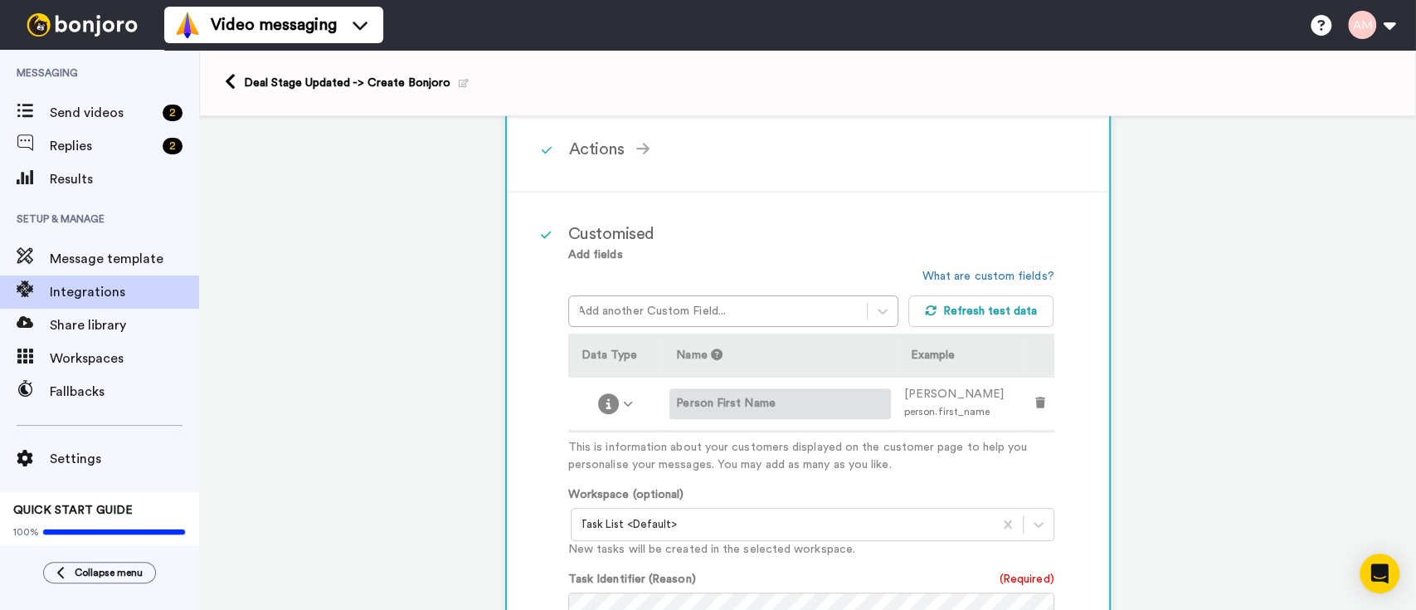
scroll to position [320, 0]
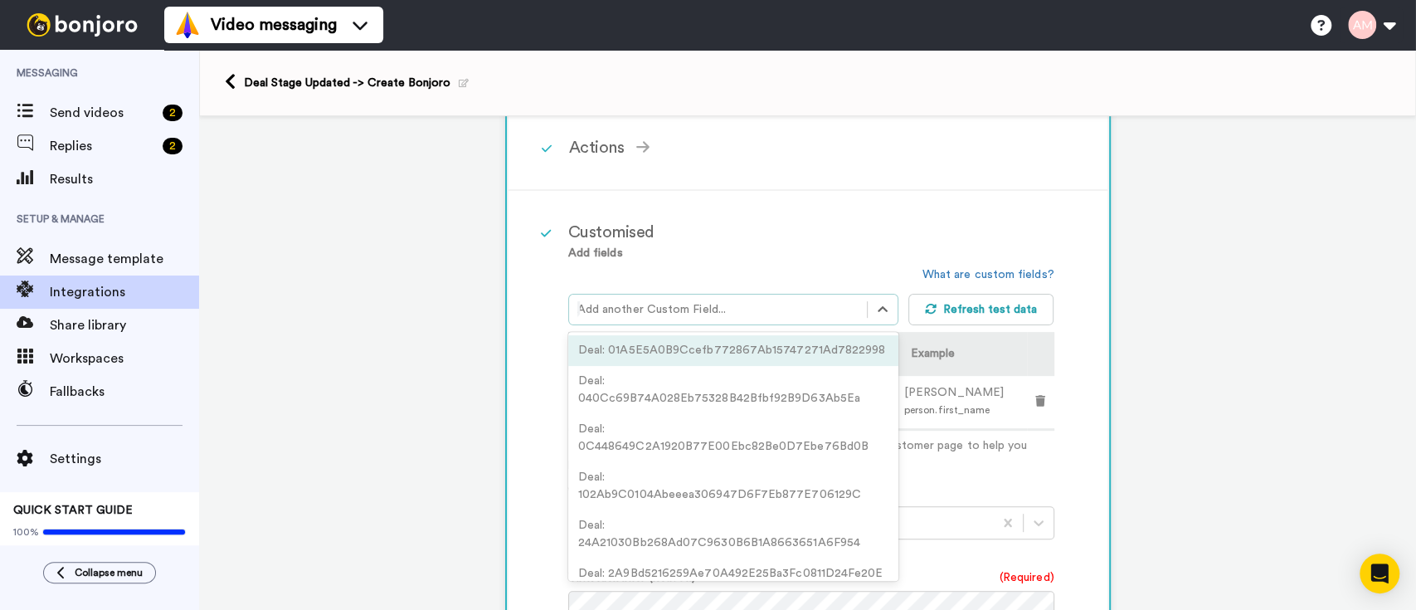
click at [754, 301] on div at bounding box center [717, 309] width 281 height 20
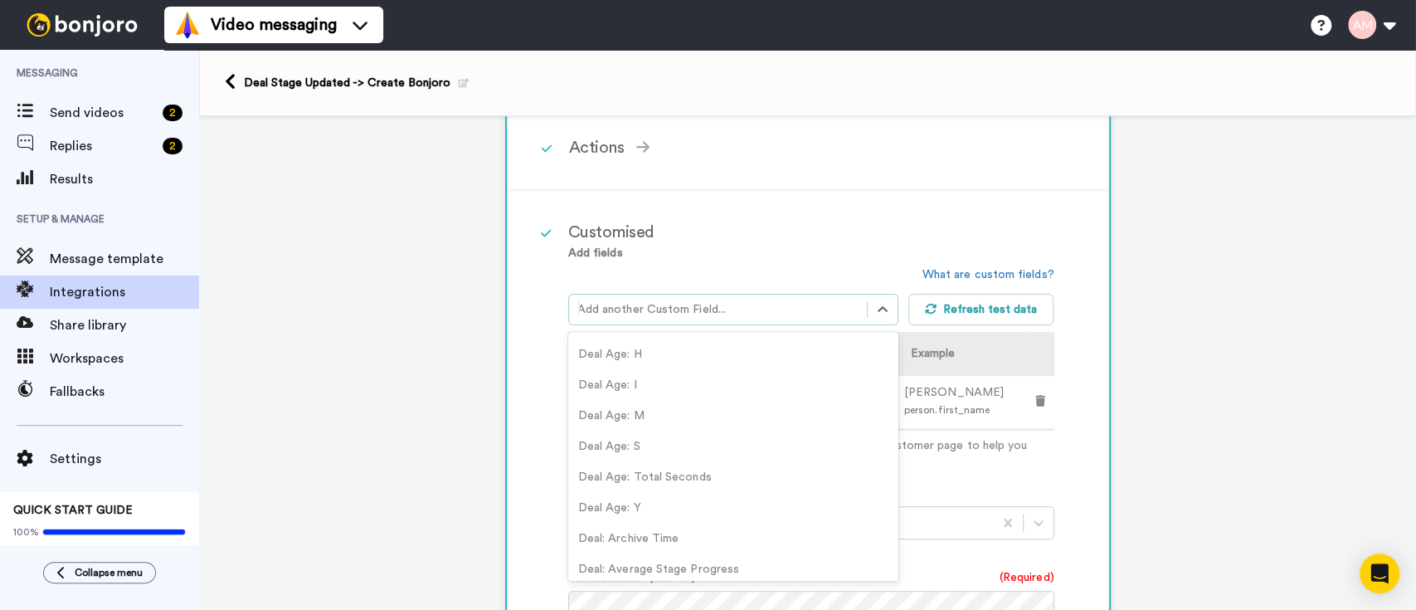
scroll to position [1161, 0]
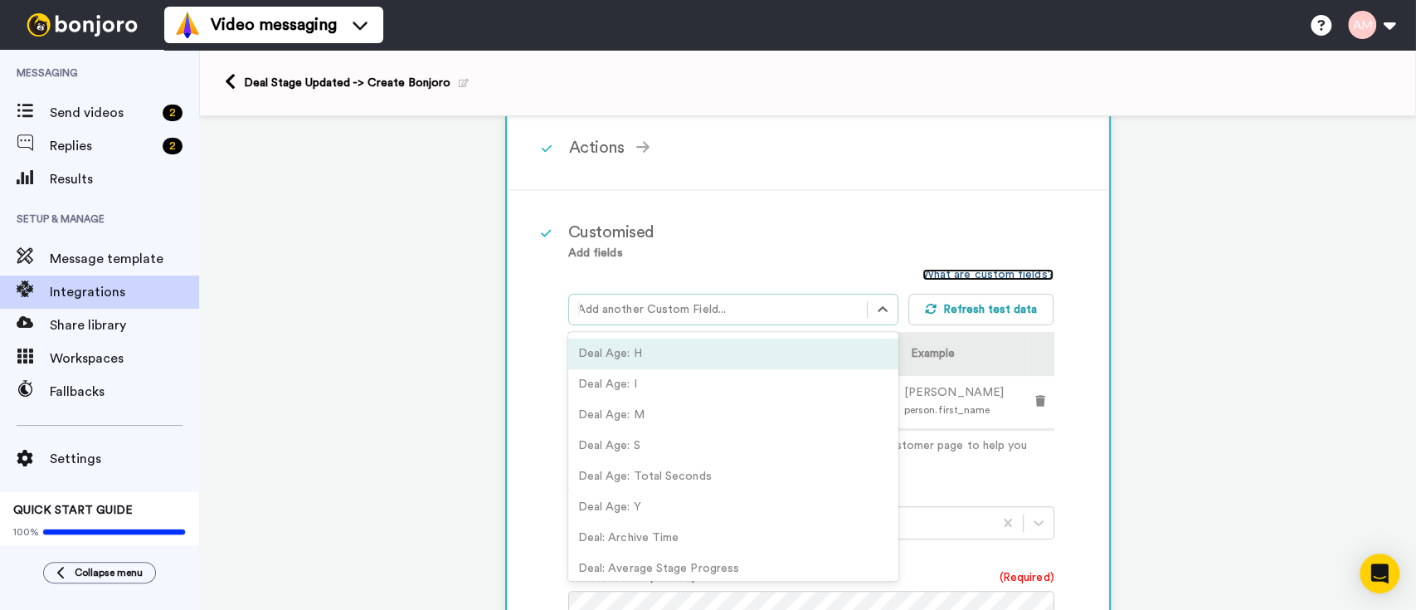
click at [1004, 275] on link "What are custom fields?" at bounding box center [988, 275] width 132 height 12
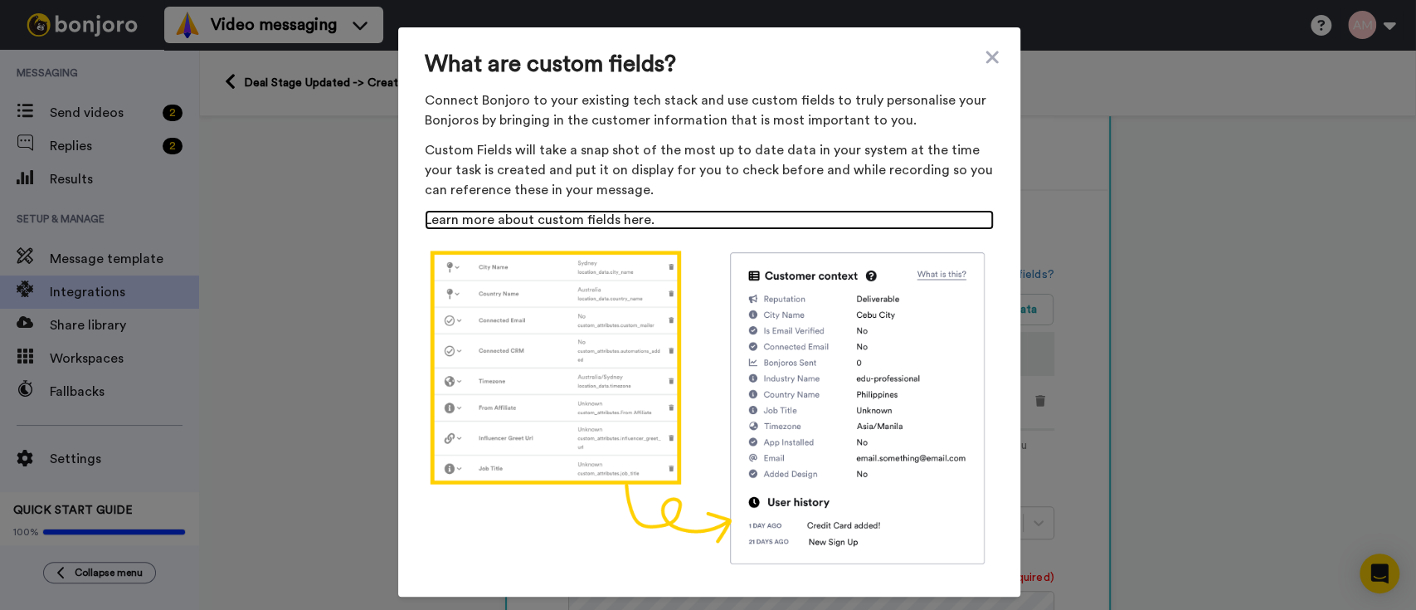
click at [573, 219] on link "Learn more about custom fields here." at bounding box center [709, 220] width 569 height 20
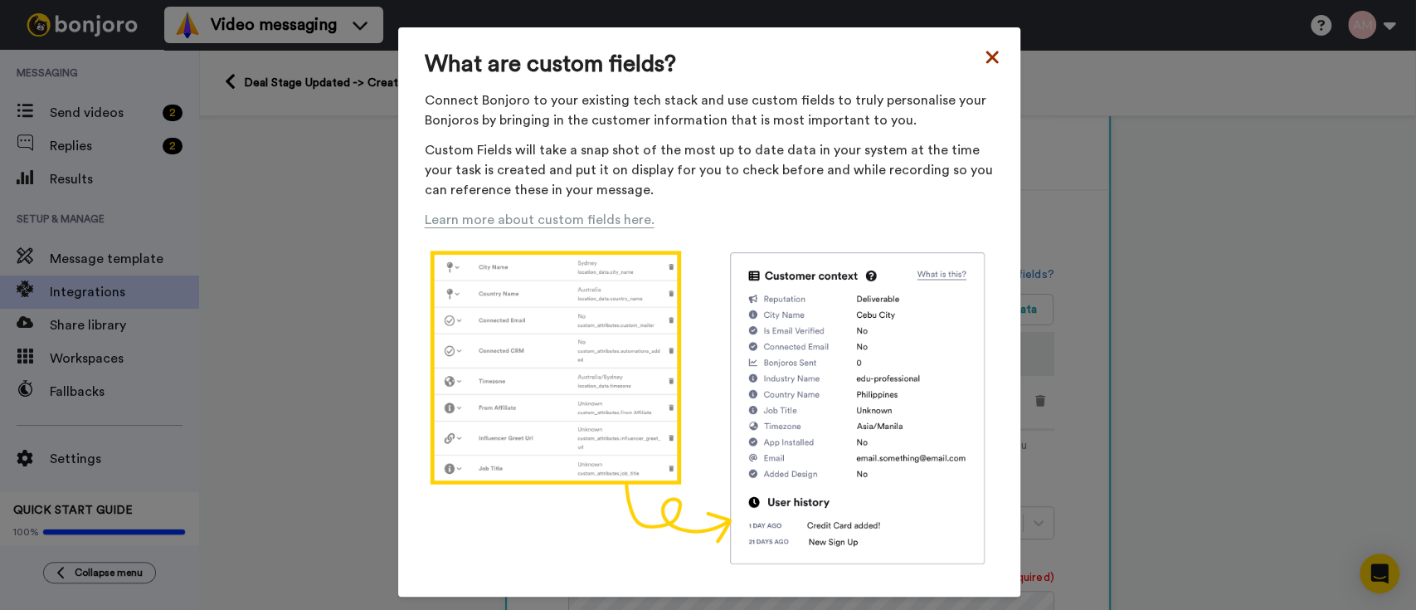
click at [985, 56] on icon at bounding box center [992, 57] width 17 height 20
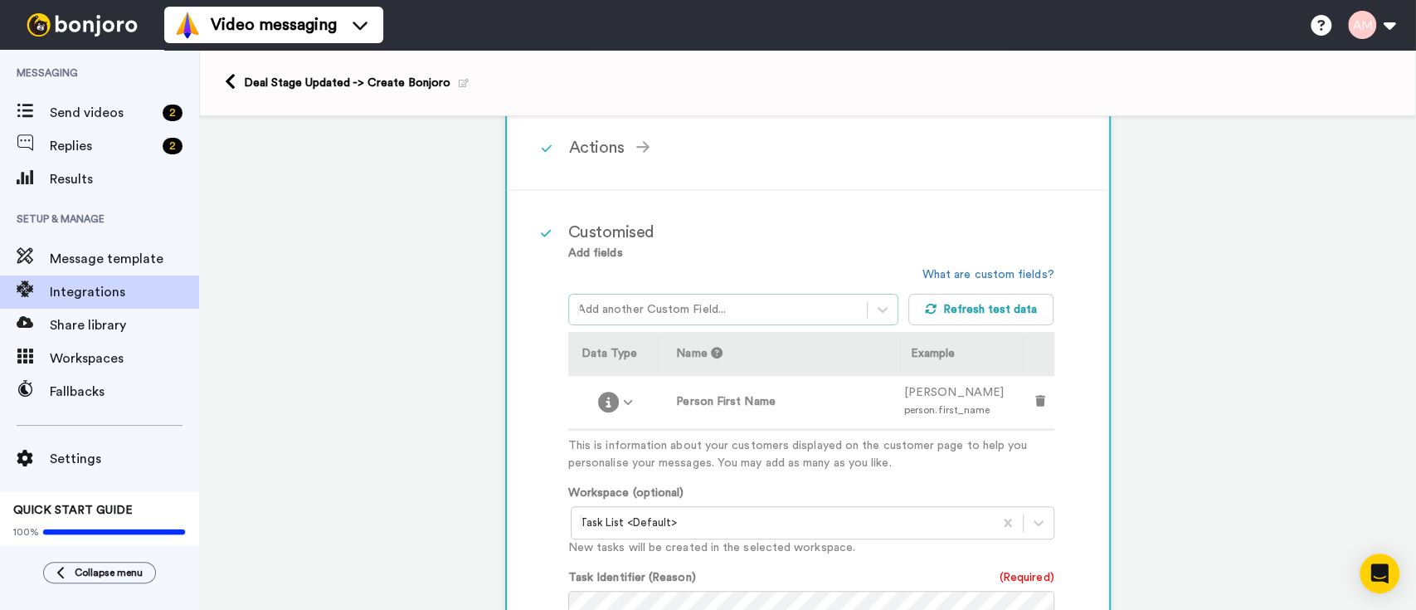
click at [737, 300] on div at bounding box center [717, 309] width 281 height 20
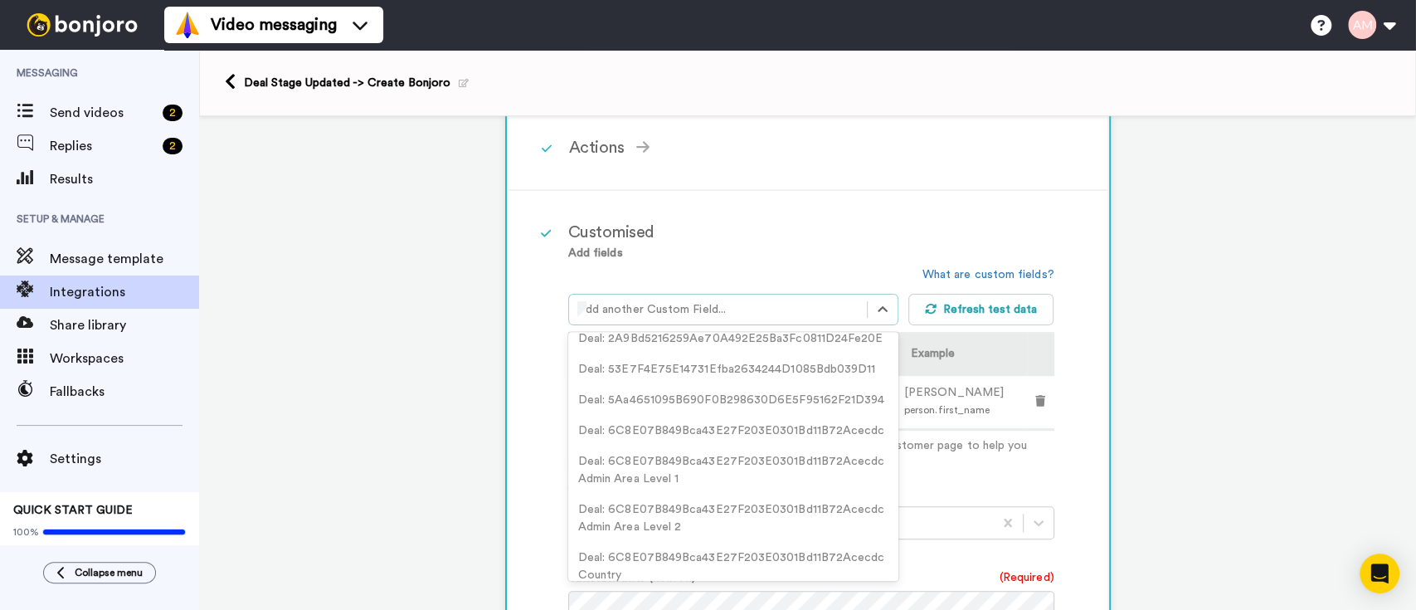
scroll to position [8606, 0]
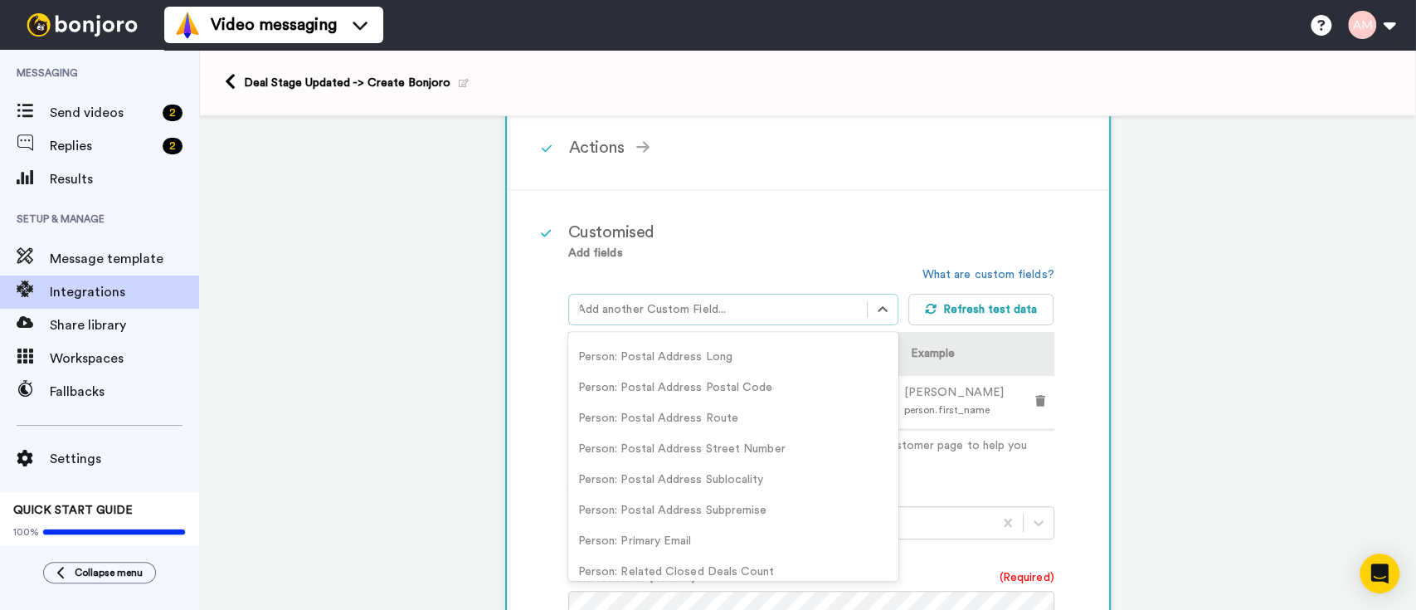
click at [819, 255] on div "Add fields option person.first_name, deselected. option Person: Postal Address …" at bounding box center [811, 358] width 486 height 227
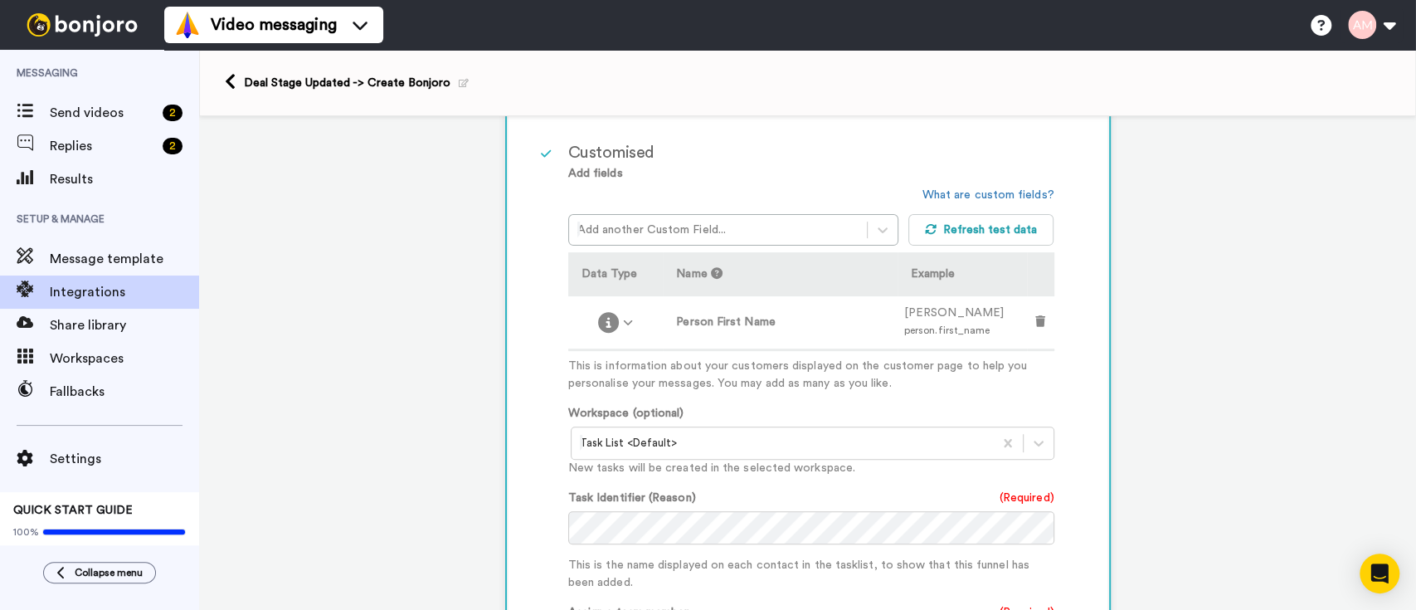
scroll to position [402, 0]
click at [926, 229] on icon at bounding box center [931, 226] width 11 height 10
click at [605, 320] on icon at bounding box center [608, 319] width 21 height 21
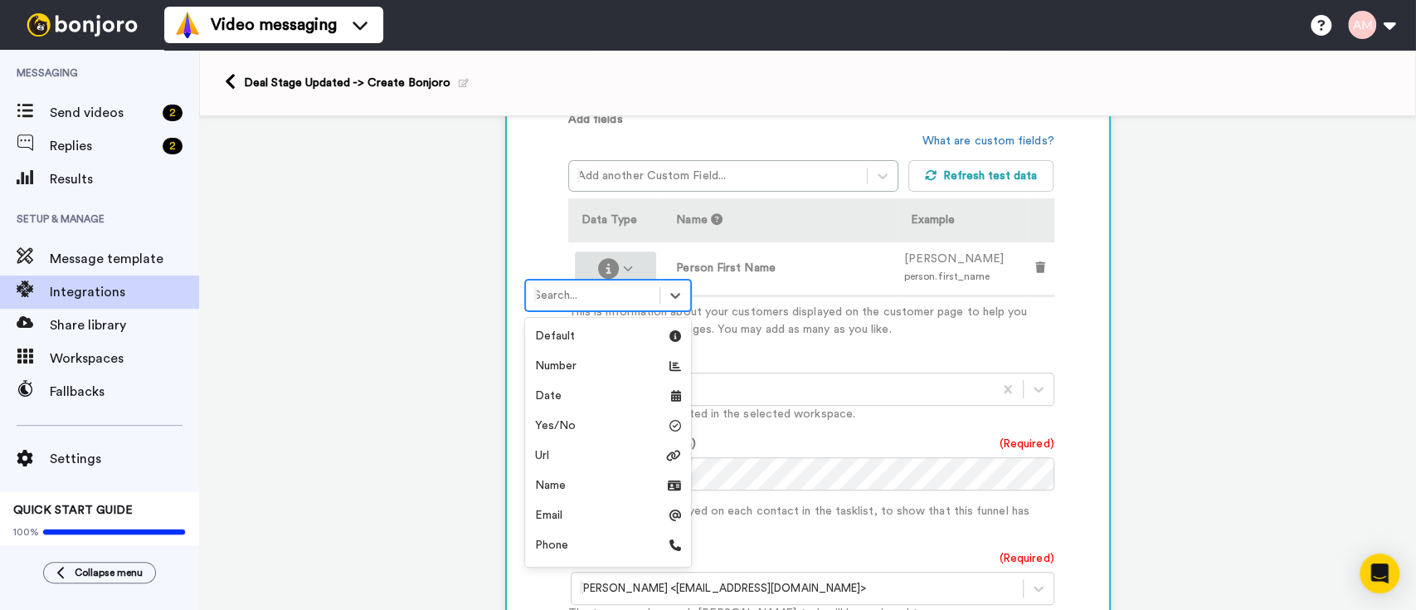
scroll to position [458, 0]
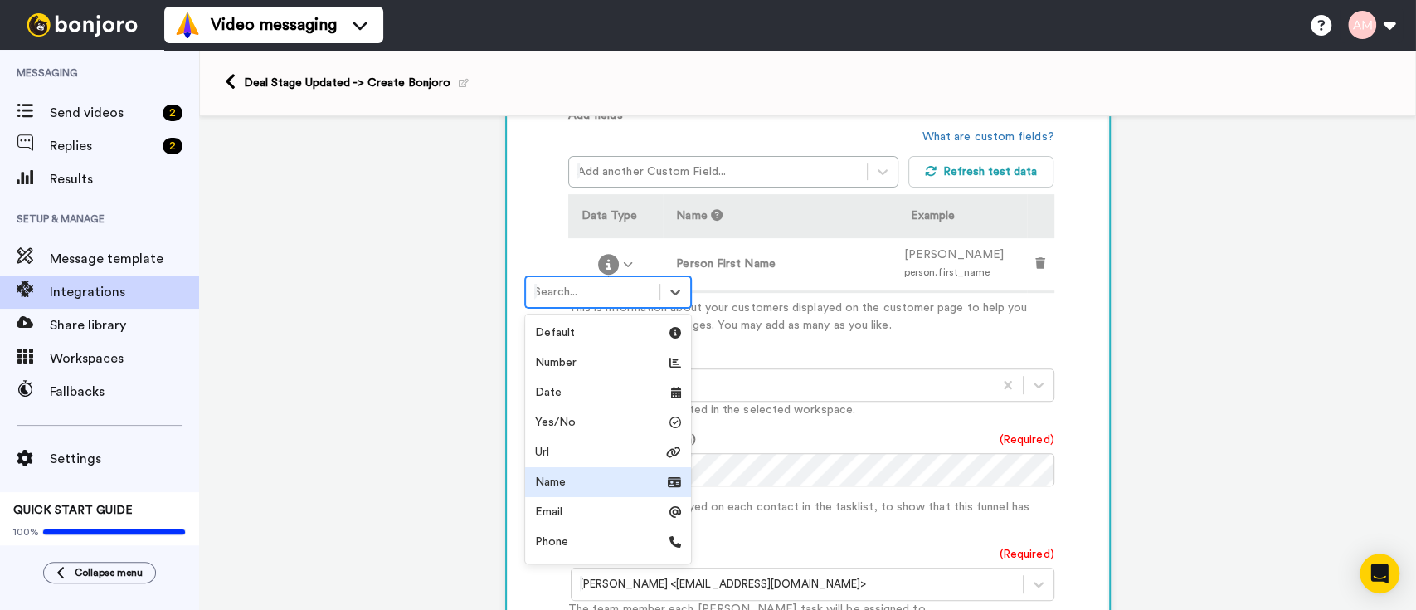
click at [593, 492] on div "Name" at bounding box center [608, 482] width 166 height 30
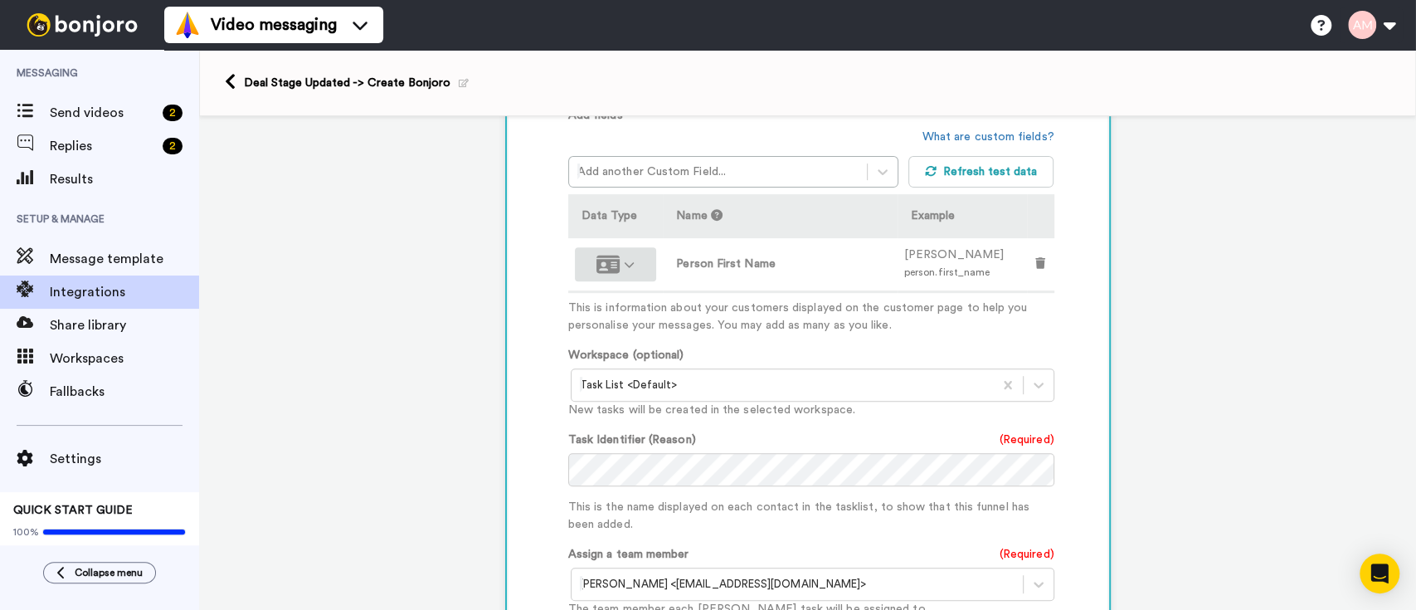
click at [615, 273] on div at bounding box center [616, 264] width 82 height 34
click at [629, 263] on div at bounding box center [615, 264] width 69 height 21
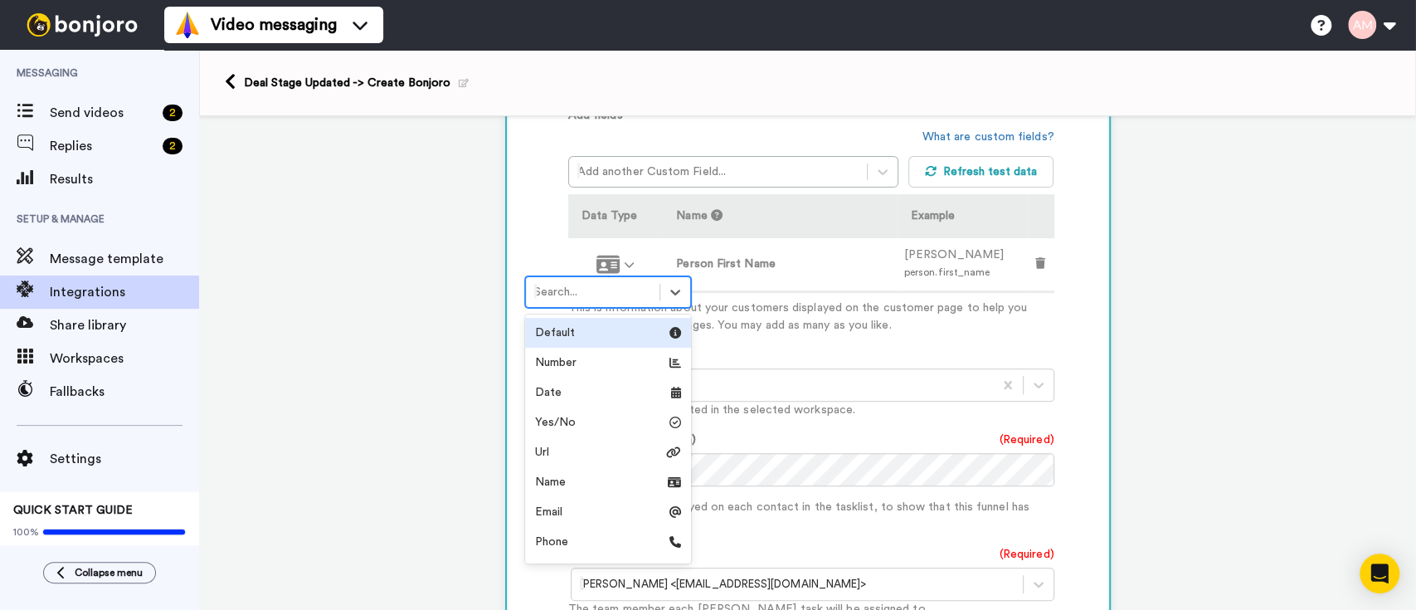
click at [596, 332] on div "Default" at bounding box center [608, 332] width 146 height 17
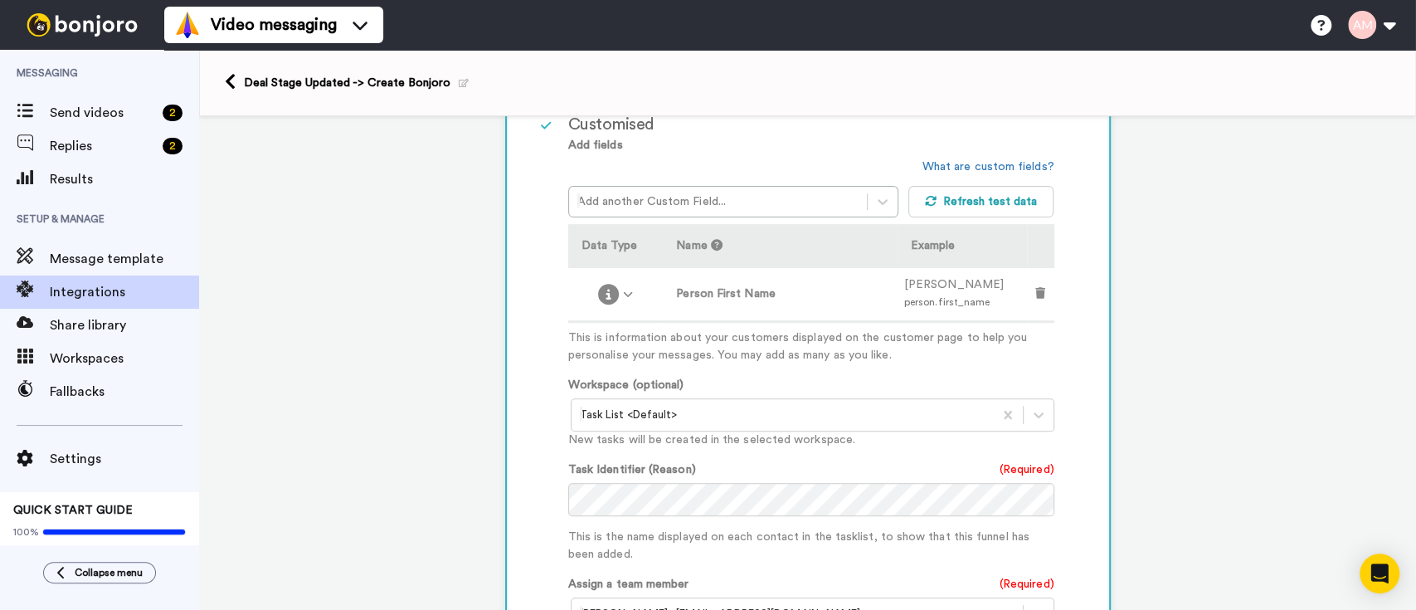
scroll to position [426, 0]
click at [782, 211] on div "Add another Custom Field..." at bounding box center [718, 203] width 298 height 27
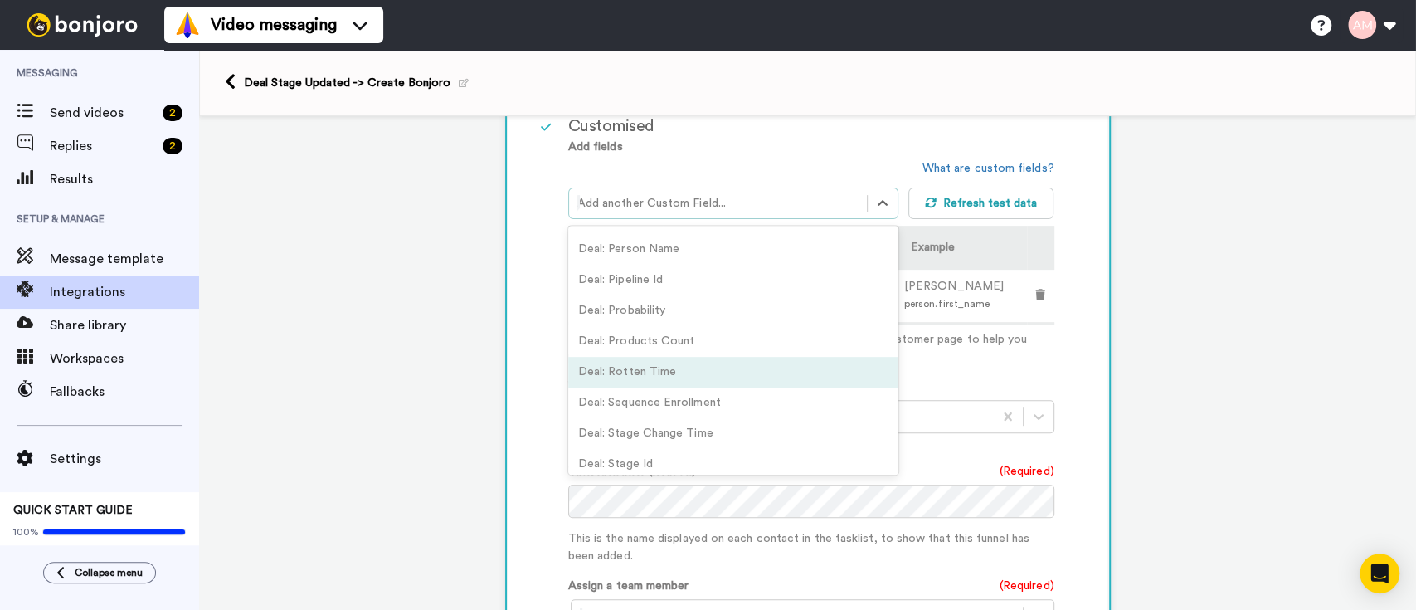
scroll to position [5724, 0]
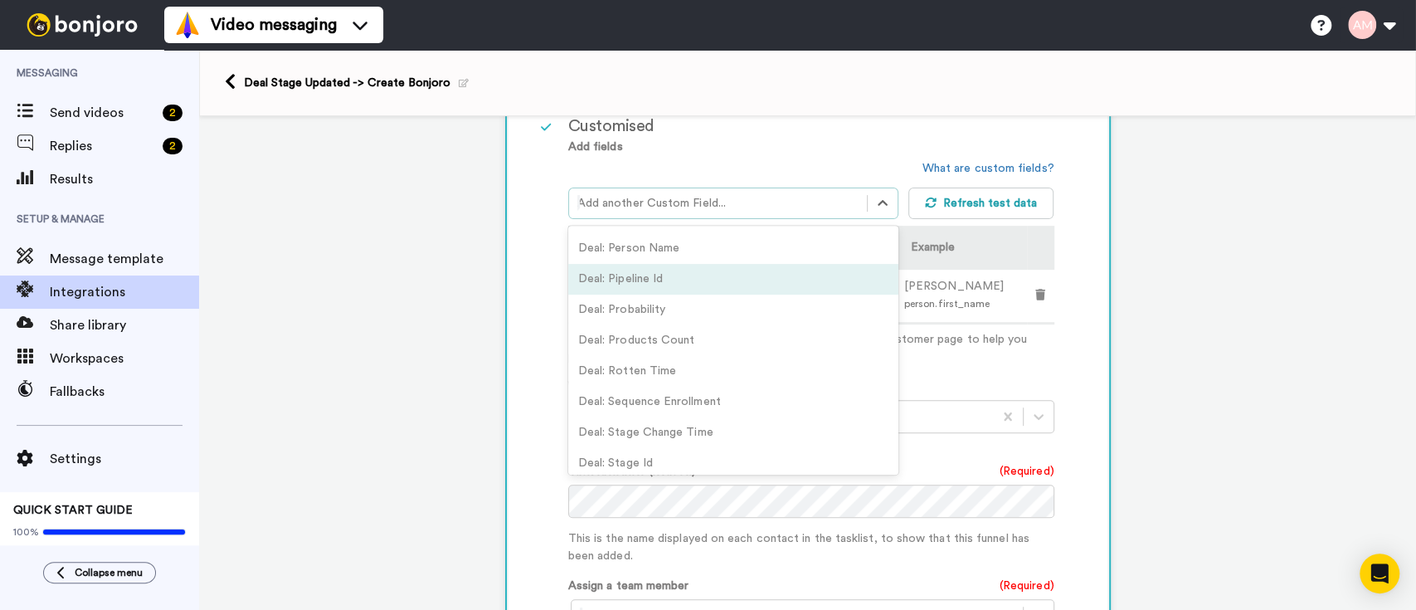
click at [758, 294] on div "Deal: Pipeline Id" at bounding box center [733, 279] width 330 height 31
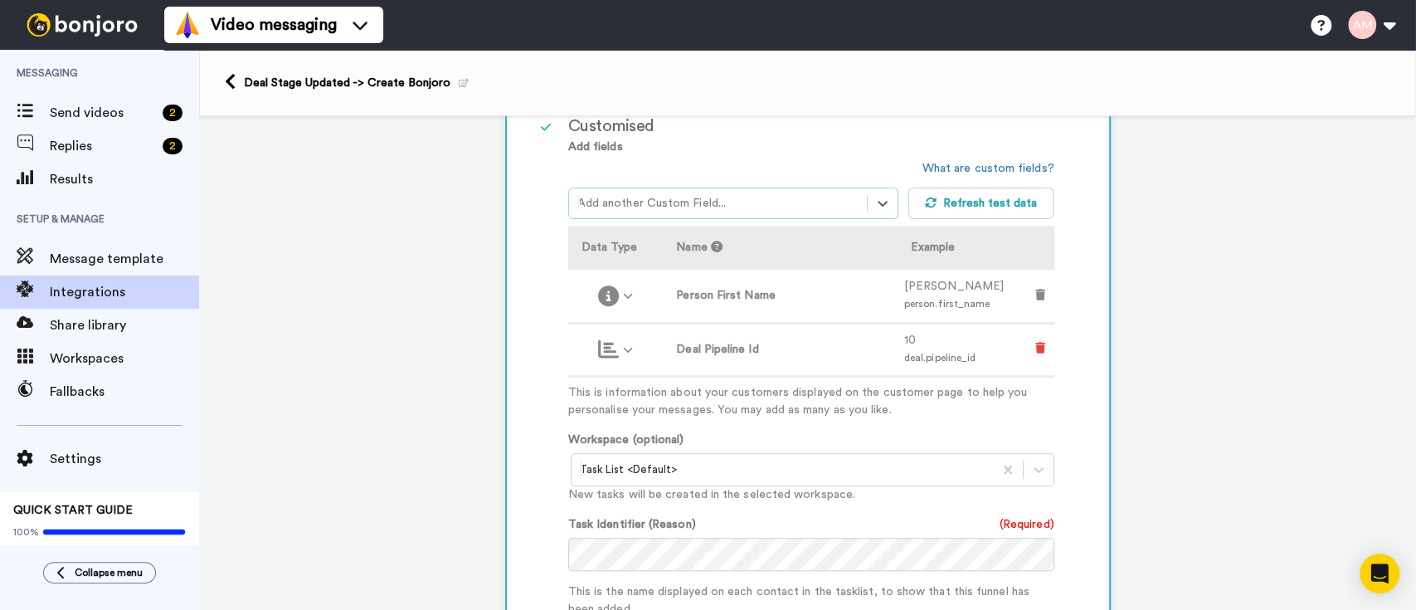
click at [1035, 345] on icon at bounding box center [1040, 348] width 10 height 12
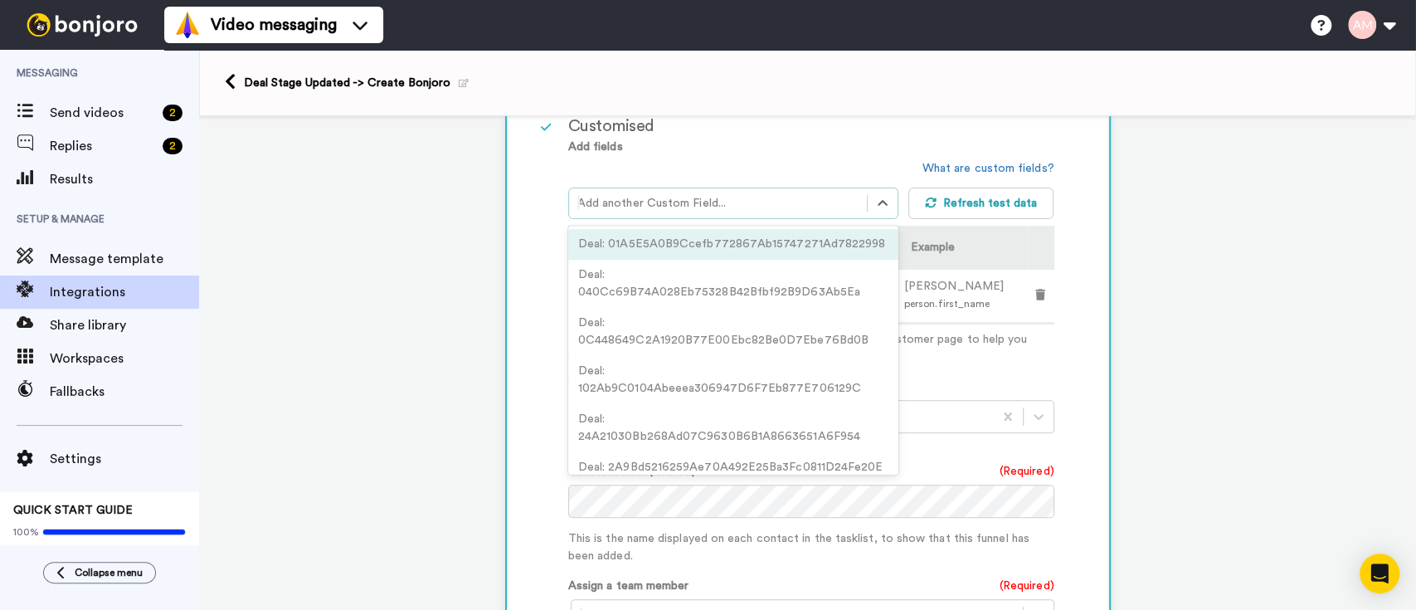
click at [825, 200] on div at bounding box center [717, 203] width 281 height 20
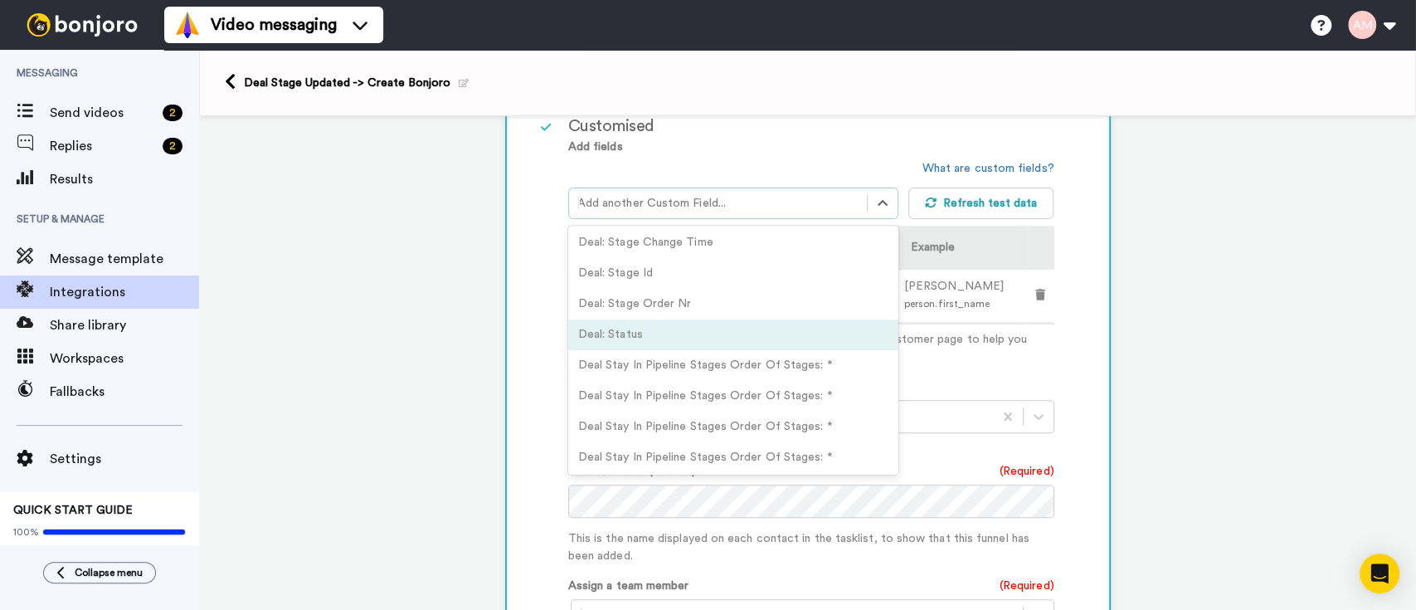
scroll to position [5913, 0]
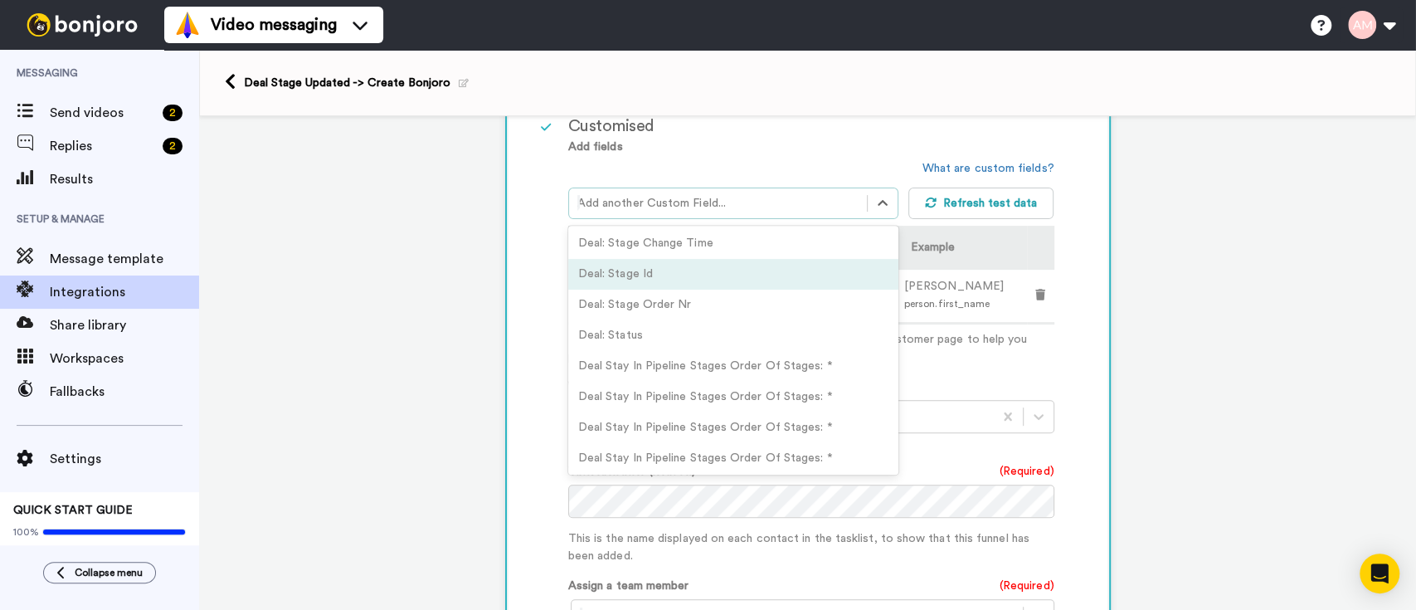
click at [677, 289] on div "Deal: Stage Id" at bounding box center [733, 274] width 330 height 31
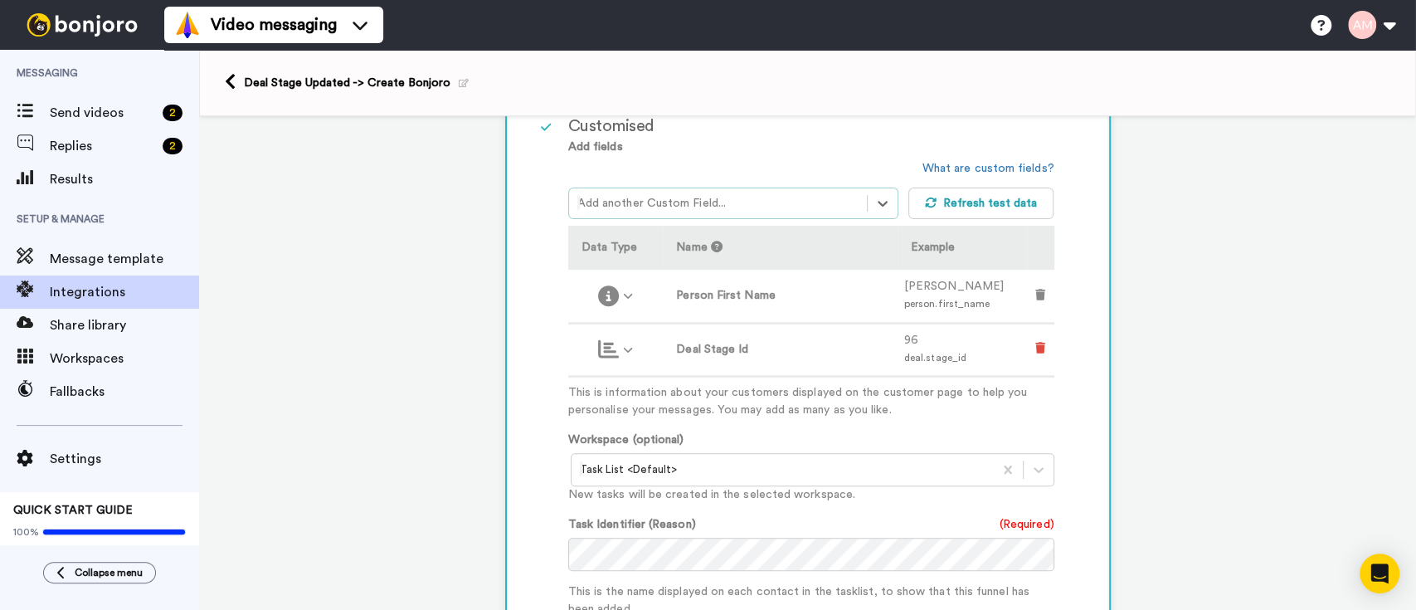
click at [1035, 348] on icon at bounding box center [1040, 348] width 10 height 12
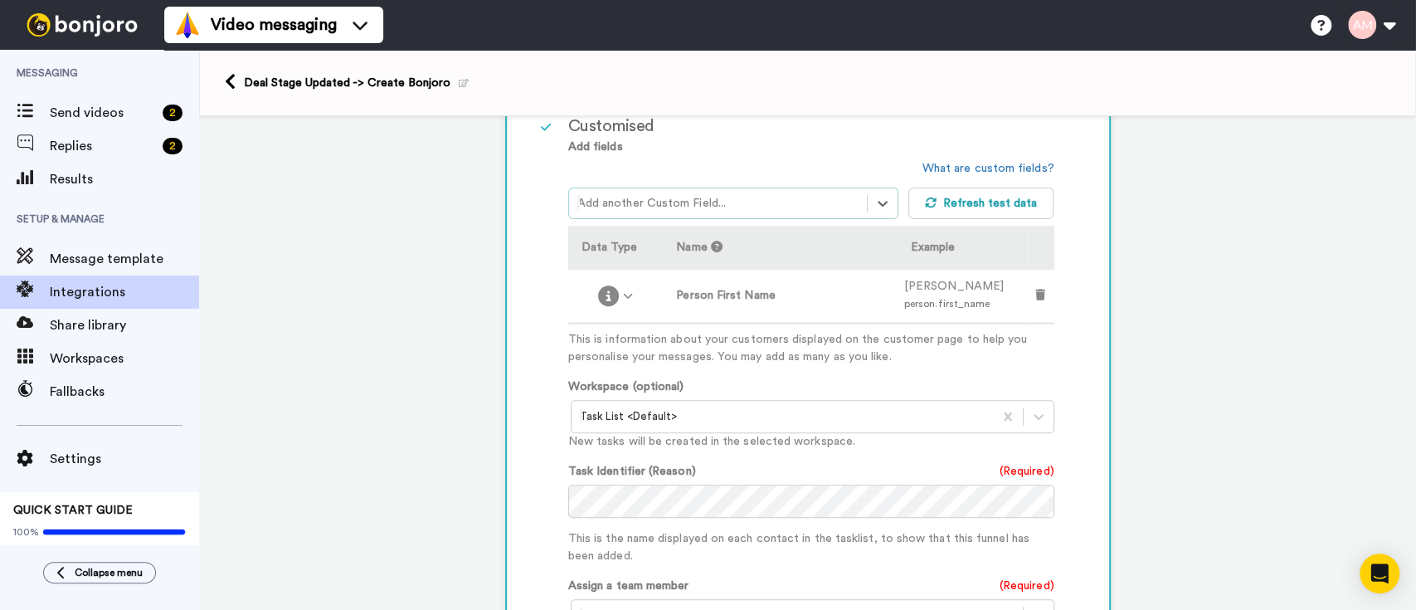
click at [792, 196] on div at bounding box center [717, 203] width 281 height 20
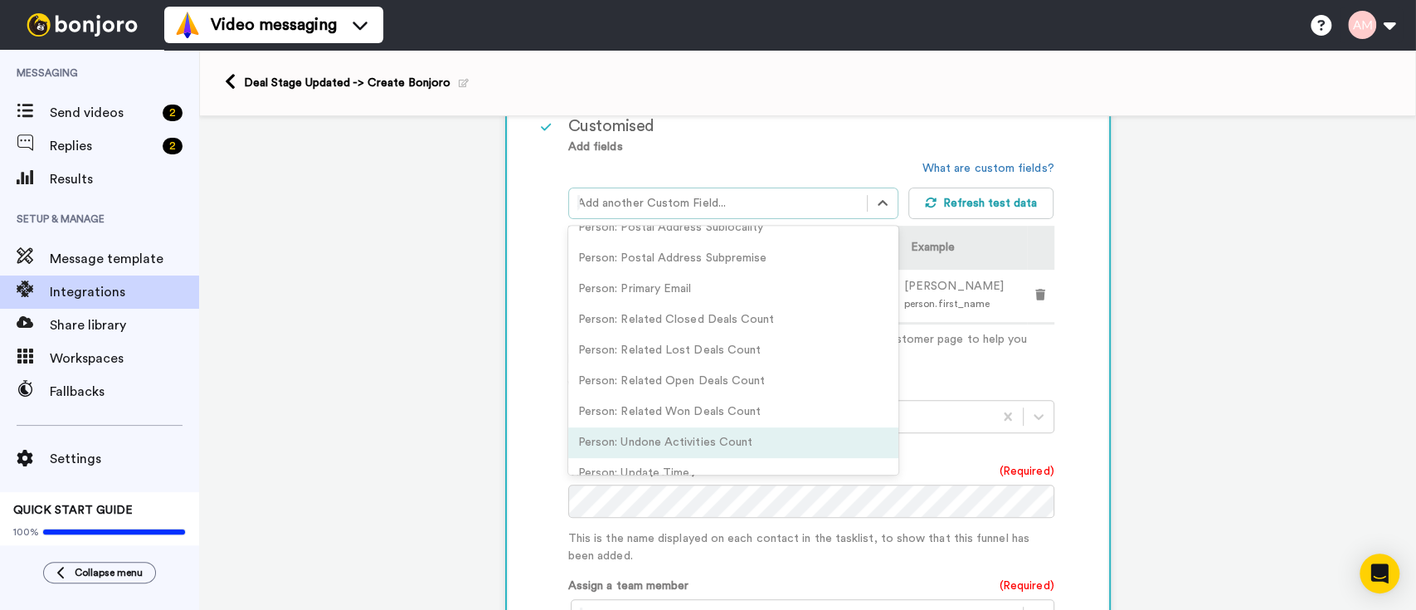
scroll to position [8750, 0]
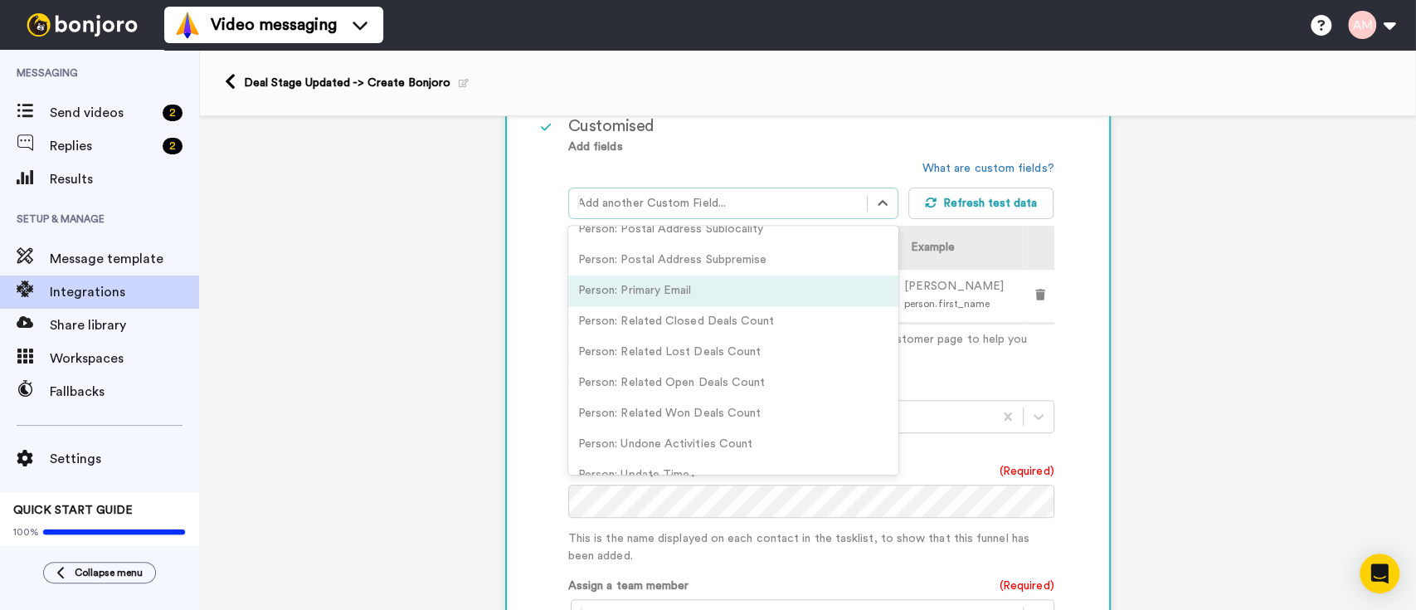
click at [683, 306] on div "Person: Primary Email" at bounding box center [733, 290] width 330 height 31
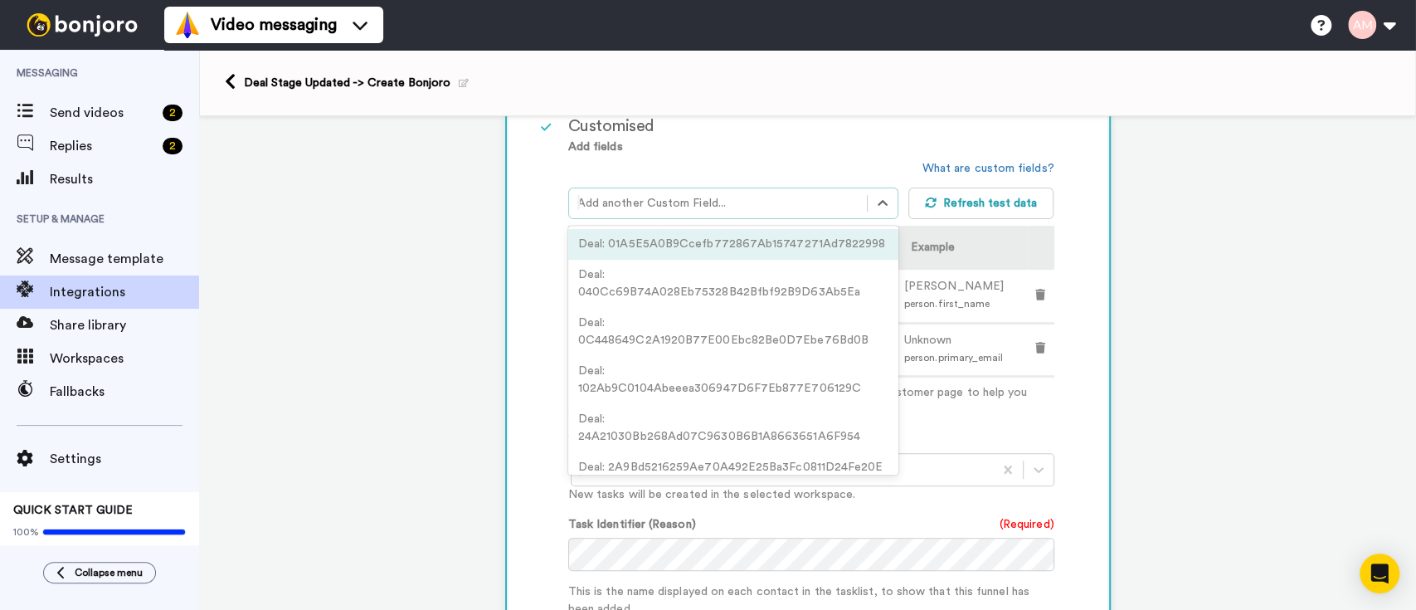
click at [814, 211] on div "Add another Custom Field..." at bounding box center [718, 203] width 298 height 27
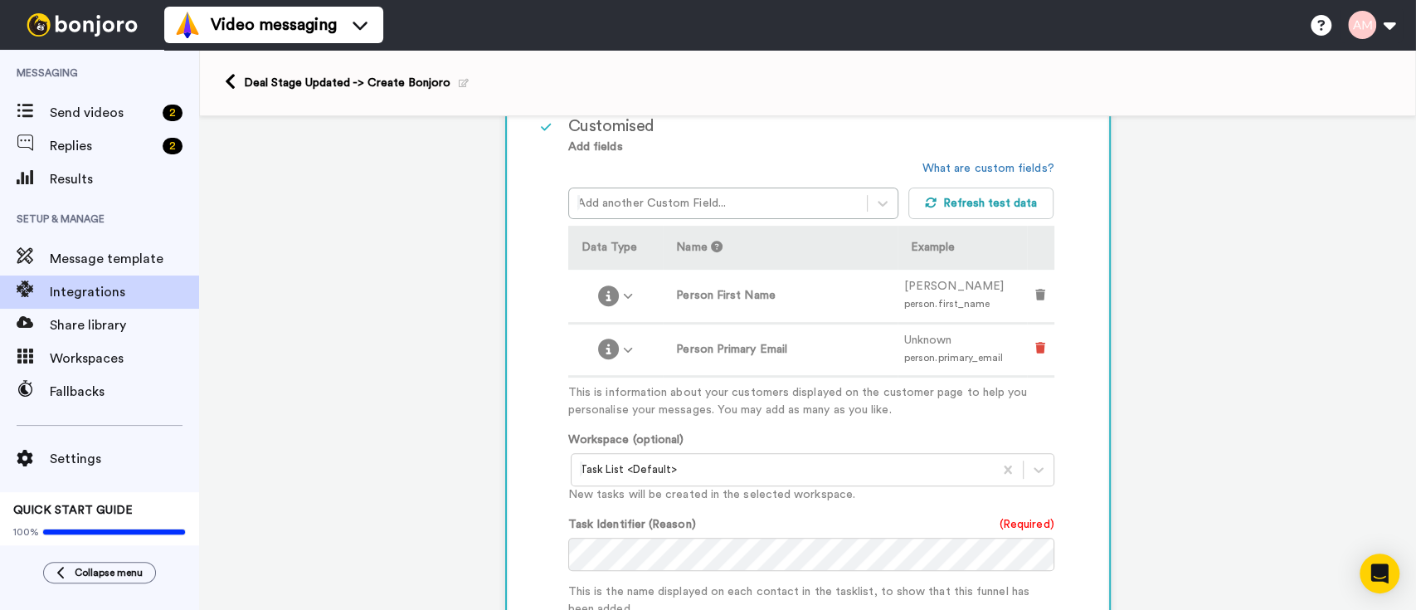
click at [1035, 343] on icon at bounding box center [1040, 348] width 10 height 12
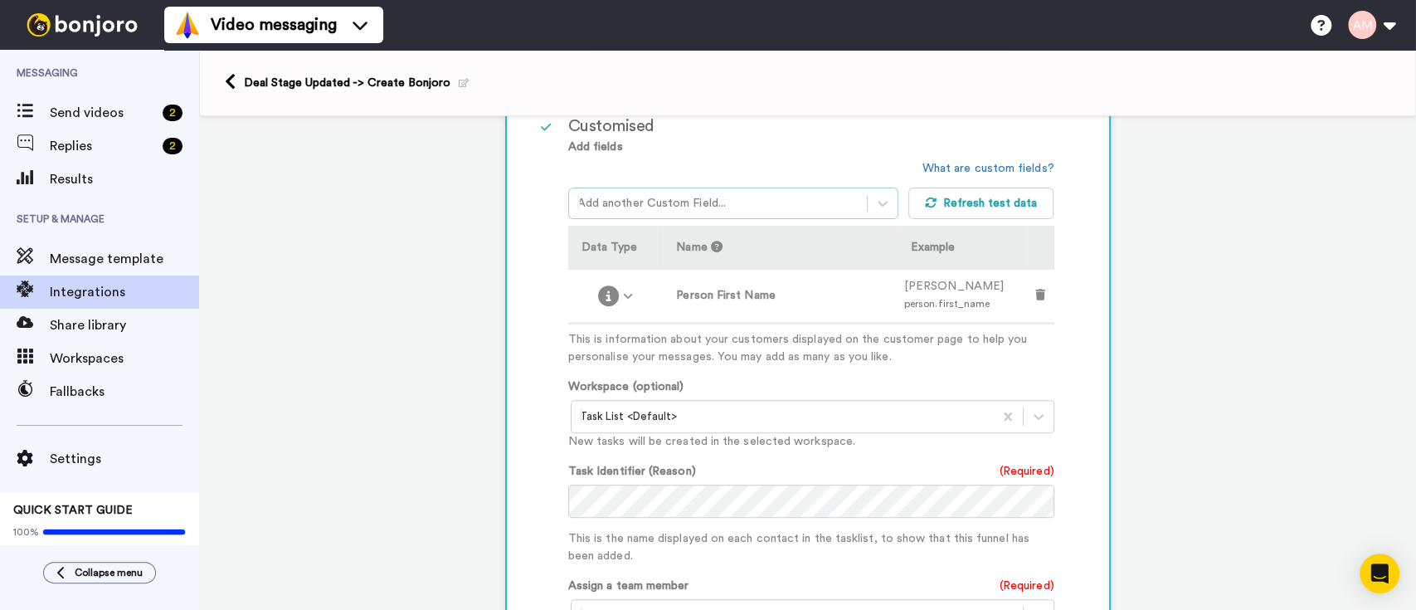
click at [771, 202] on div at bounding box center [717, 203] width 281 height 20
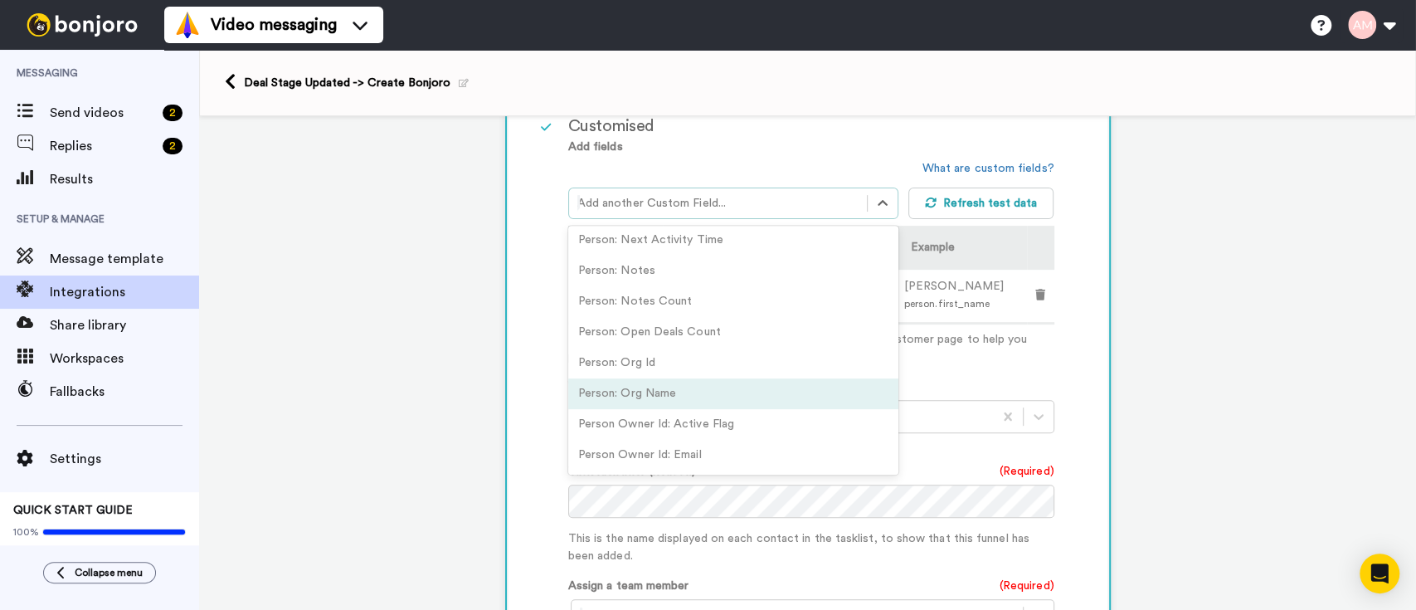
scroll to position [7726, 0]
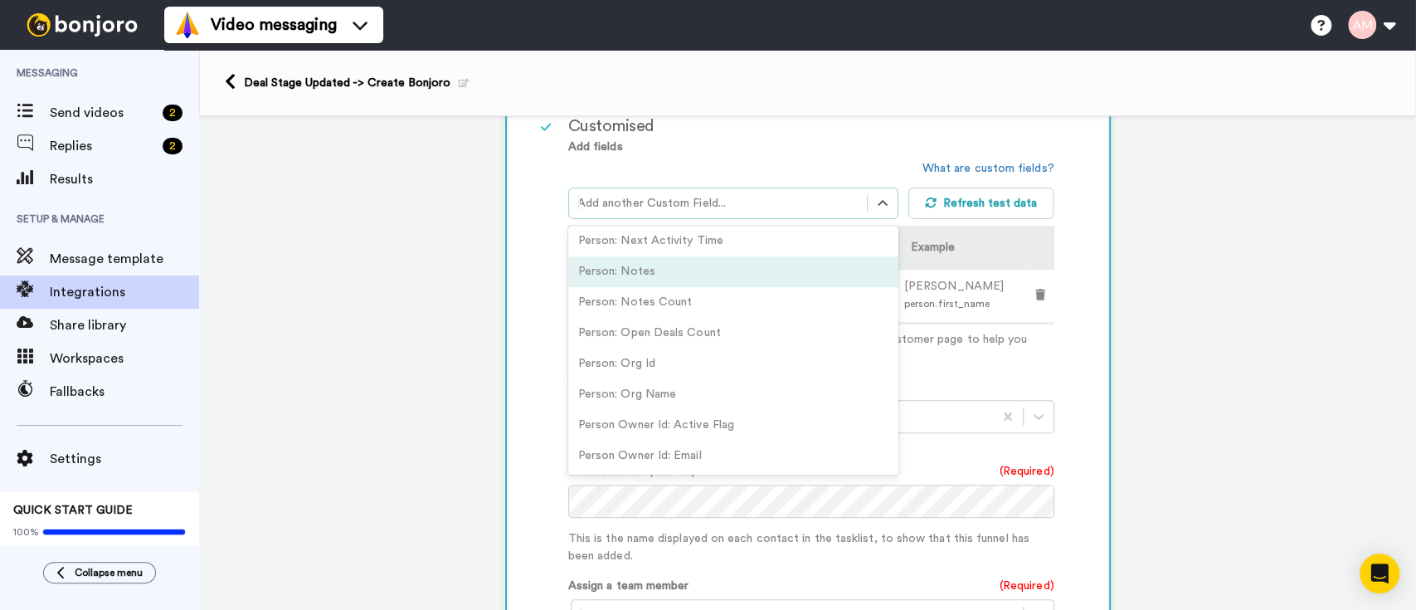
click at [741, 287] on div "Person: Notes" at bounding box center [733, 271] width 330 height 31
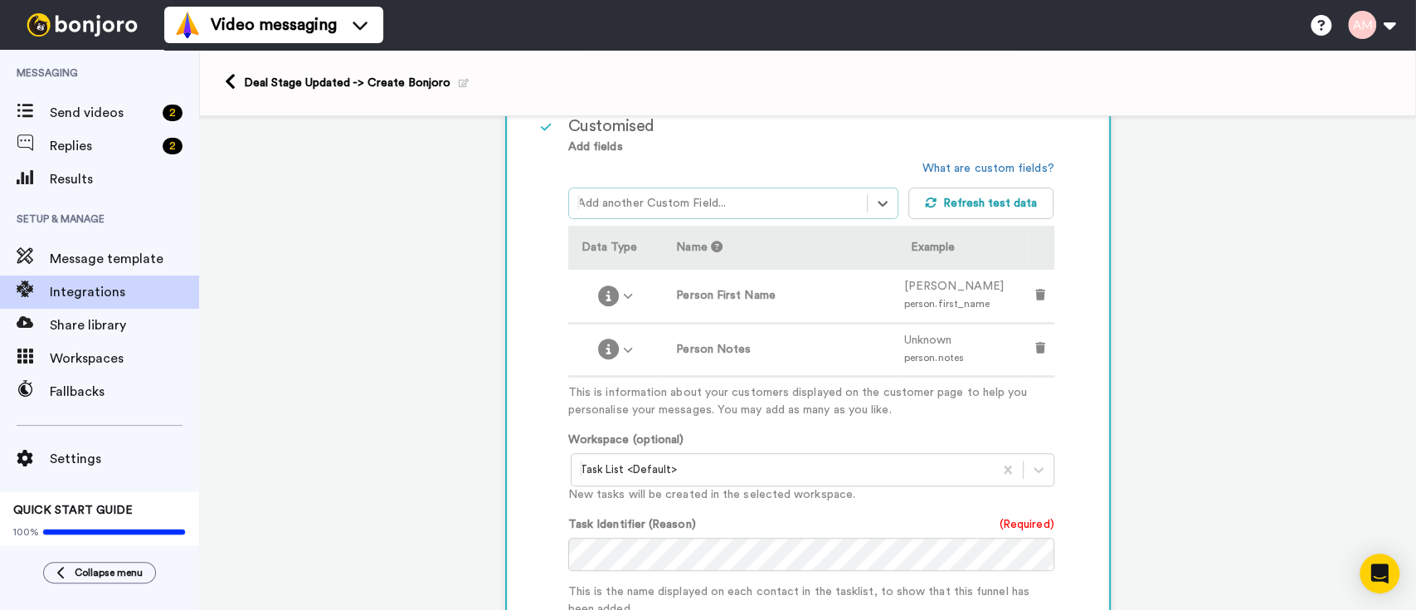
click at [806, 205] on div at bounding box center [717, 203] width 281 height 20
click at [756, 200] on div at bounding box center [717, 203] width 281 height 20
click at [707, 202] on div at bounding box center [717, 203] width 281 height 20
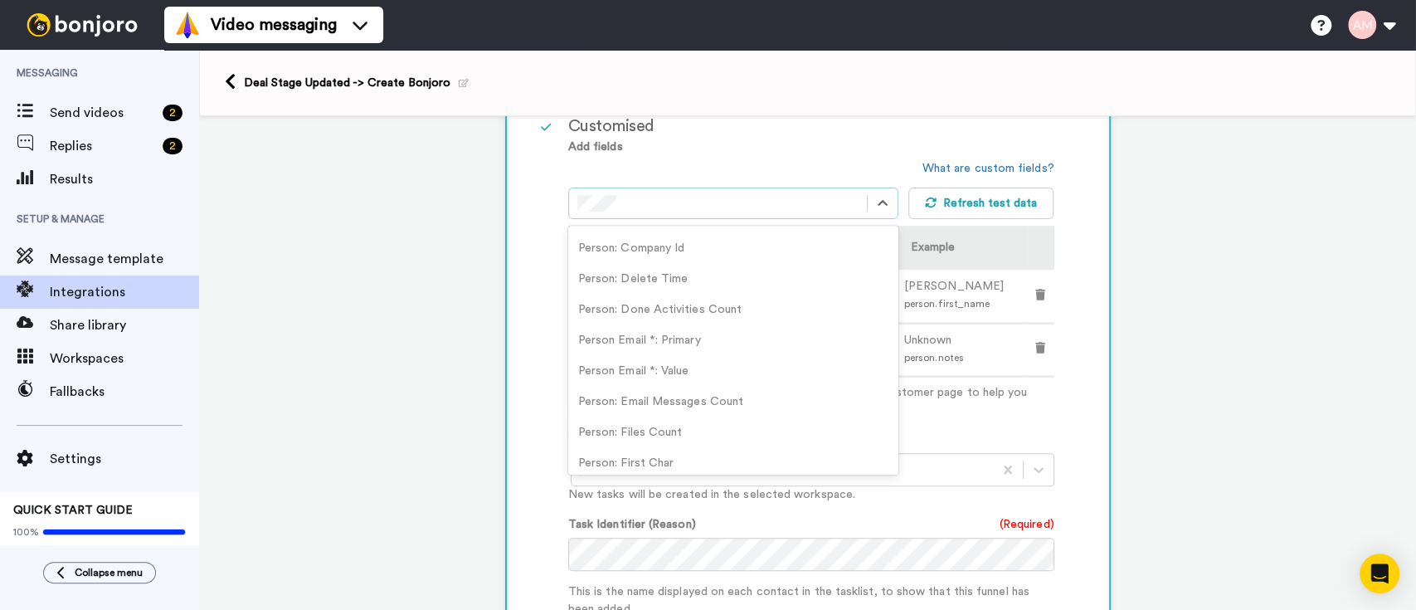
scroll to position [731, 0]
click at [694, 341] on div "Person Email *: Primary" at bounding box center [733, 342] width 330 height 31
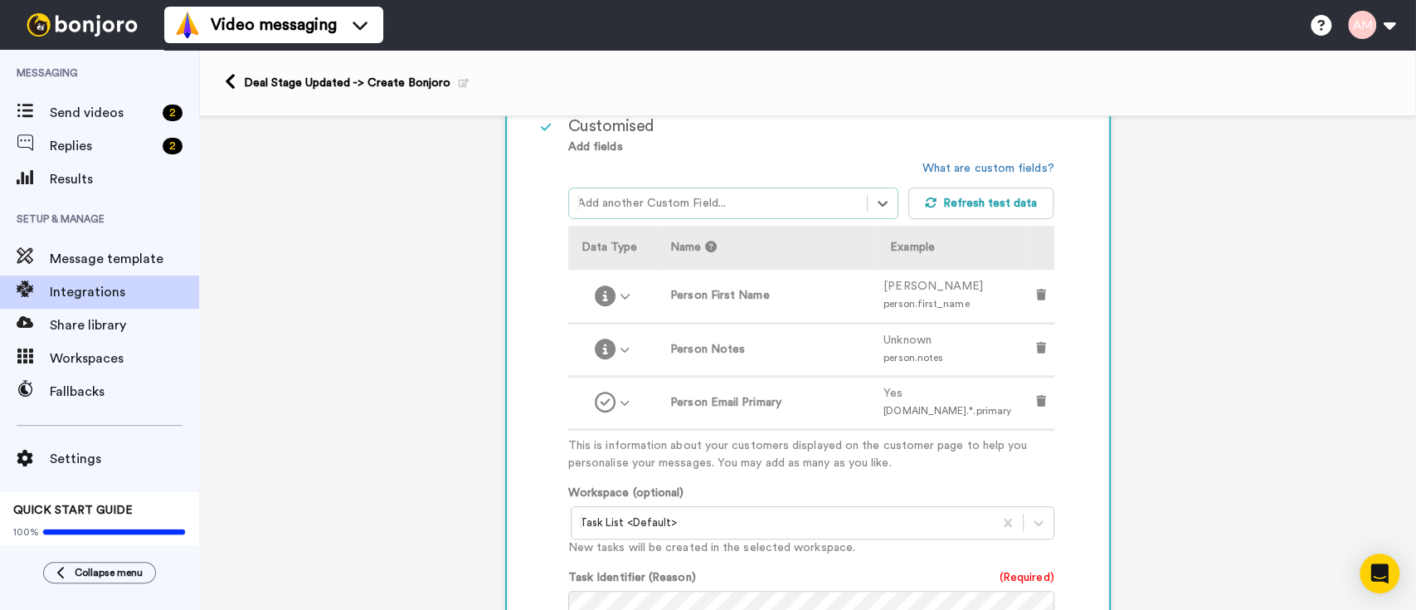
click at [727, 190] on div "Add another Custom Field..." at bounding box center [718, 203] width 298 height 27
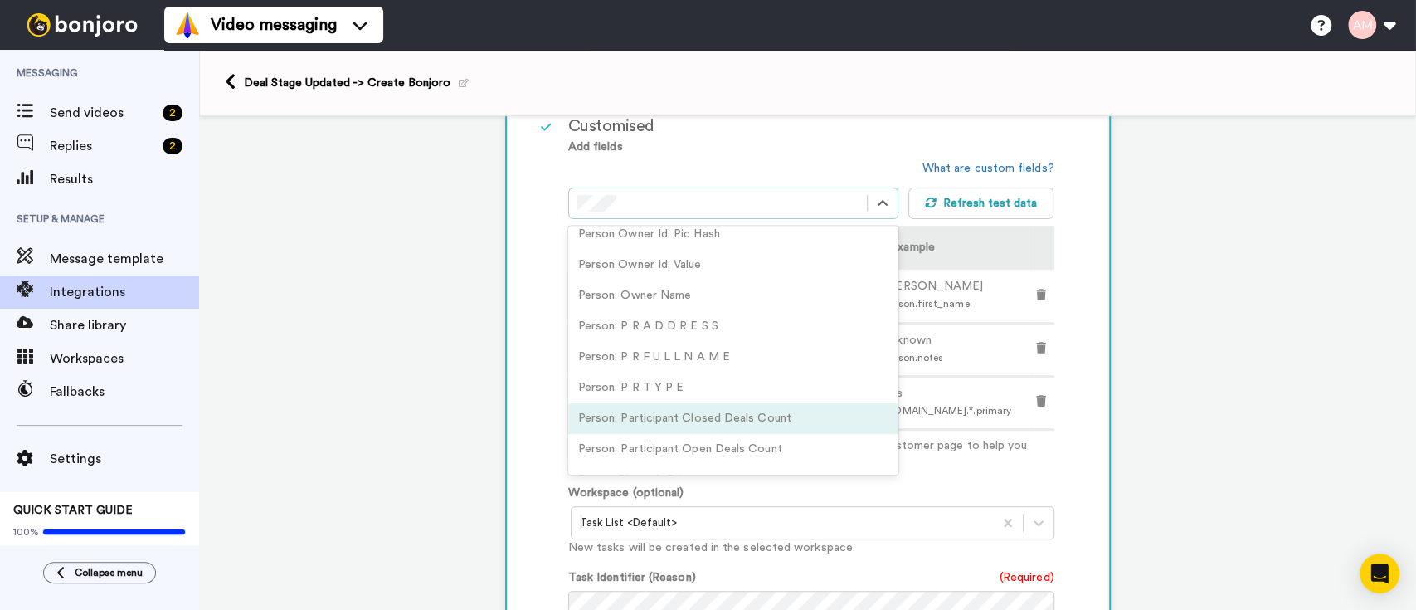
scroll to position [1853, 0]
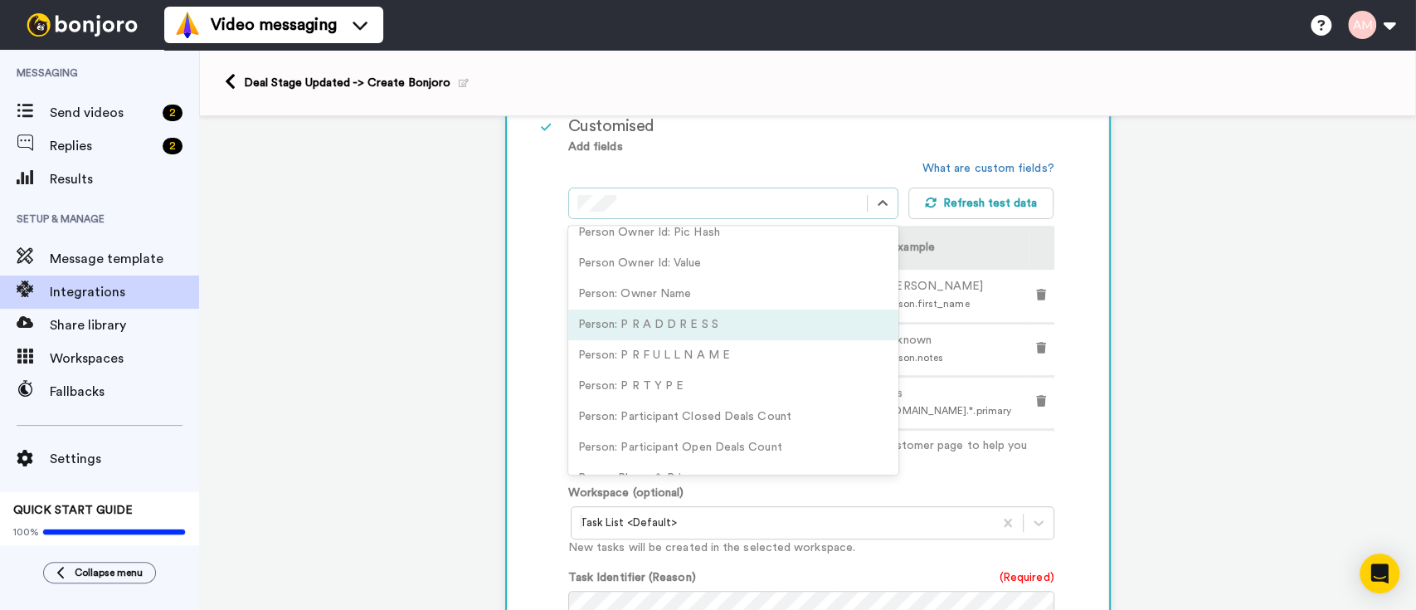
click at [727, 315] on div "Person: P R A D D R E S S" at bounding box center [733, 324] width 330 height 31
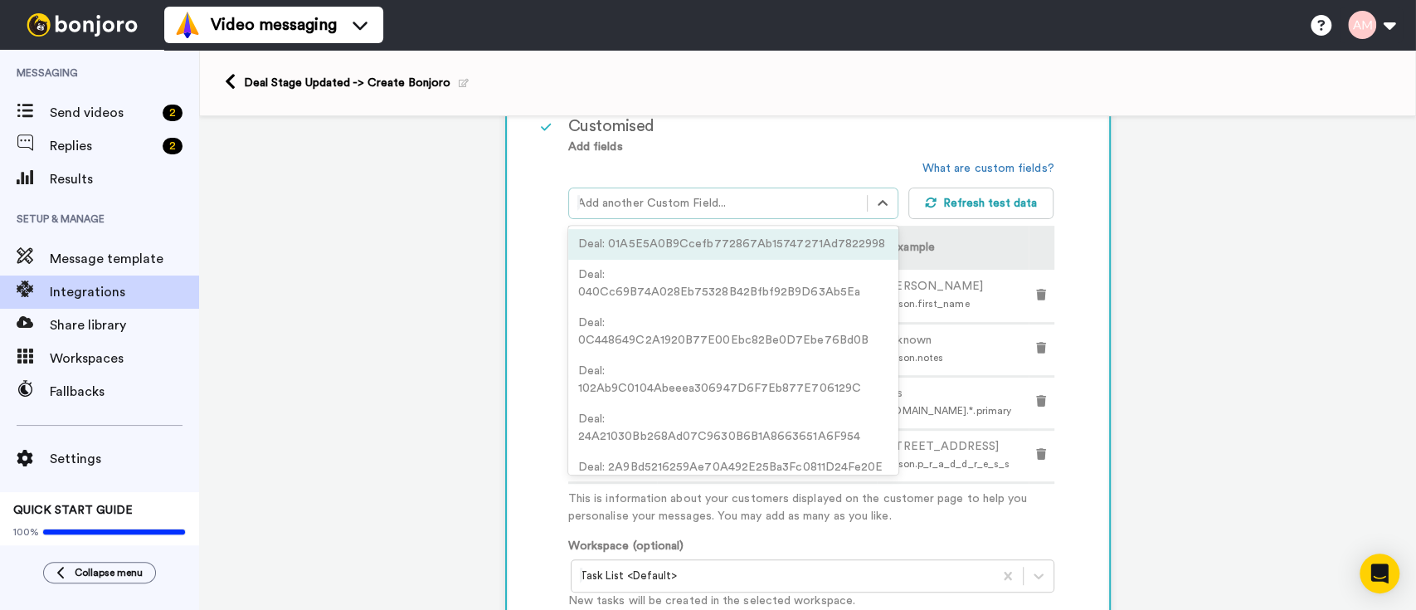
click at [711, 187] on div "Add another Custom Field..." at bounding box center [733, 203] width 330 height 32
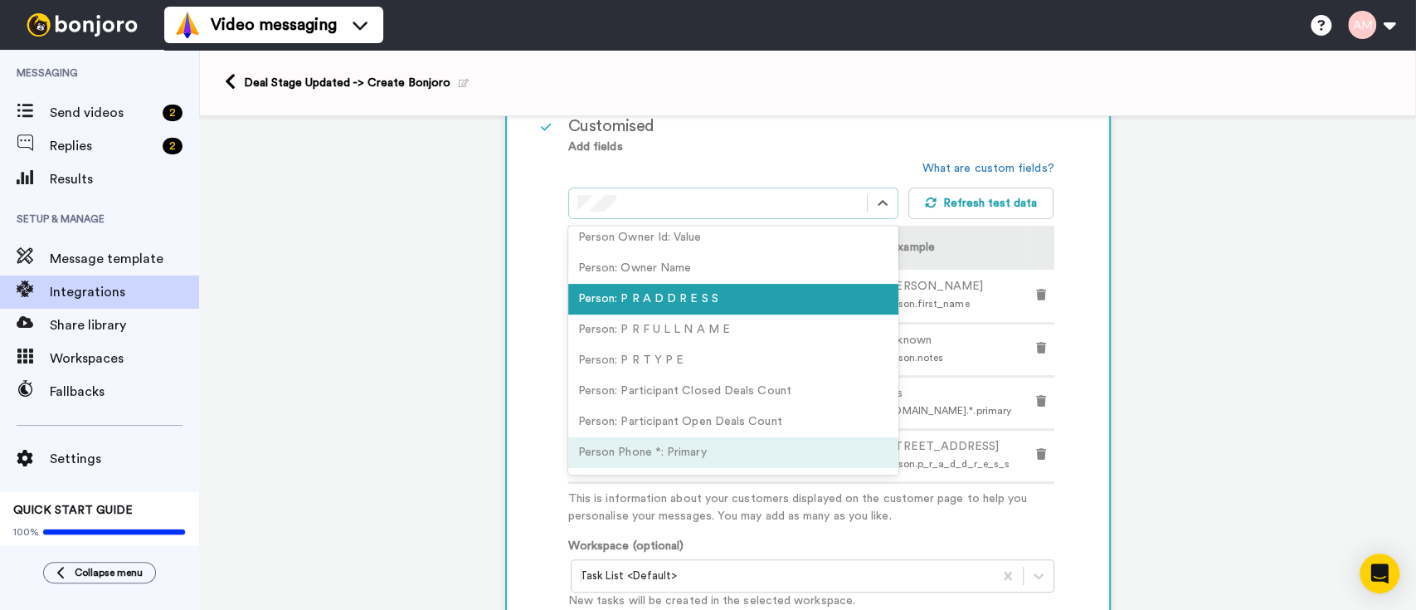
scroll to position [1873, 0]
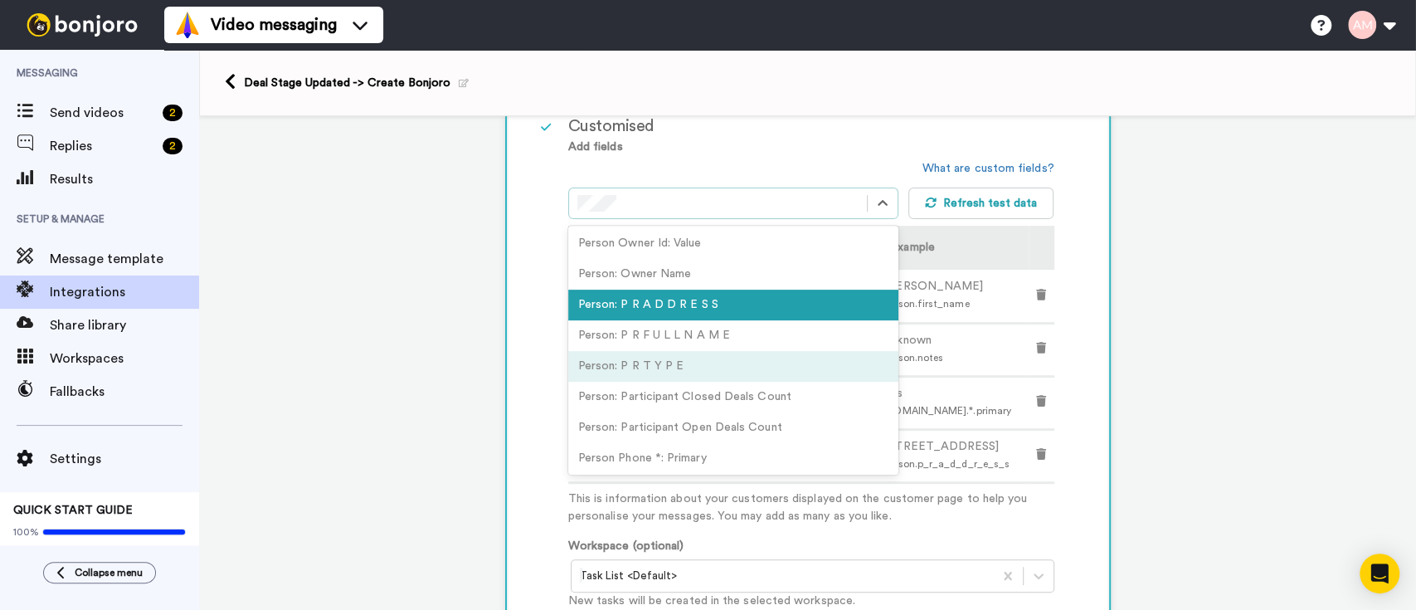
click at [635, 357] on div "Person: P R T Y P E" at bounding box center [733, 366] width 330 height 31
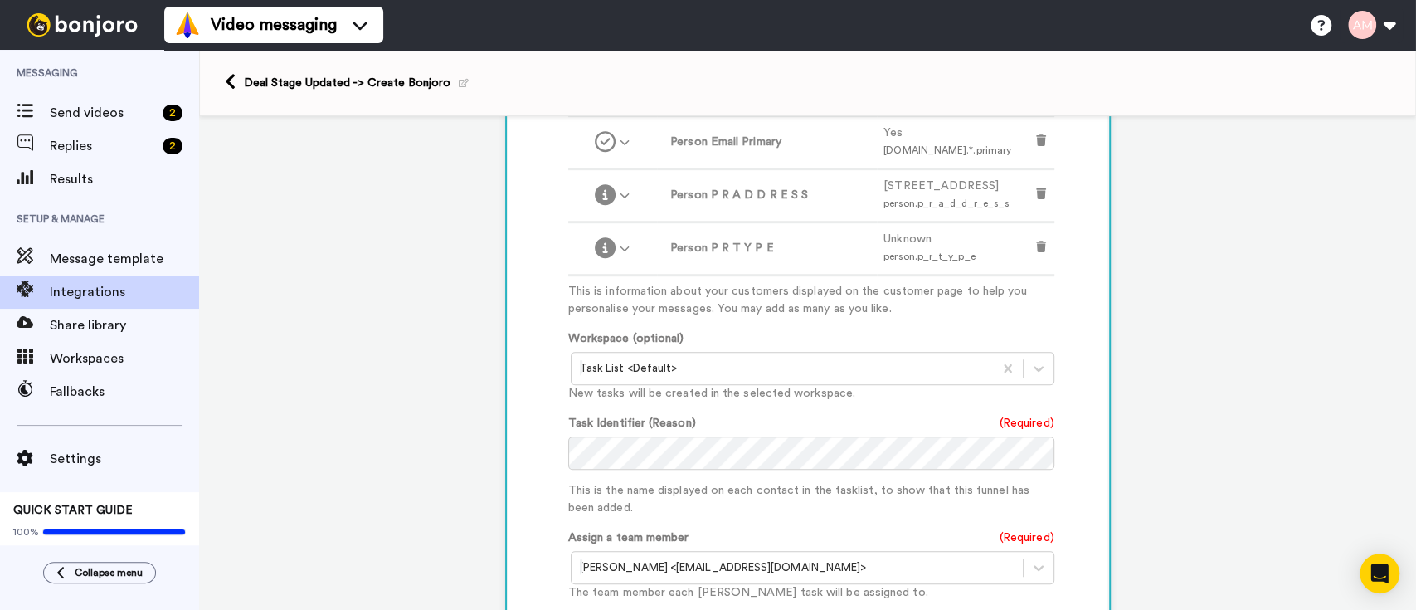
scroll to position [1073, 0]
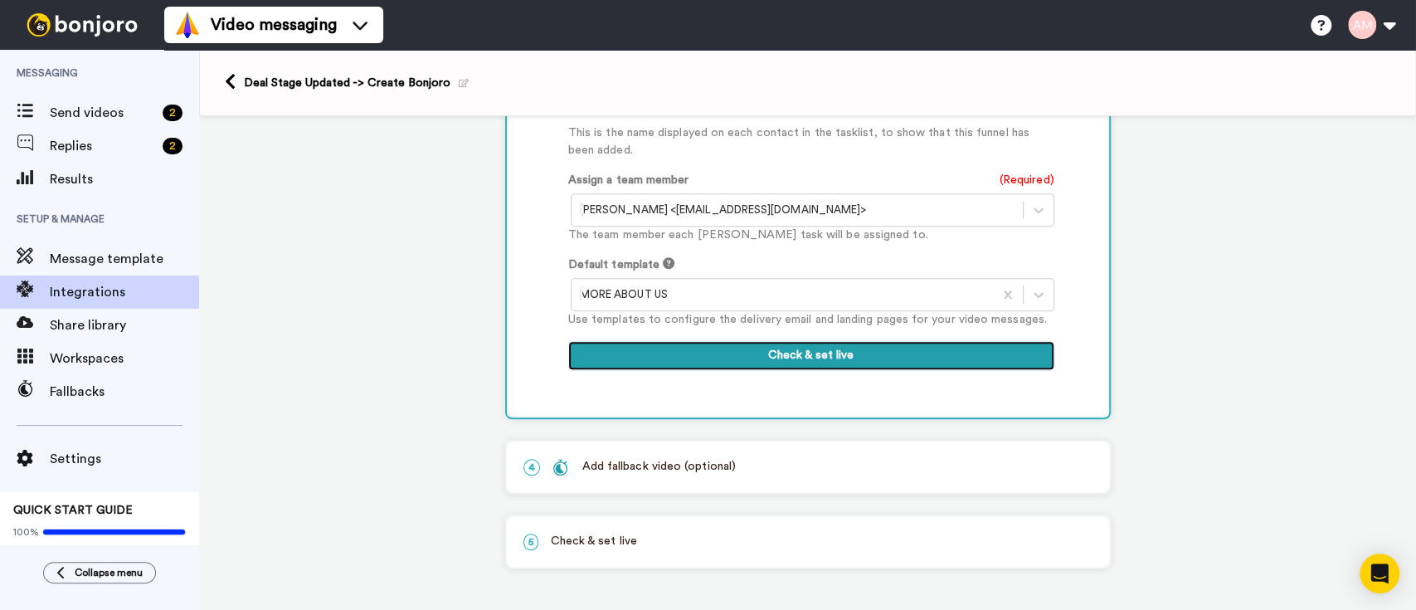
click at [800, 351] on button "Check & set live" at bounding box center [811, 356] width 486 height 30
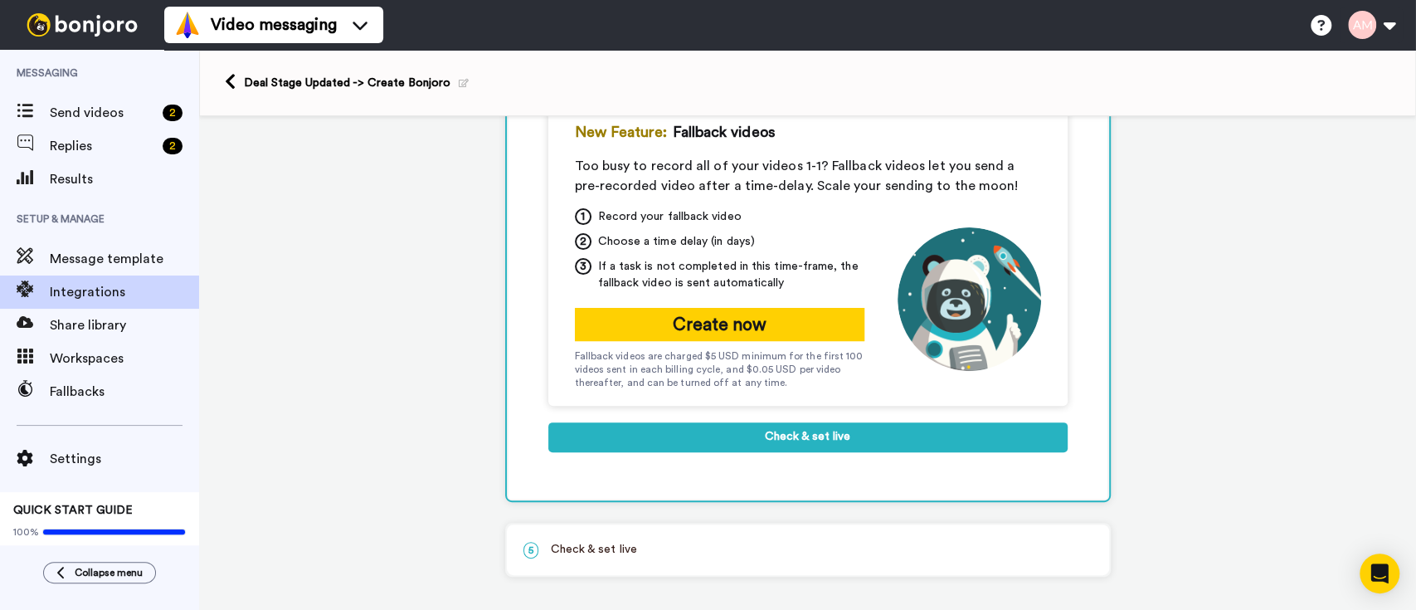
scroll to position [231, 0]
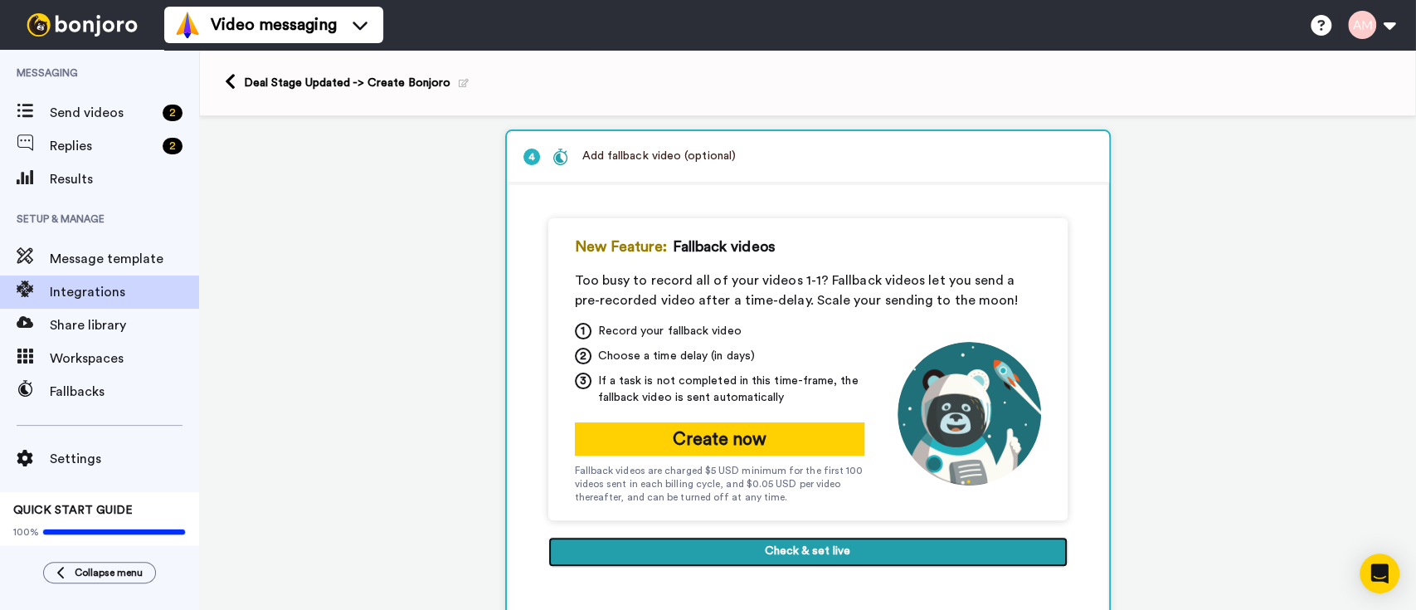
click at [800, 549] on button "Check & set live" at bounding box center [807, 552] width 519 height 30
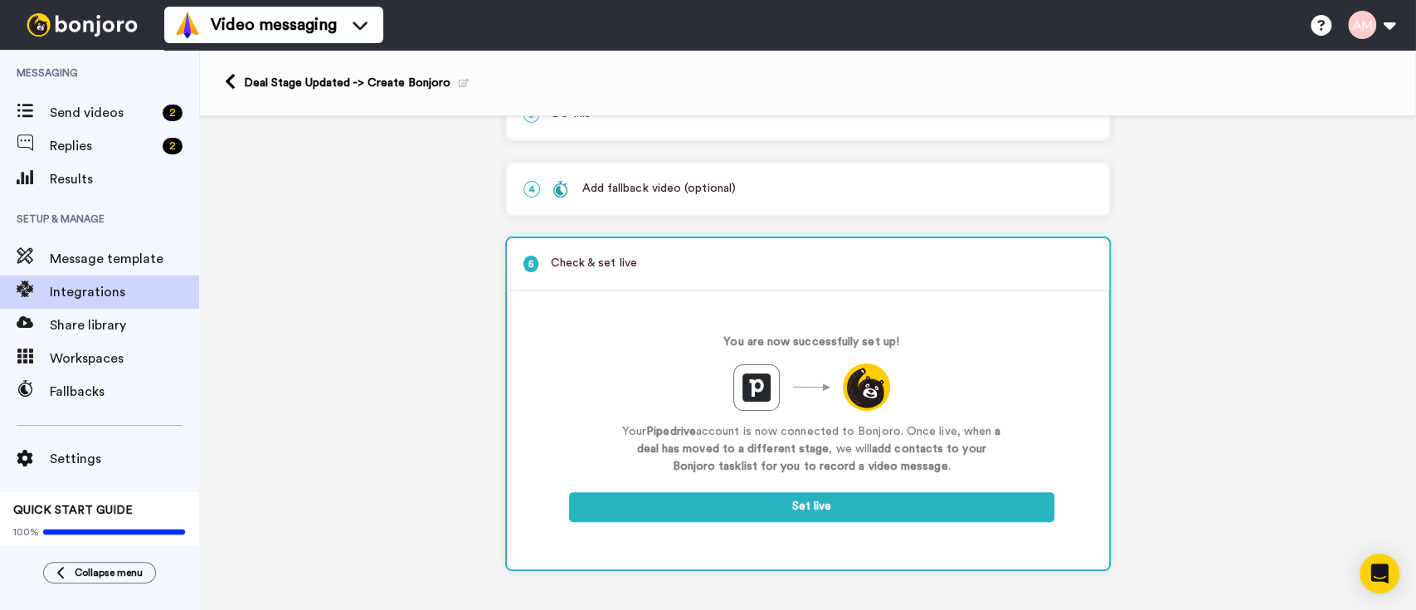
scroll to position [199, 0]
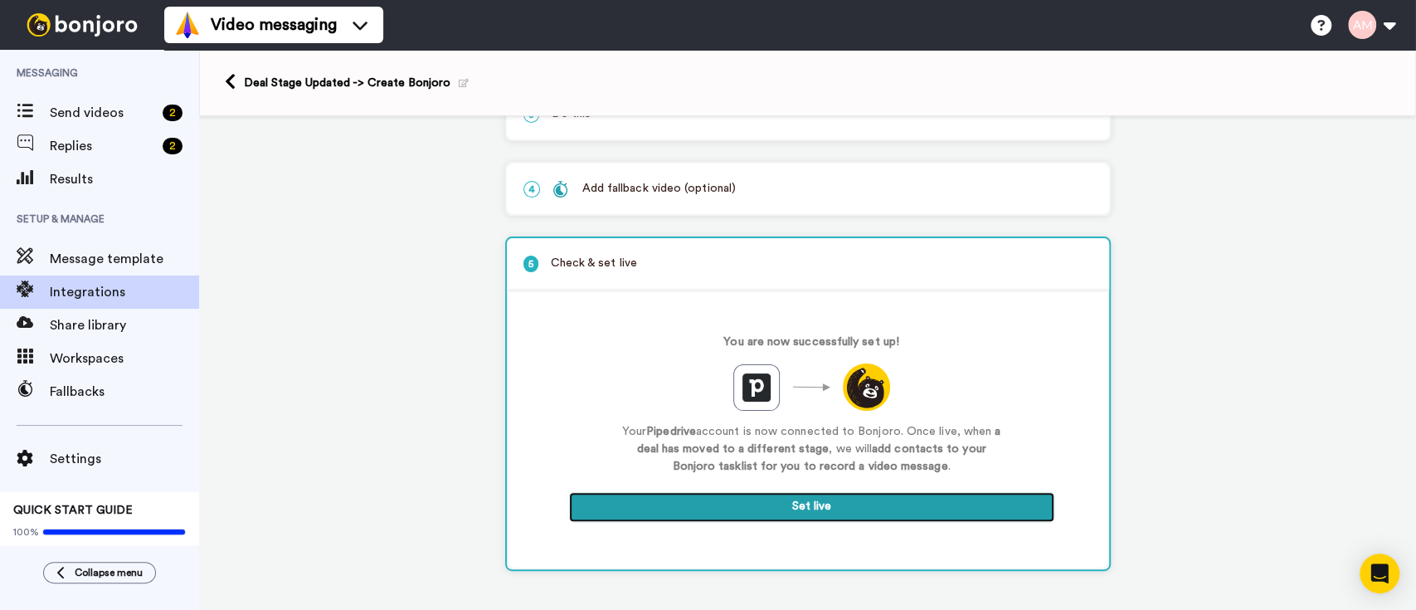
click at [800, 518] on button "Set live" at bounding box center [811, 507] width 485 height 30
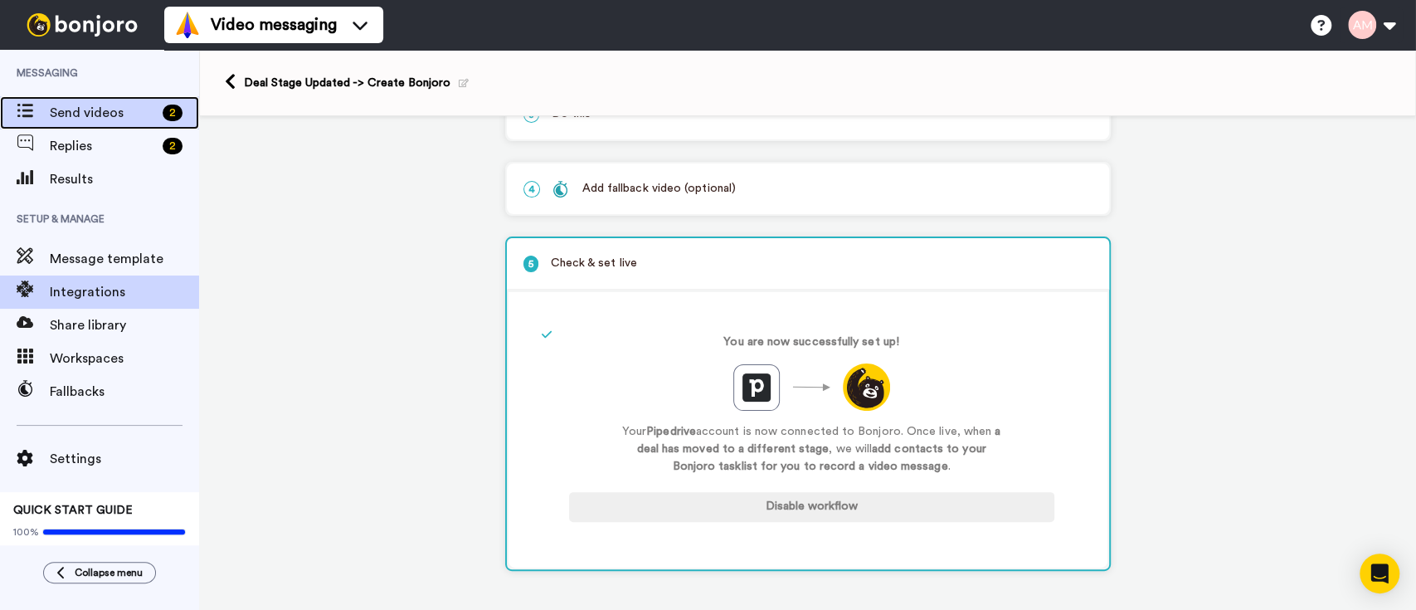
click at [75, 110] on span "Send videos" at bounding box center [103, 113] width 106 height 20
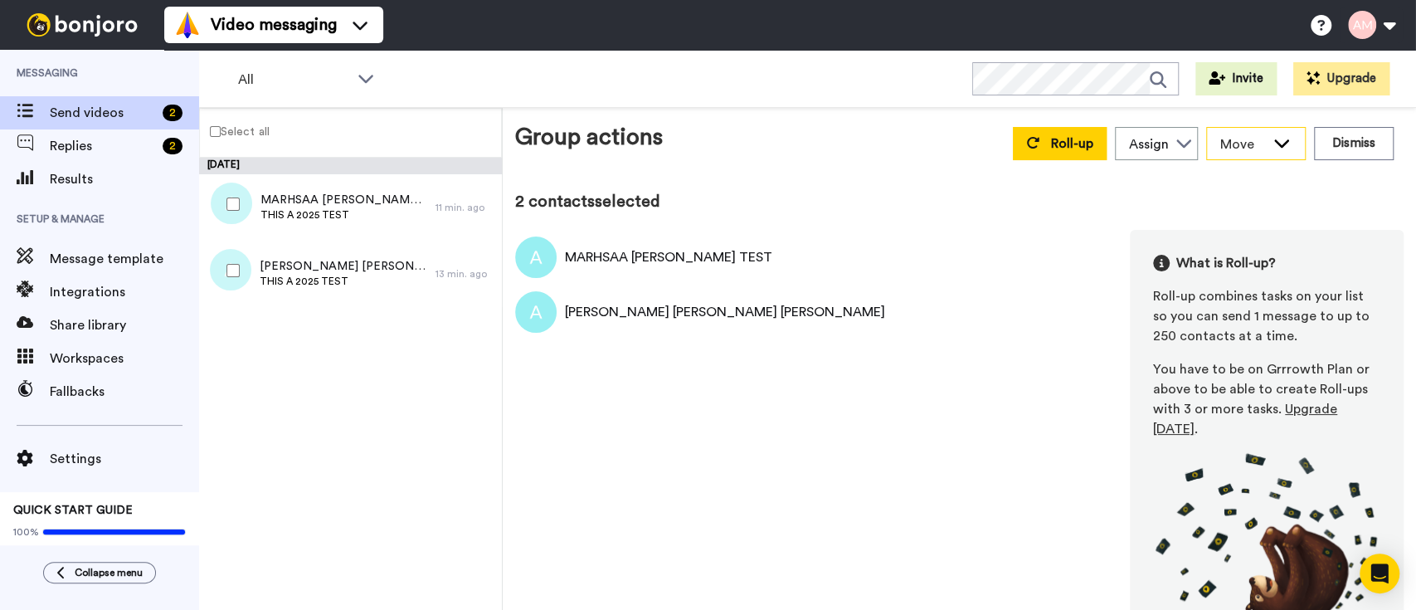
click at [1280, 138] on div "Move" at bounding box center [1256, 144] width 98 height 32
click at [1348, 140] on button "Dismiss" at bounding box center [1354, 143] width 80 height 33
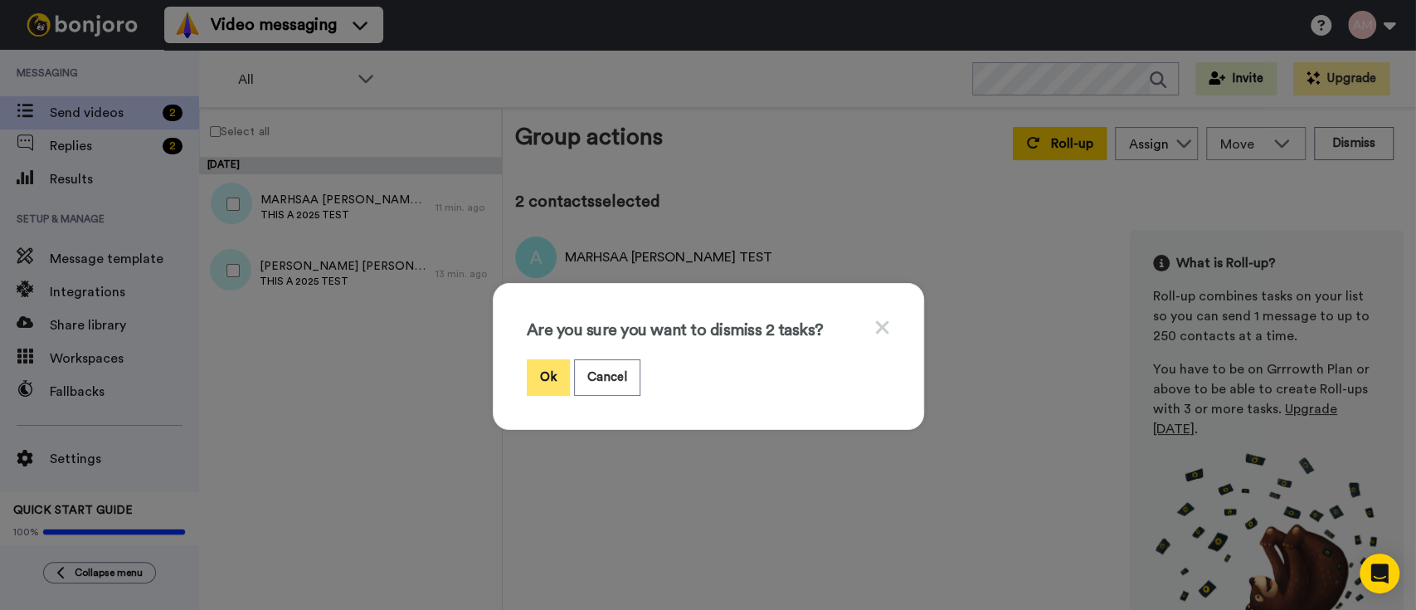
click at [527, 381] on button "Ok" at bounding box center [548, 377] width 43 height 36
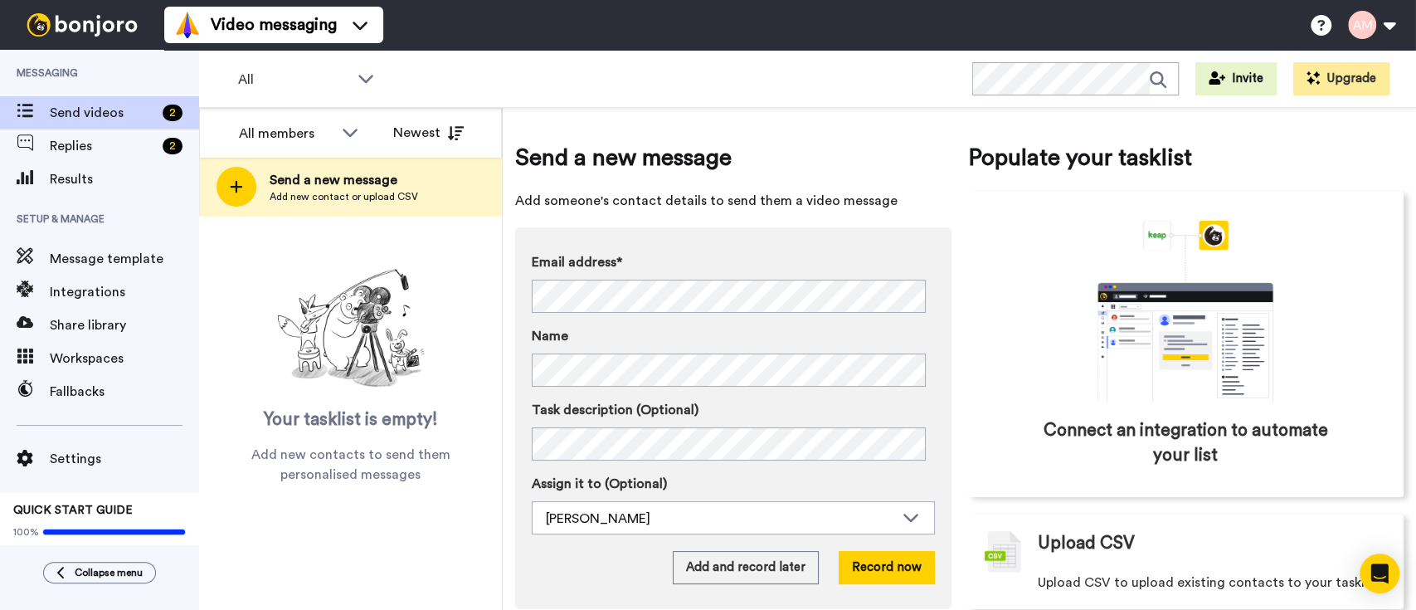
scroll to position [32, 0]
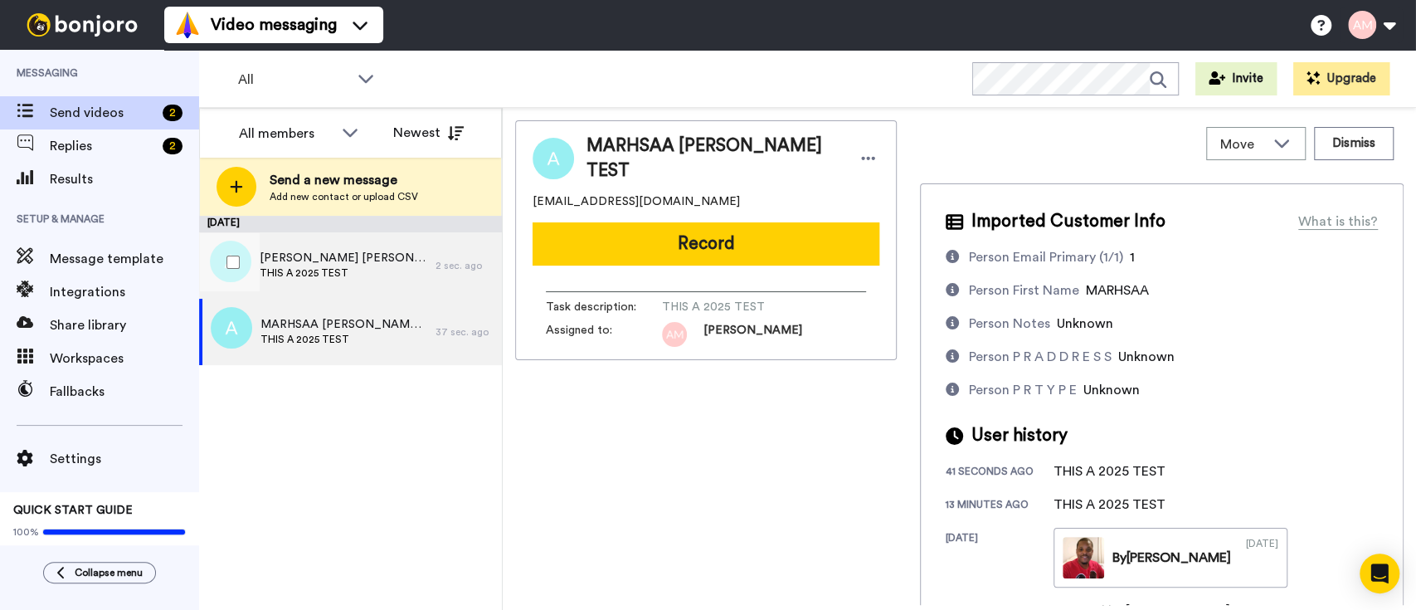
click at [306, 278] on span "THIS A 2025 TEST" at bounding box center [344, 272] width 168 height 13
